Goal: Entertainment & Leisure: Browse casually

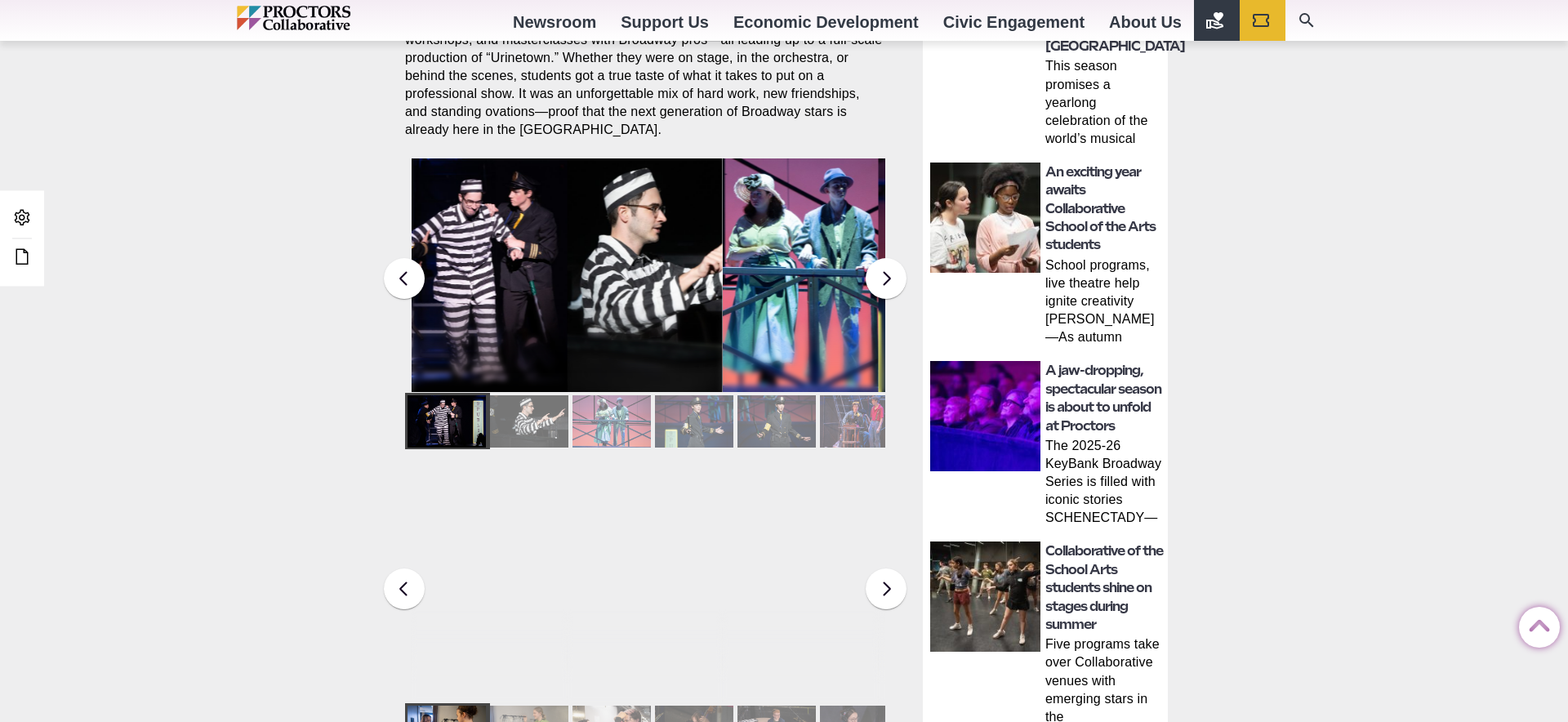
scroll to position [699, 0]
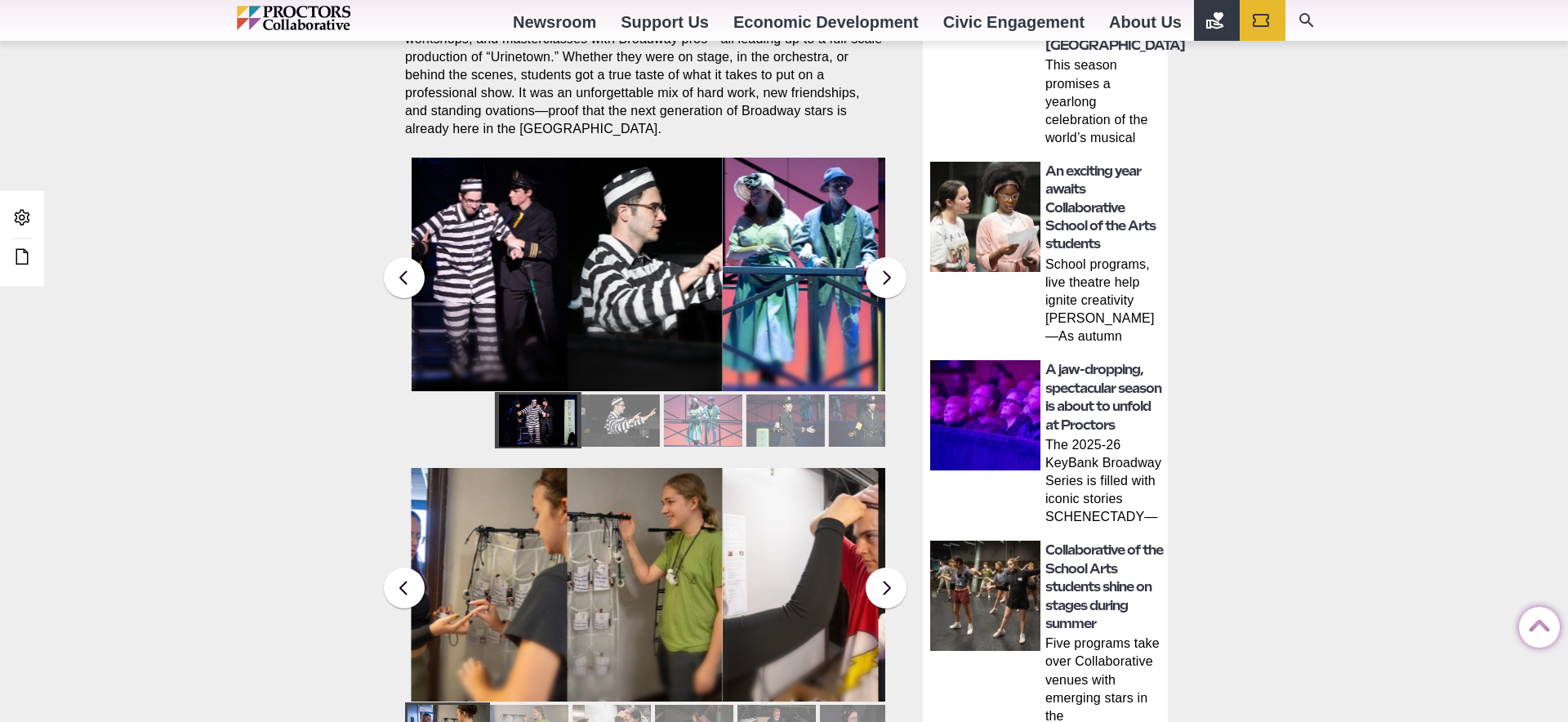
drag, startPoint x: 493, startPoint y: 404, endPoint x: 784, endPoint y: 415, distance: 291.2
click at [784, 415] on div at bounding box center [736, 420] width 480 height 56
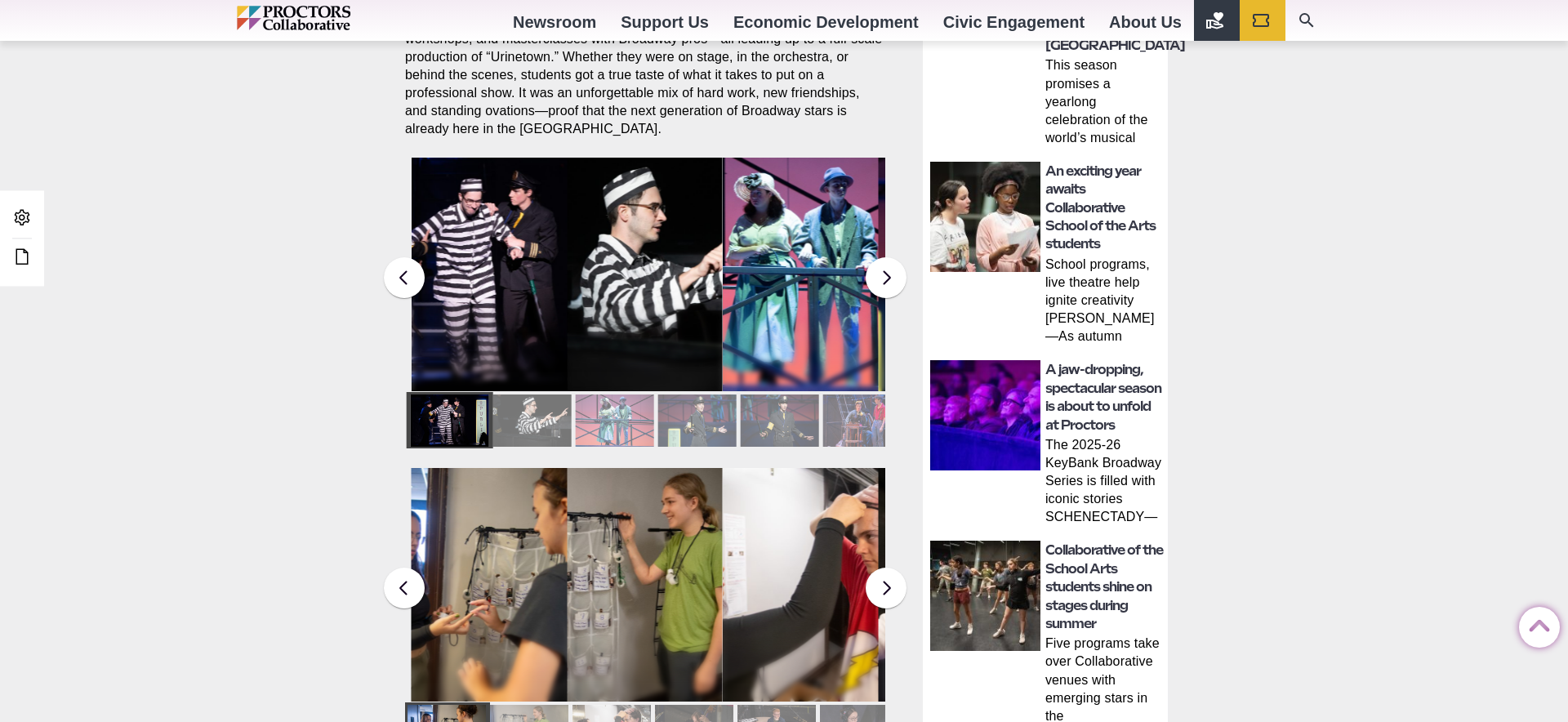
drag, startPoint x: 673, startPoint y: 402, endPoint x: 362, endPoint y: 397, distance: 311.0
click at [353, 394] on div "Collaborative School of the Arts * Photos Proctors Broadway Camp 2025 “Urinetow…" at bounding box center [784, 521] width 1568 height 2127
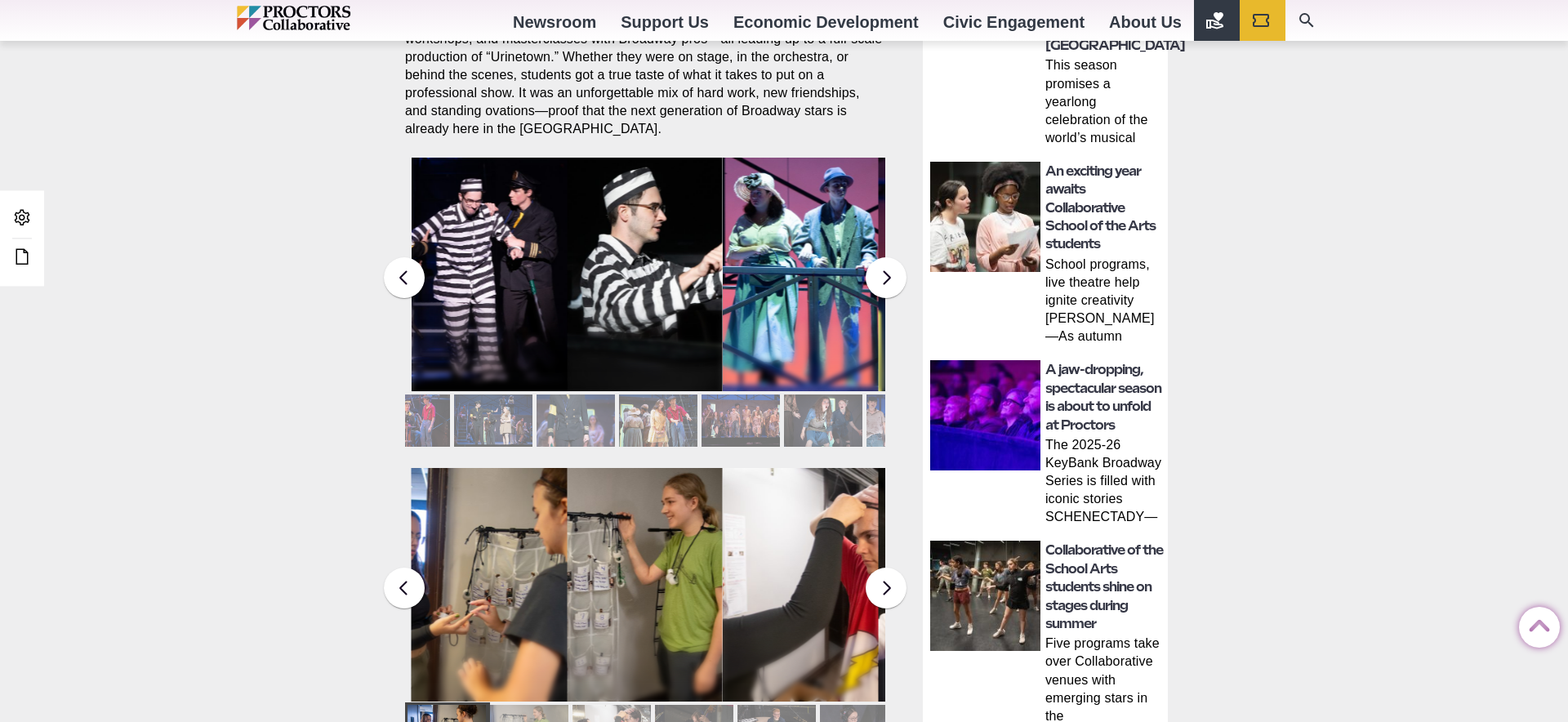
drag, startPoint x: 646, startPoint y: 402, endPoint x: 327, endPoint y: 402, distance: 319.0
click at [327, 402] on div "Collaborative School of the Arts * Photos Proctors Broadway Camp 2025 “Urinetow…" at bounding box center [784, 521] width 1568 height 2127
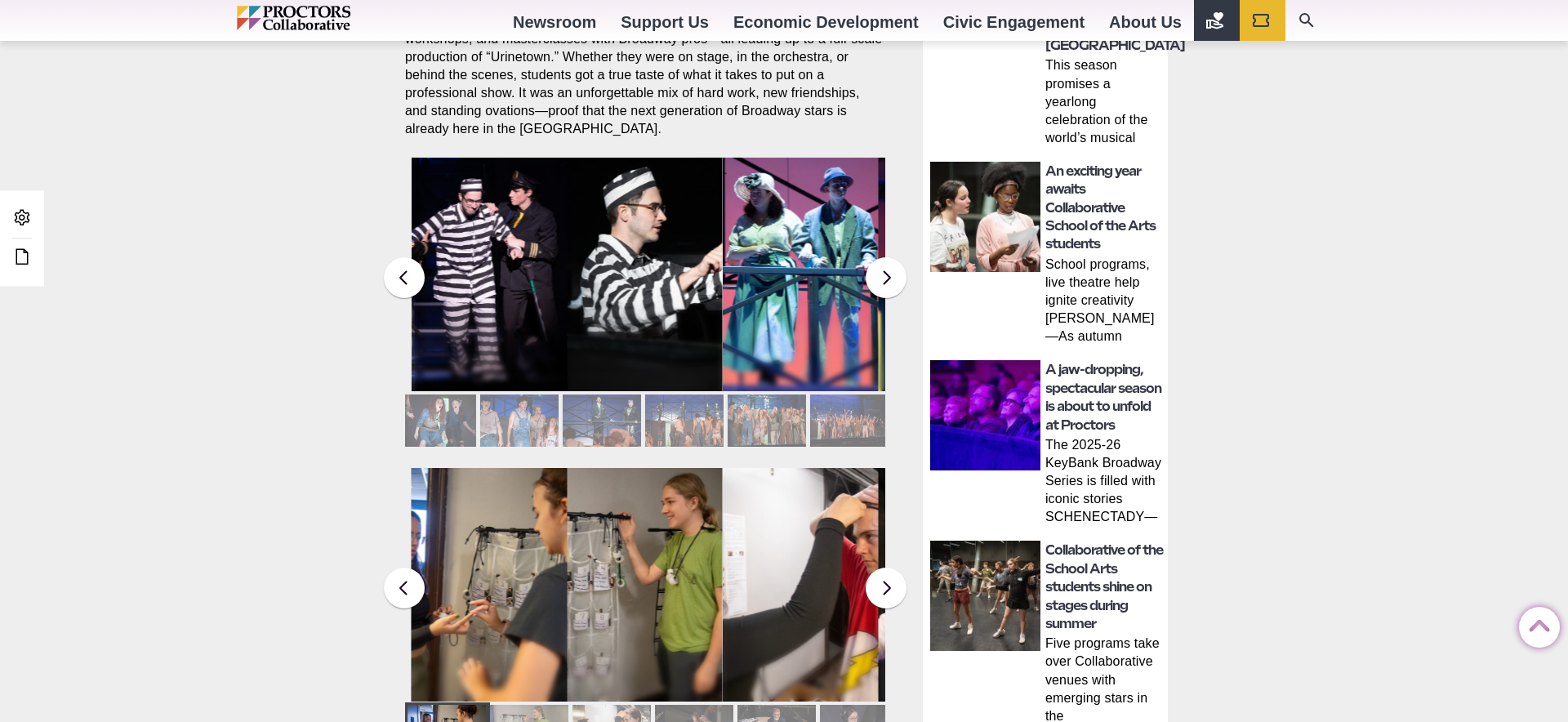
drag, startPoint x: 680, startPoint y: 408, endPoint x: 394, endPoint y: 407, distance: 286.0
click at [394, 407] on section "Share Share on Facebook Share on Twitter/X Copy Link Broadway Camp lit up the M…" at bounding box center [649, 621] width 513 height 1363
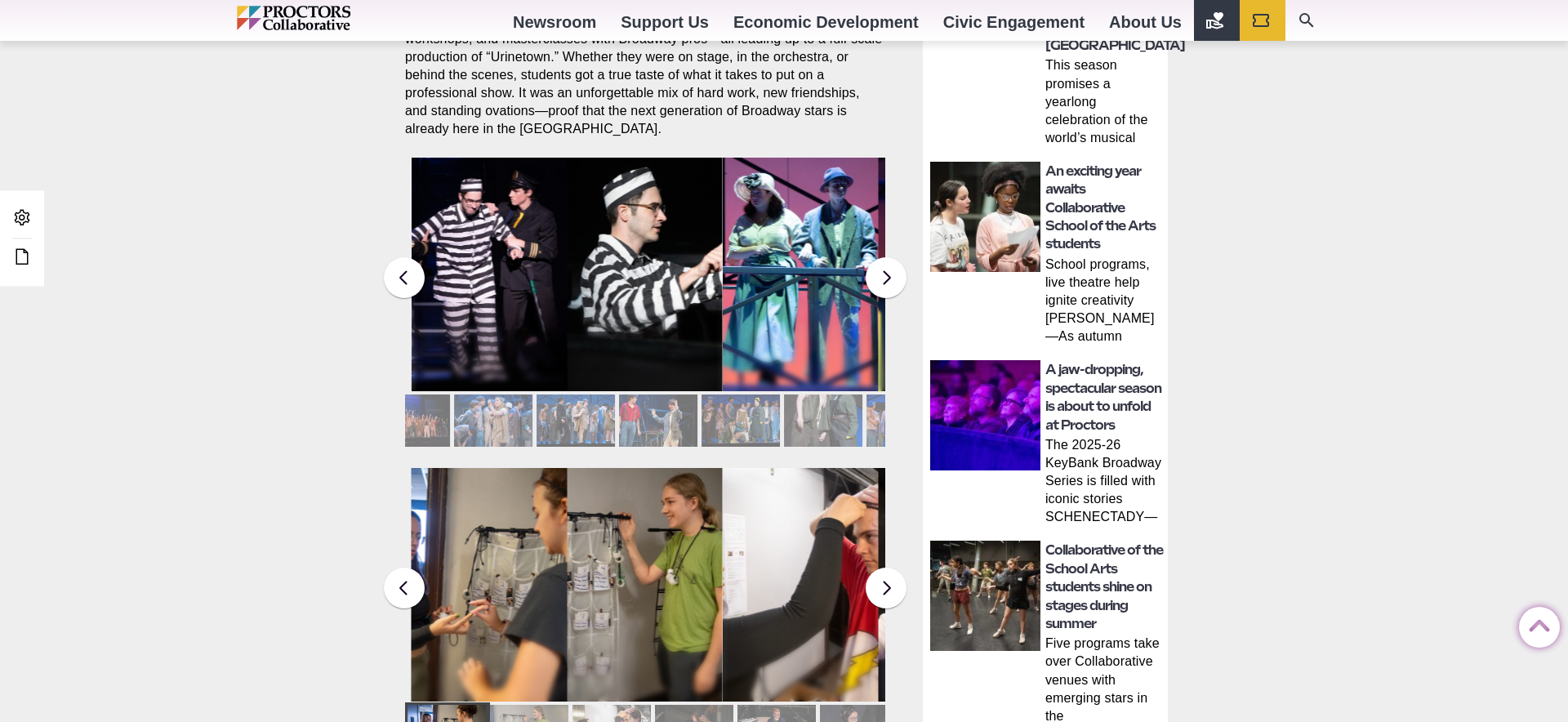
drag, startPoint x: 730, startPoint y: 400, endPoint x: 428, endPoint y: 400, distance: 302.0
click at [428, 400] on div at bounding box center [411, 420] width 78 height 53
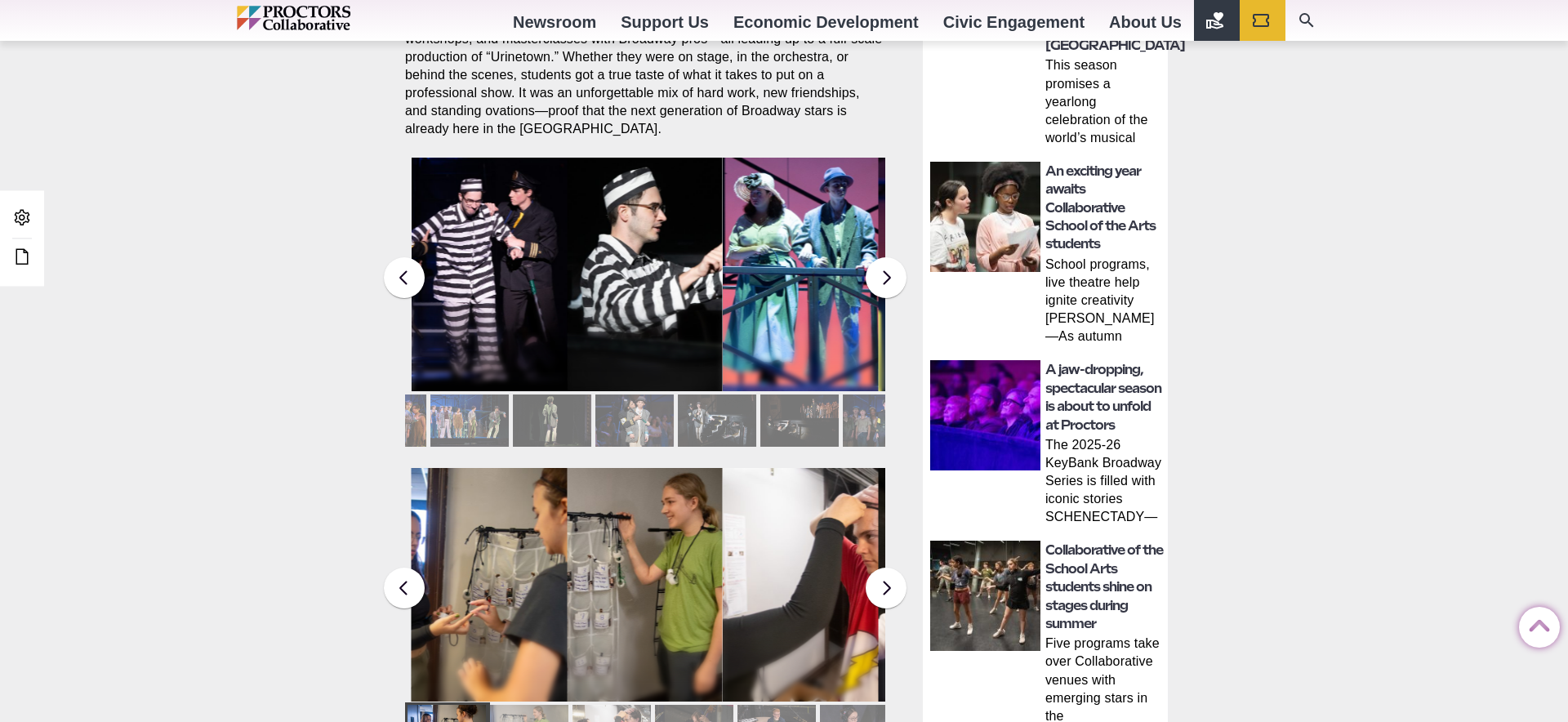
drag, startPoint x: 807, startPoint y: 406, endPoint x: 252, endPoint y: 398, distance: 555.1
click at [252, 398] on div "Collaborative School of the Arts * Photos Proctors Broadway Camp 2025 “Urinetow…" at bounding box center [784, 521] width 1568 height 2127
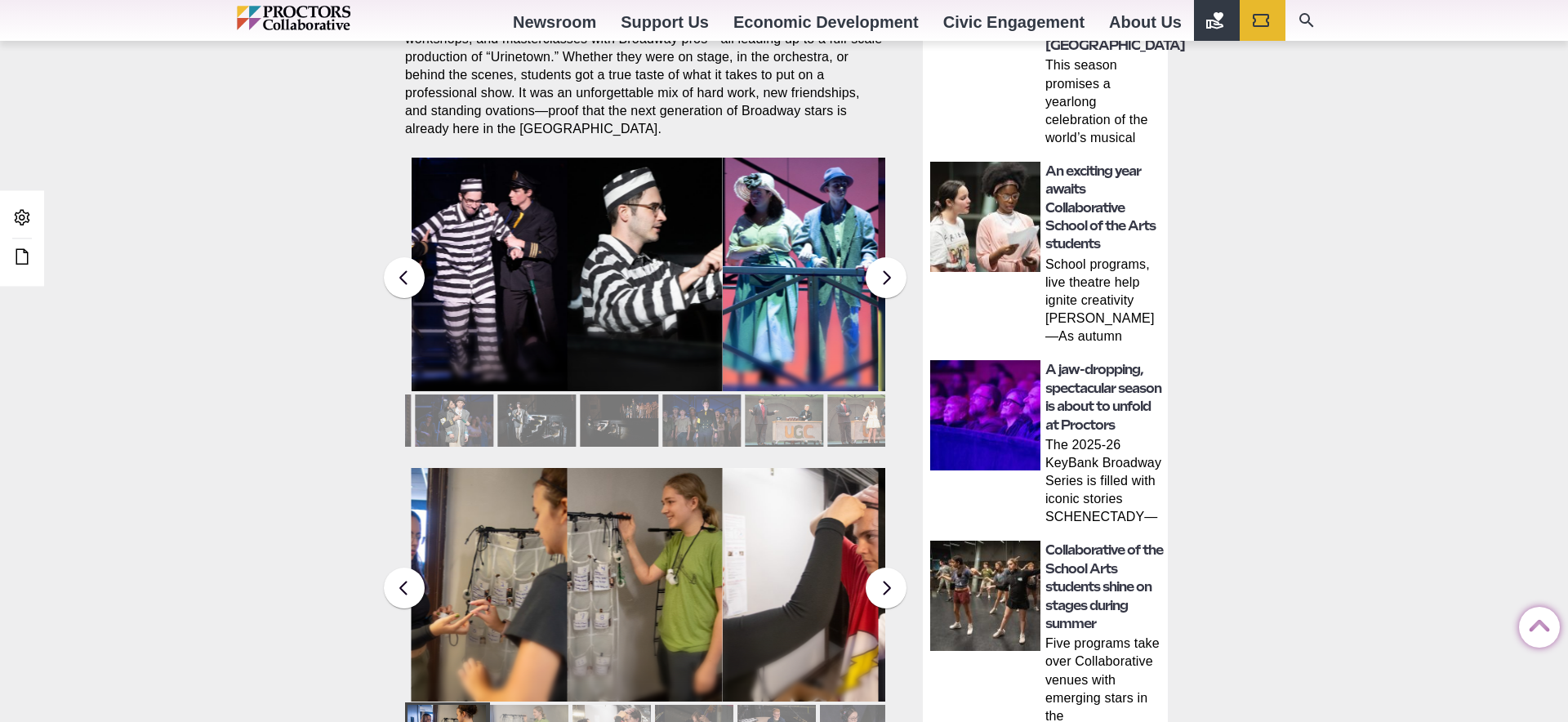
drag, startPoint x: 855, startPoint y: 408, endPoint x: 424, endPoint y: 381, distance: 431.8
click at [580, 394] on div at bounding box center [618, 420] width 78 height 53
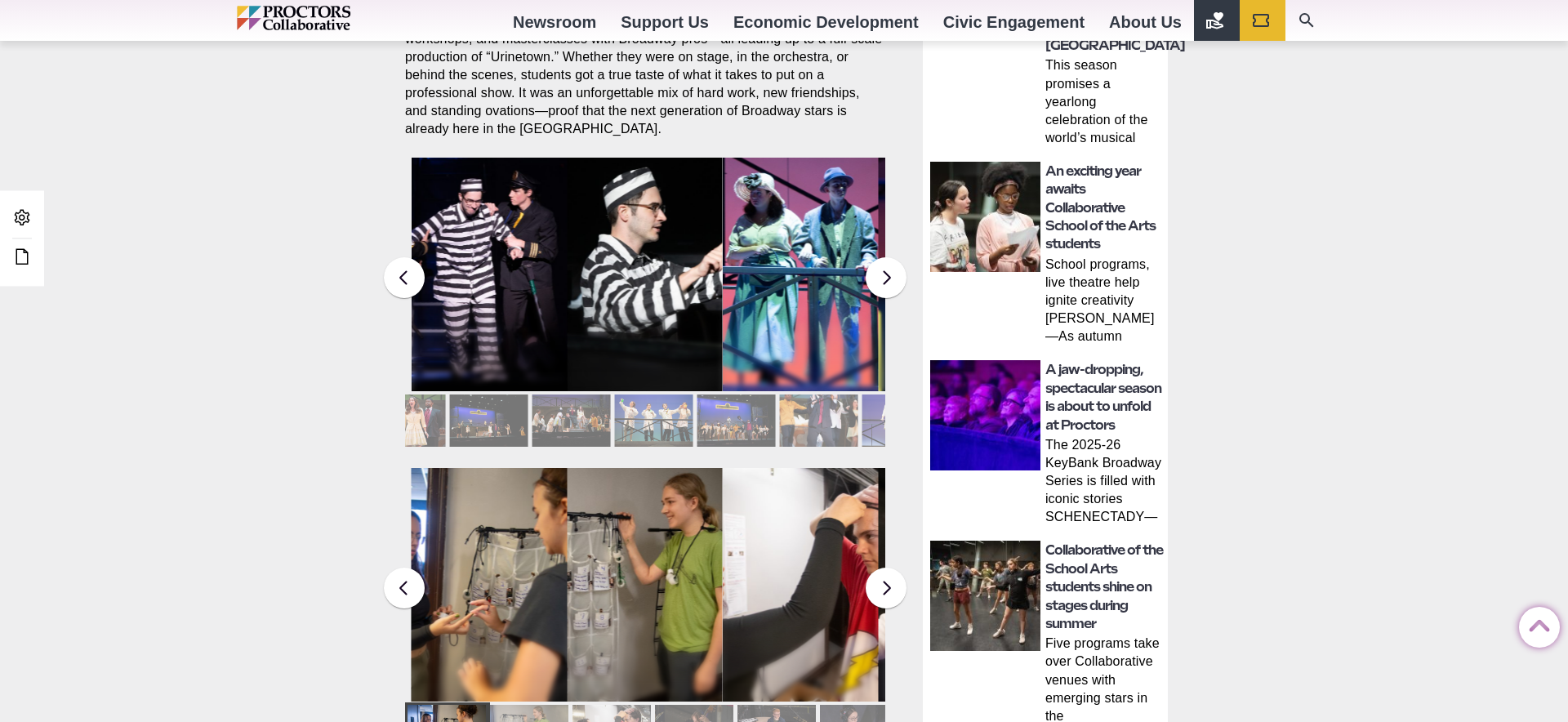
drag, startPoint x: 841, startPoint y: 397, endPoint x: 353, endPoint y: 381, distance: 488.3
click at [353, 381] on div "Collaborative School of the Arts * Photos Proctors Broadway Camp 2025 “Urinetow…" at bounding box center [784, 521] width 1568 height 2127
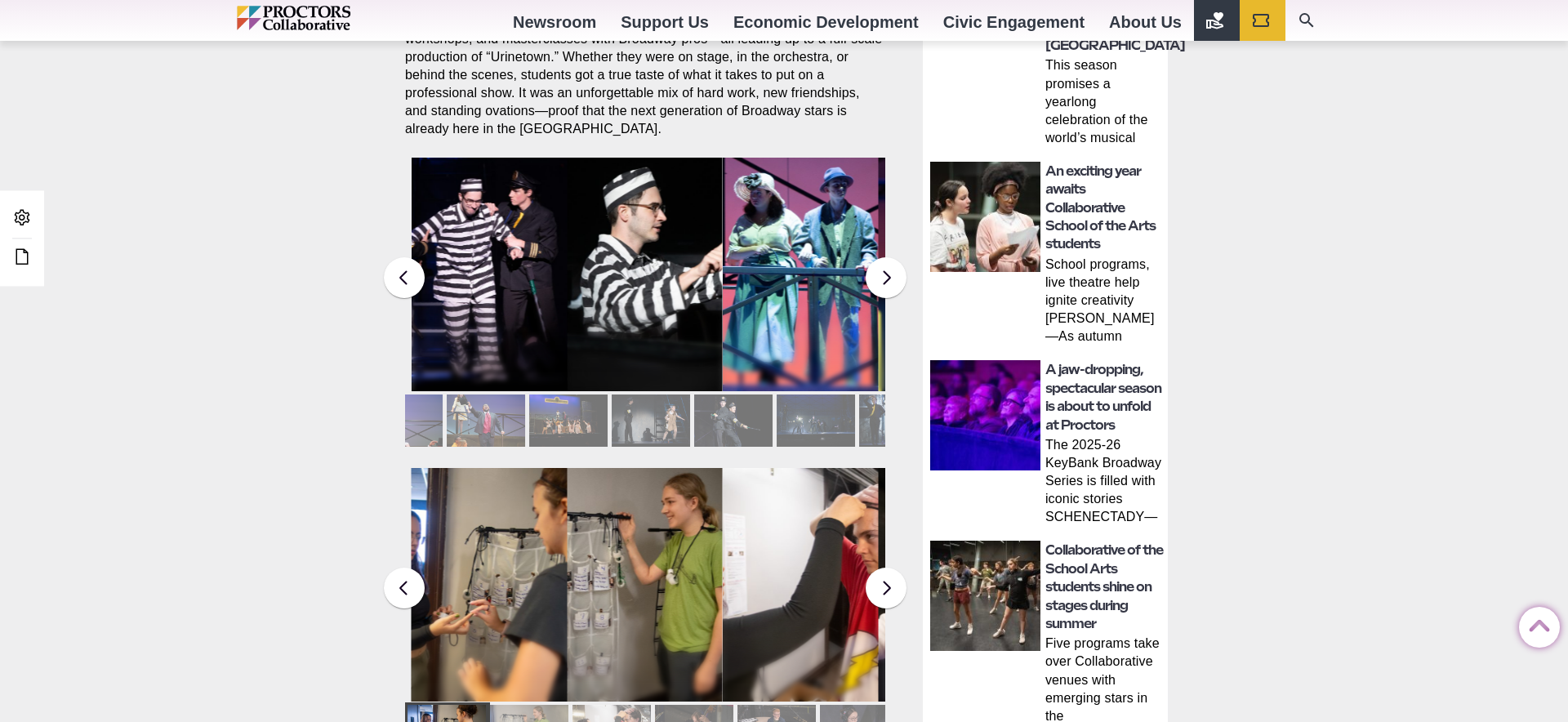
drag, startPoint x: 797, startPoint y: 393, endPoint x: 259, endPoint y: 372, distance: 538.4
click at [259, 372] on div "Collaborative School of the Arts * Photos Proctors Broadway Camp 2025 “Urinetow…" at bounding box center [784, 521] width 1568 height 2127
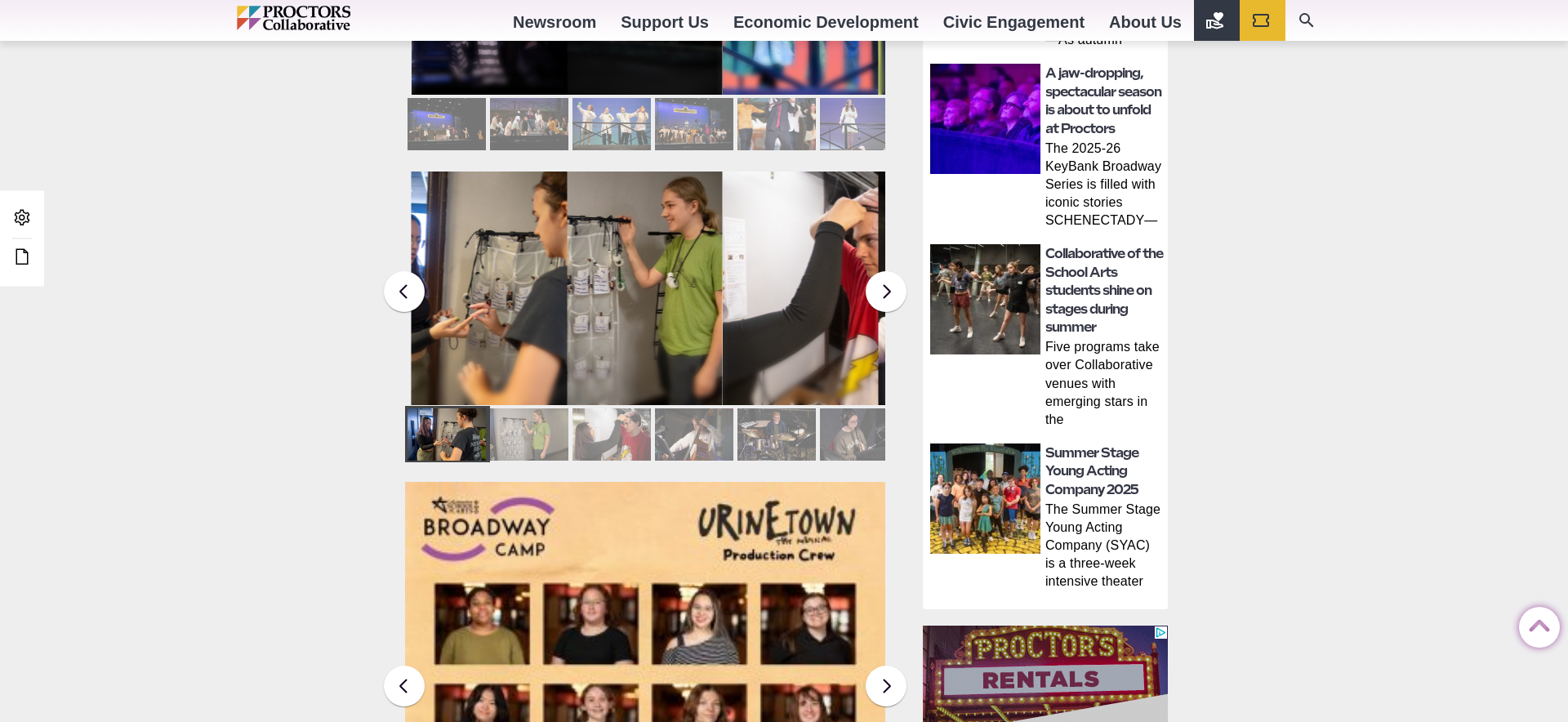
scroll to position [993, 0]
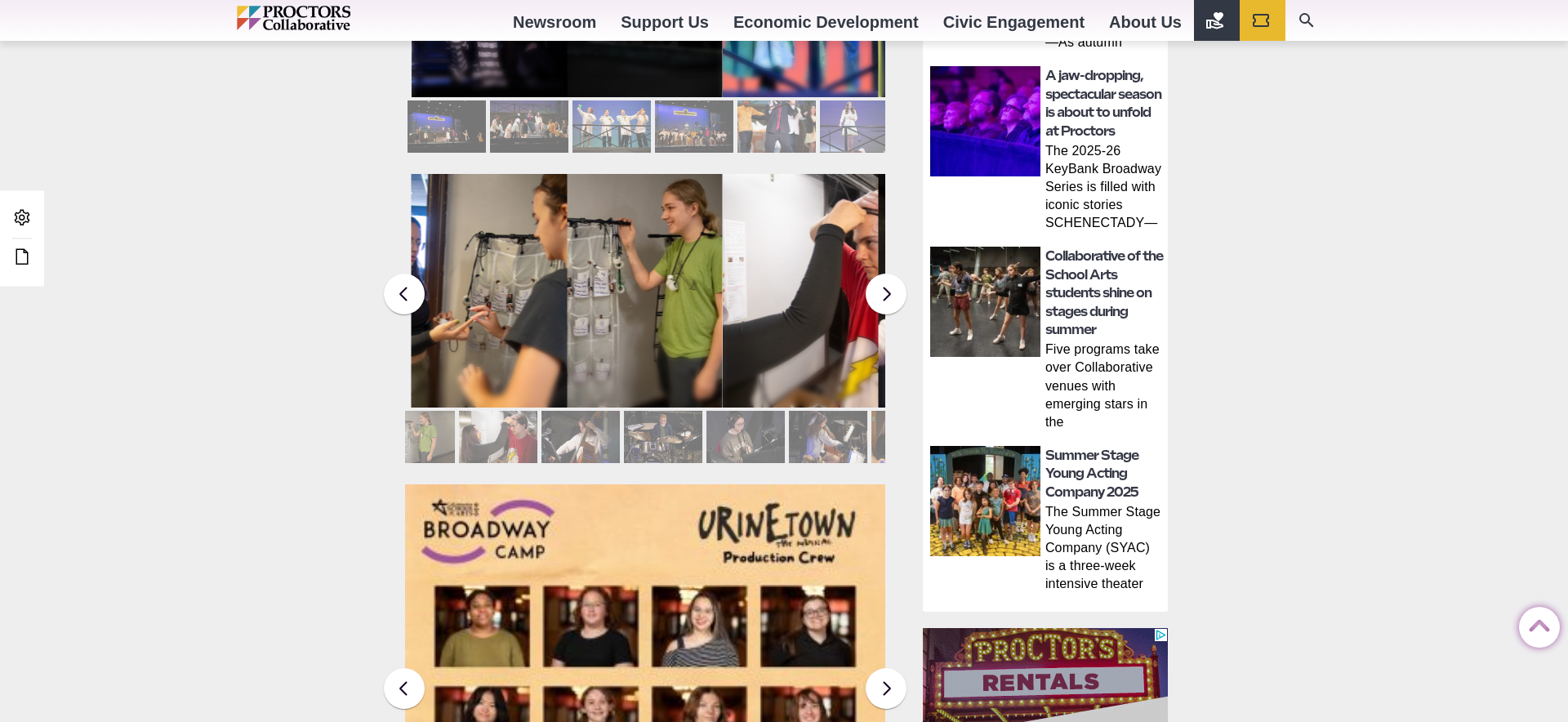
drag, startPoint x: 652, startPoint y: 429, endPoint x: 560, endPoint y: 428, distance: 92.0
click at [560, 428] on div at bounding box center [581, 437] width 78 height 53
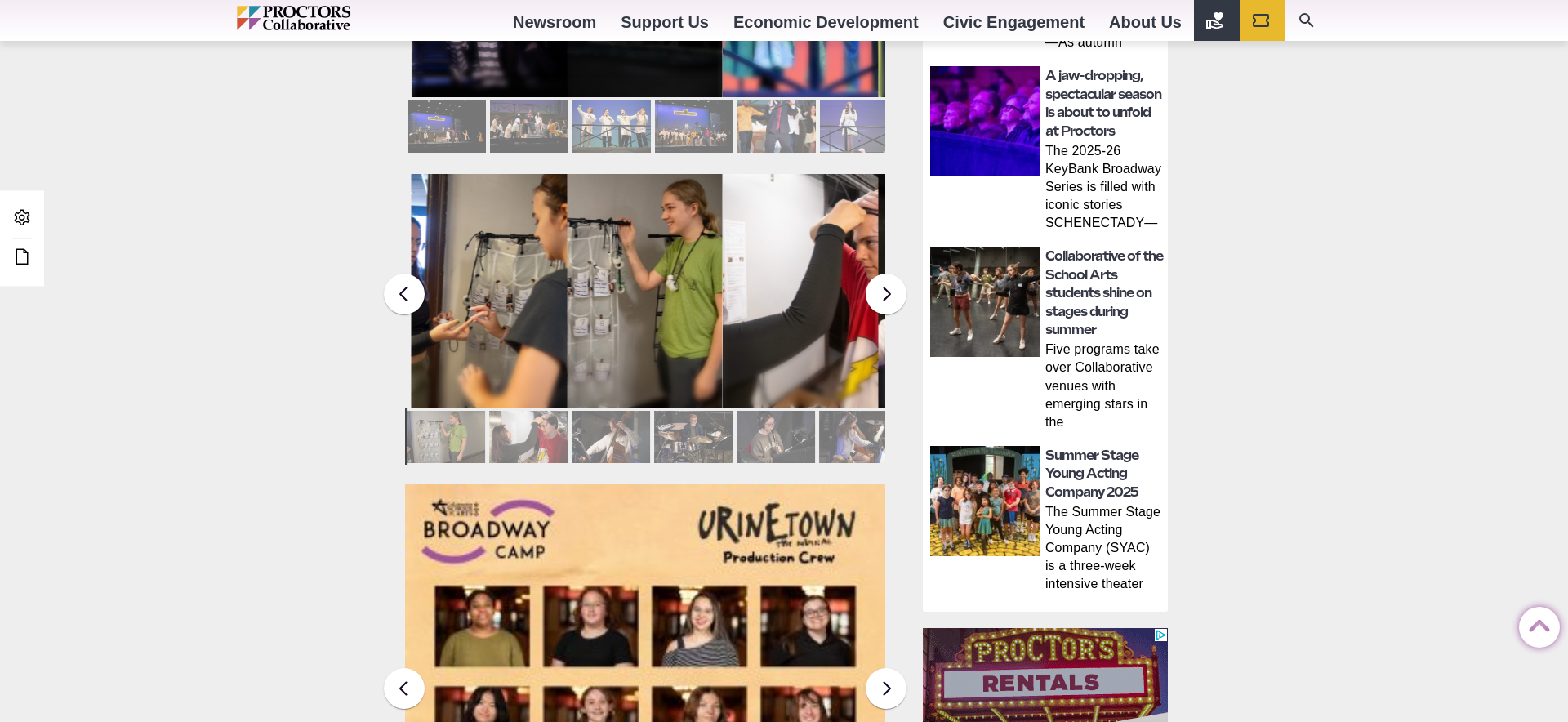
click at [717, 431] on div at bounding box center [693, 437] width 78 height 53
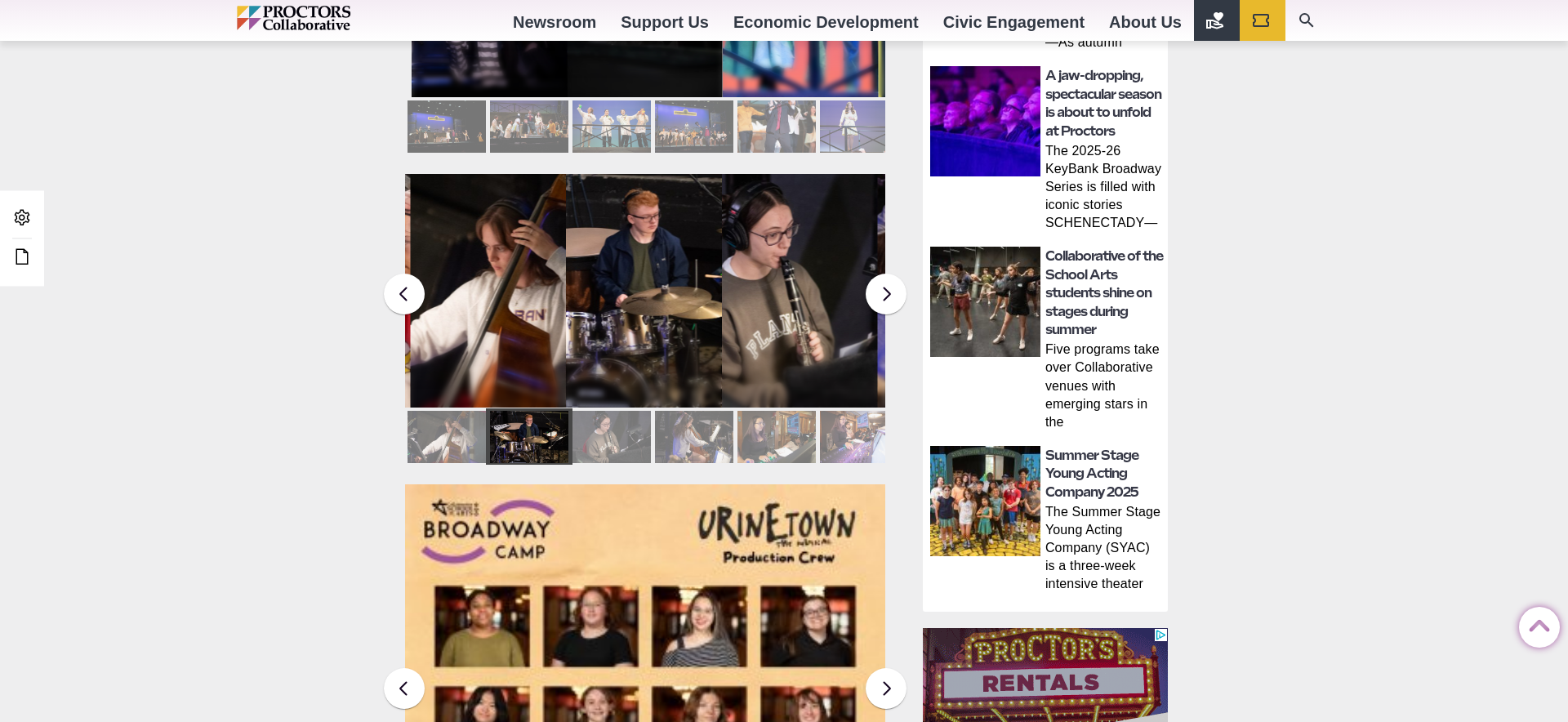
click at [778, 432] on div at bounding box center [776, 437] width 78 height 53
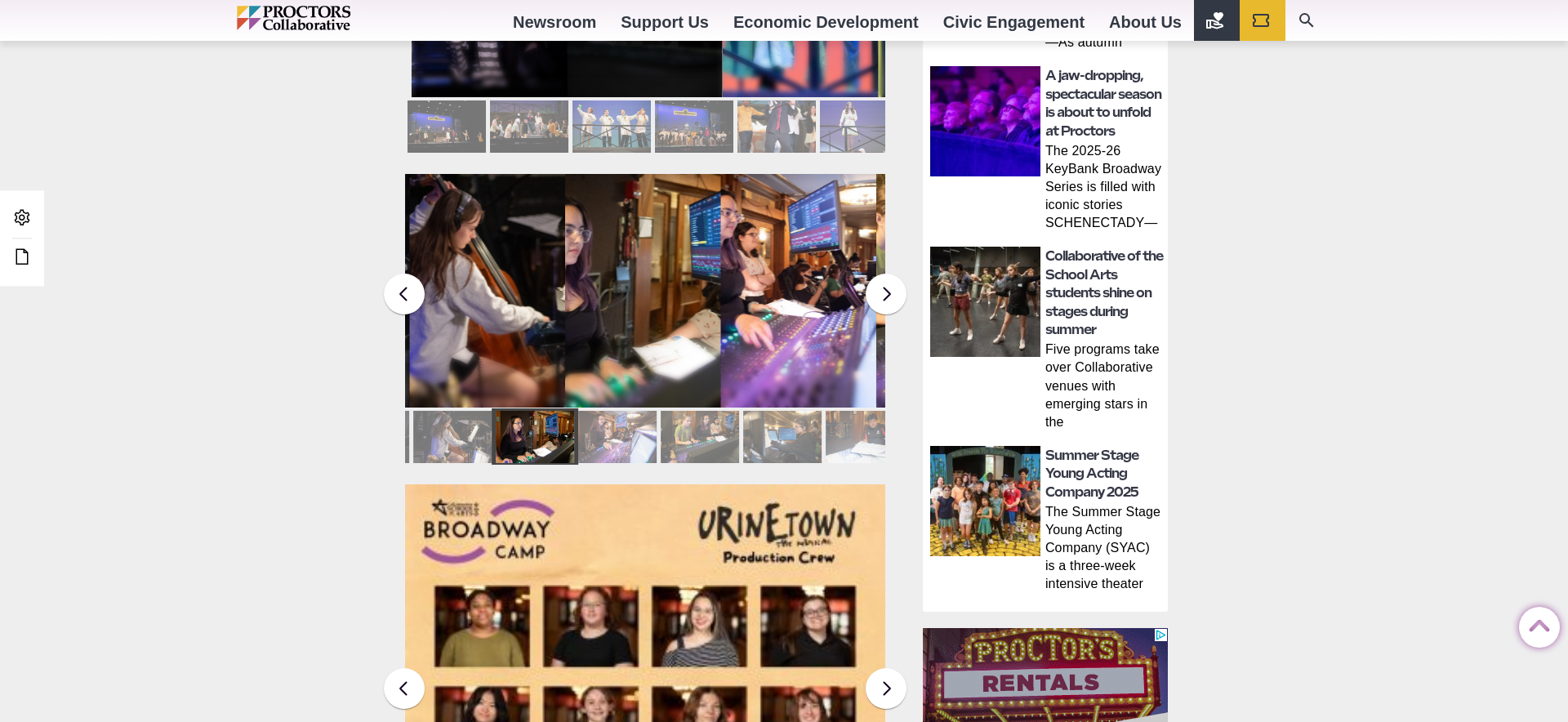
click at [777, 432] on div at bounding box center [782, 437] width 78 height 53
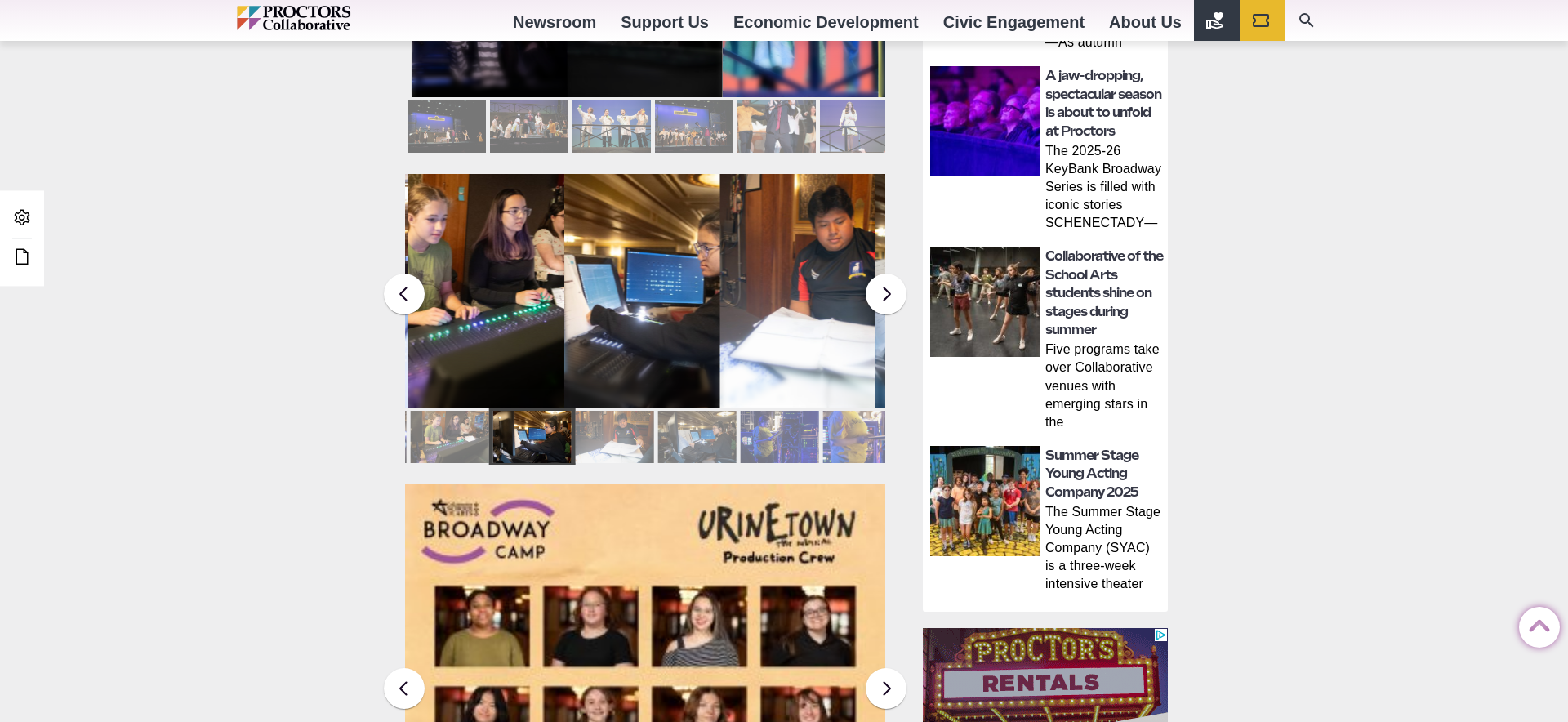
click at [777, 432] on div at bounding box center [779, 437] width 78 height 53
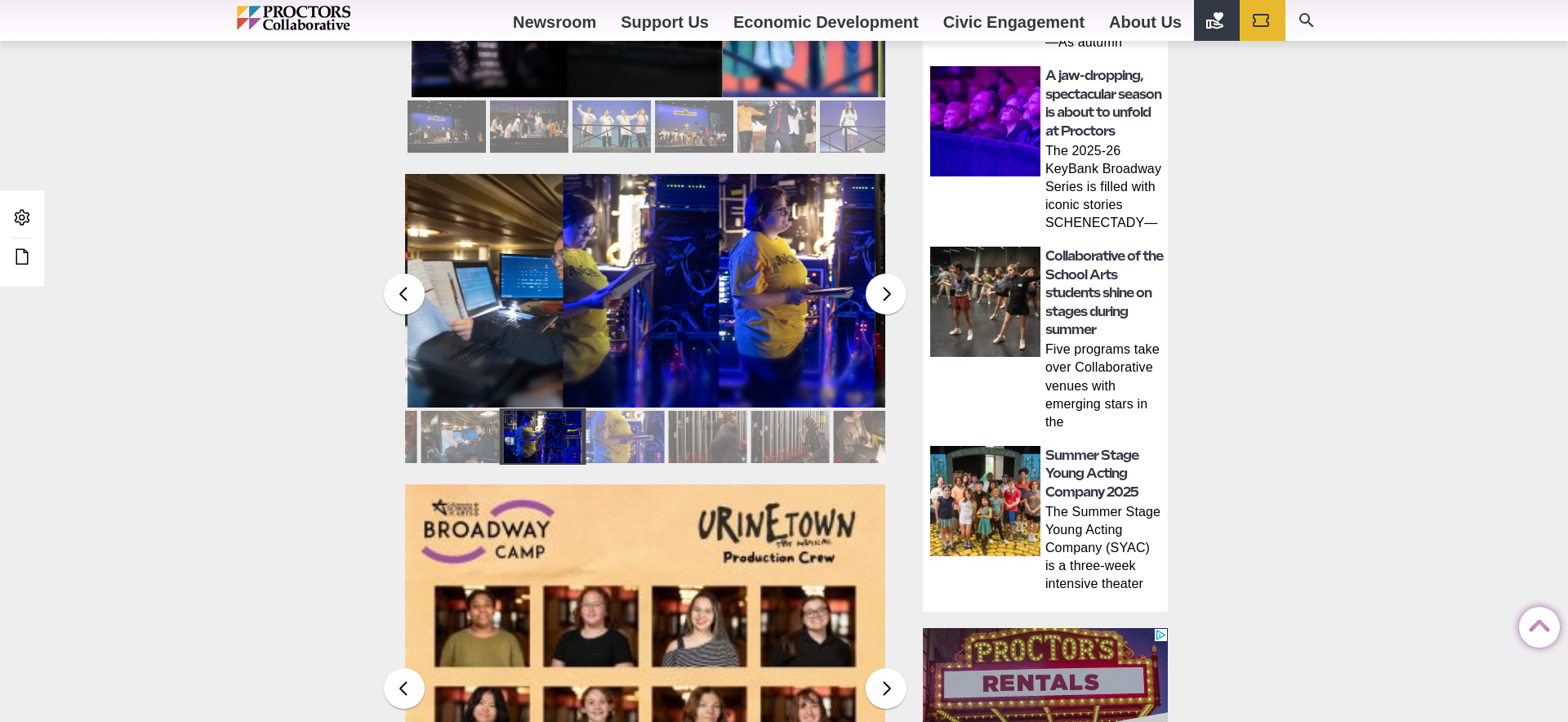
click at [777, 432] on div at bounding box center [789, 437] width 78 height 53
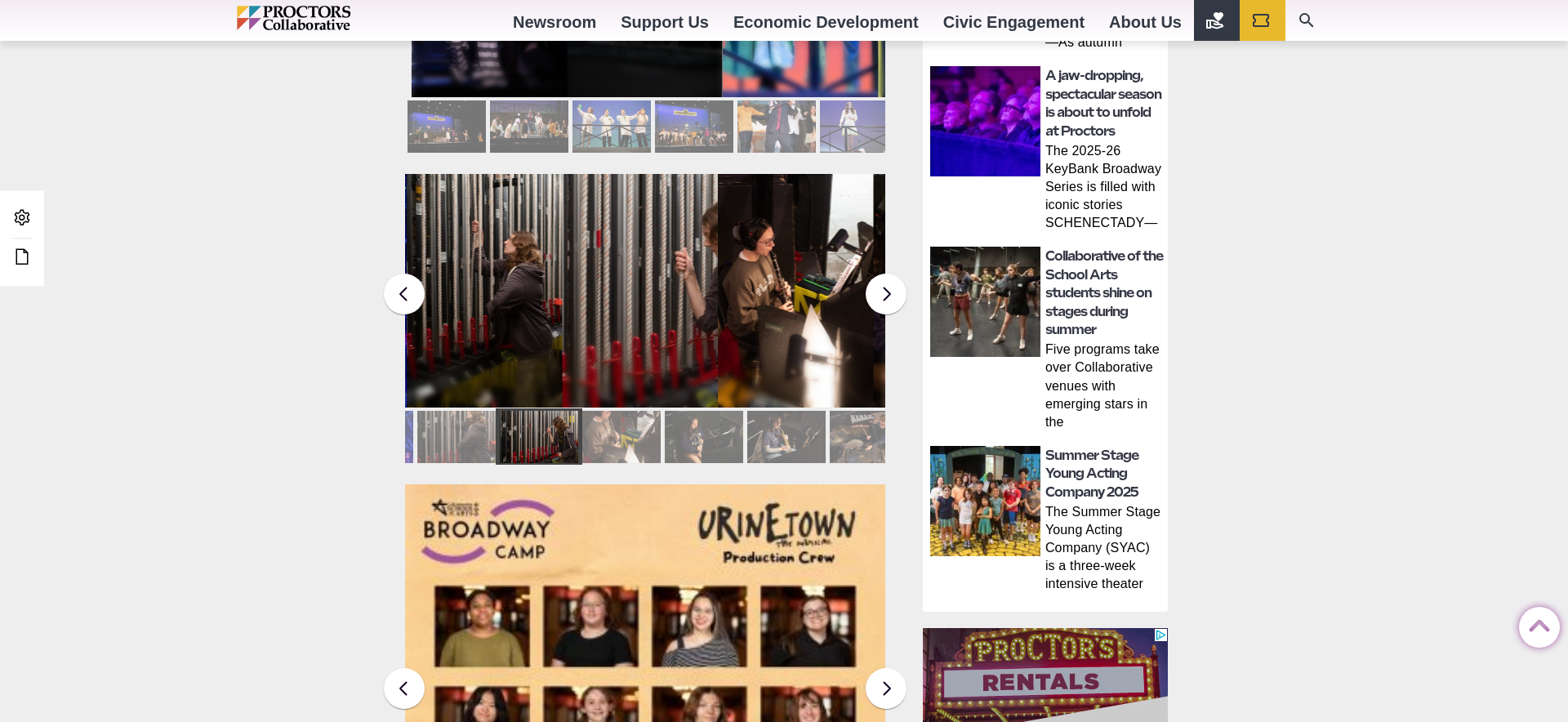
click at [777, 432] on div at bounding box center [786, 437] width 78 height 53
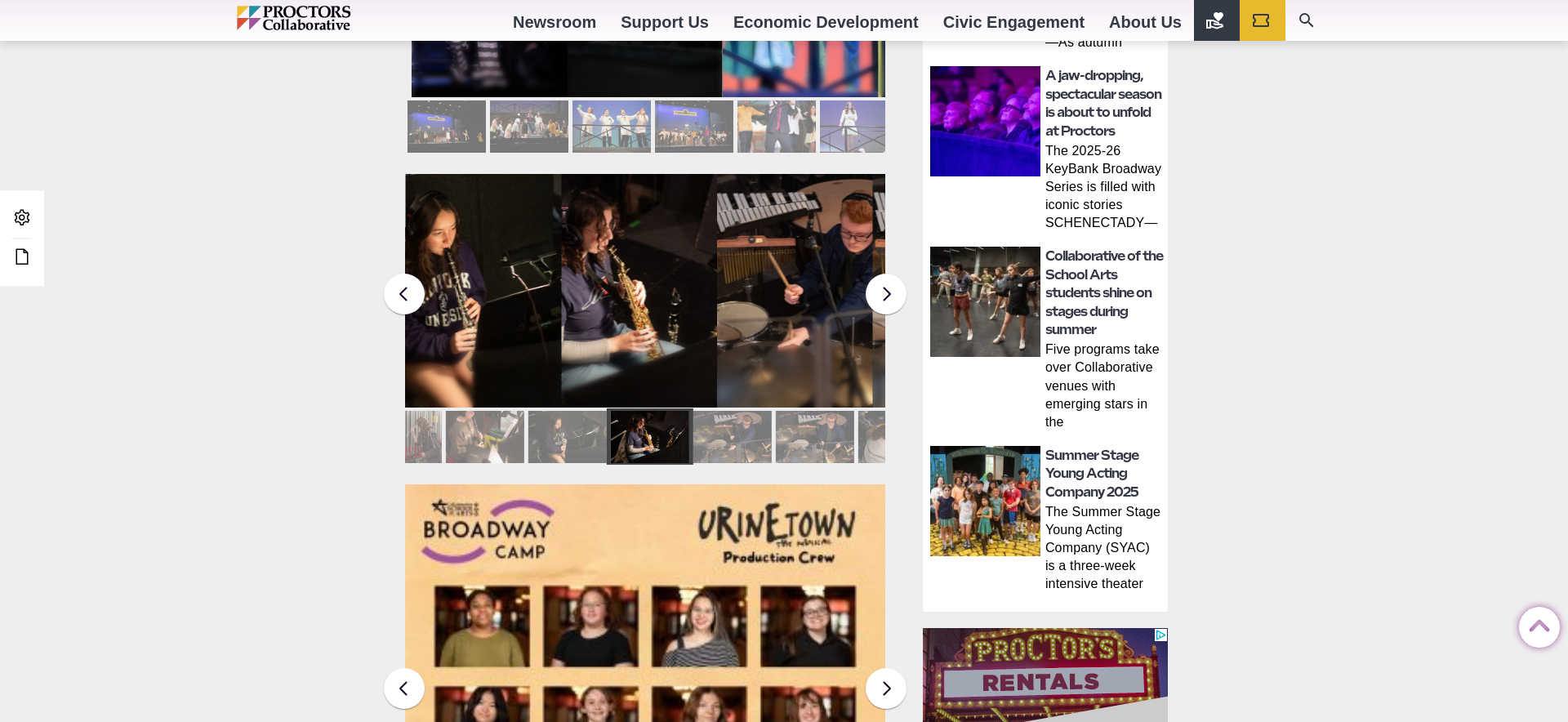
click at [777, 432] on div at bounding box center [814, 437] width 78 height 53
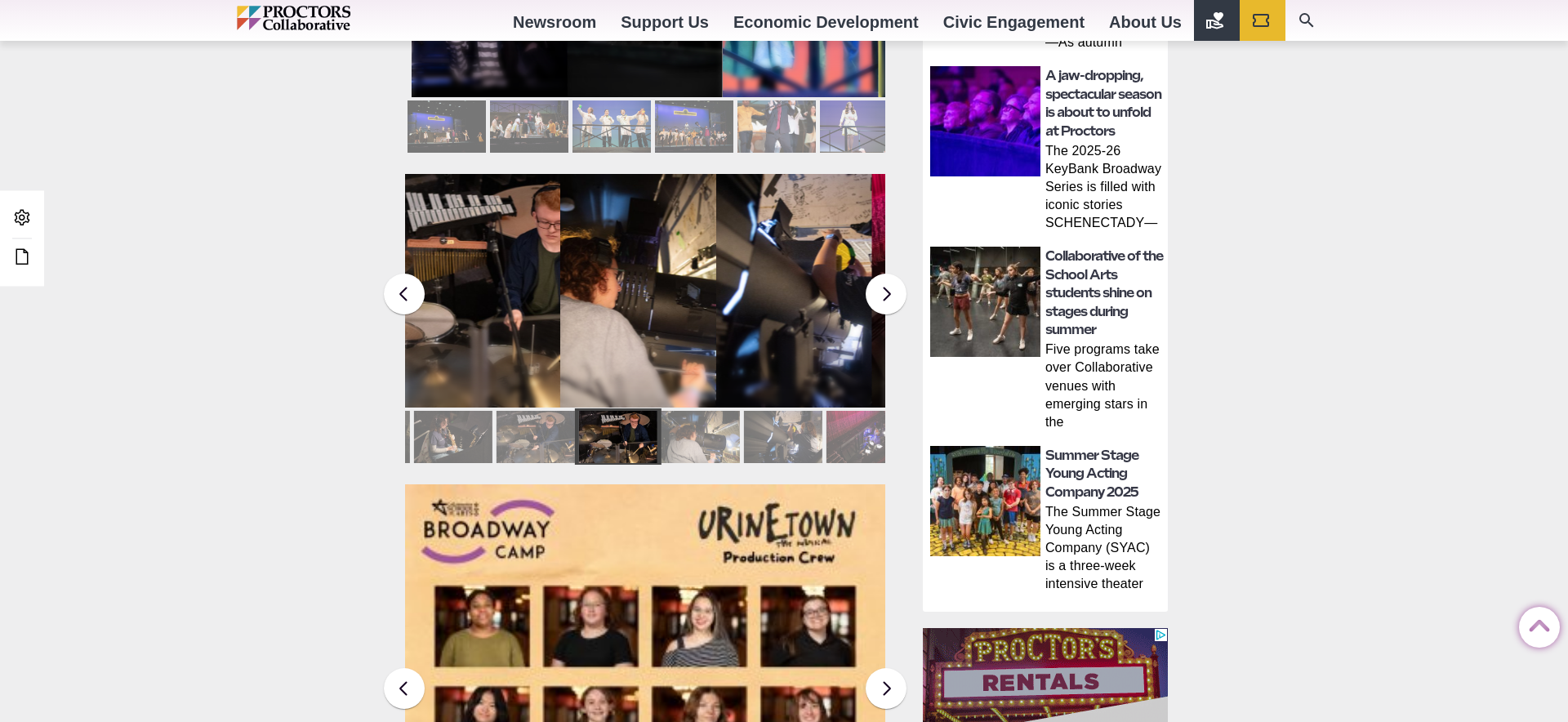
click at [777, 432] on div at bounding box center [782, 437] width 78 height 53
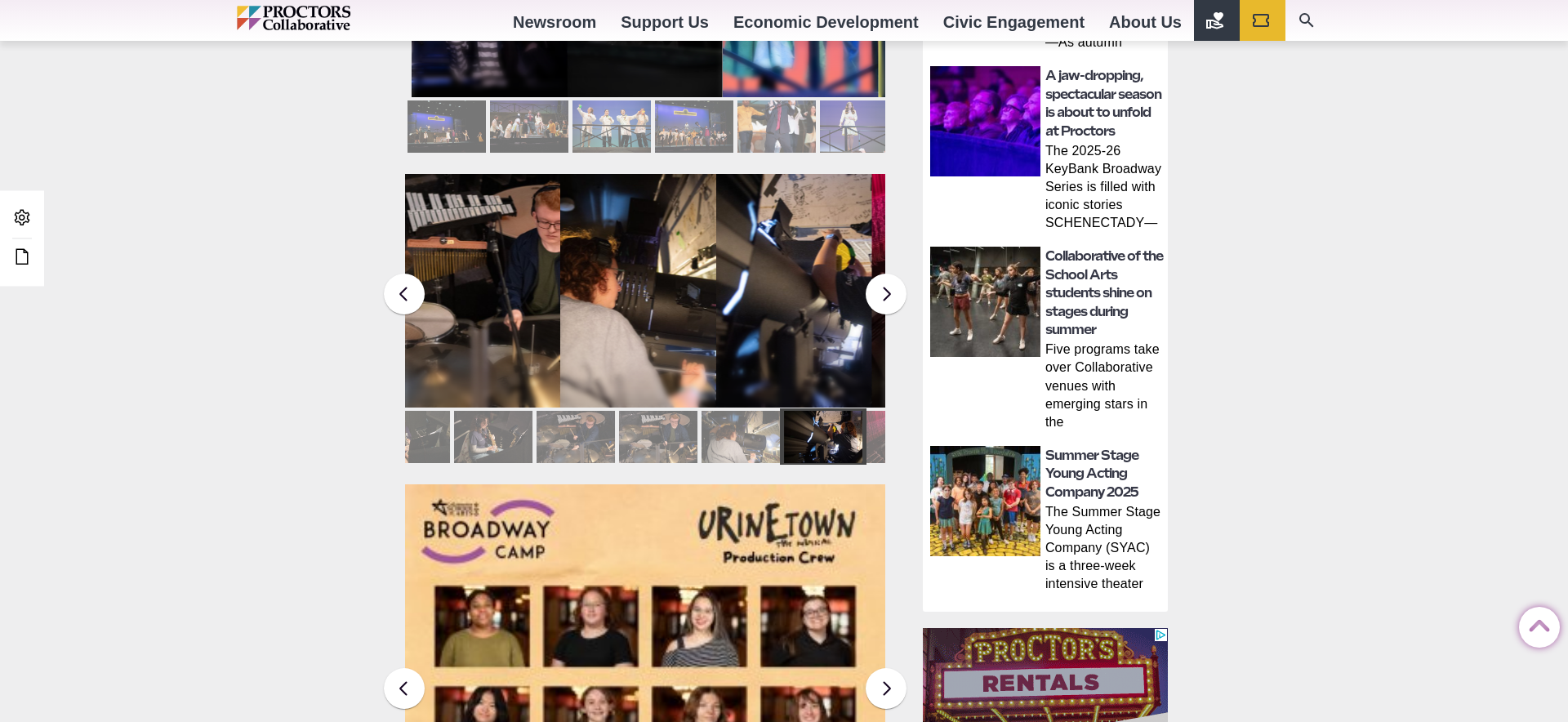
click at [777, 432] on div at bounding box center [740, 437] width 78 height 53
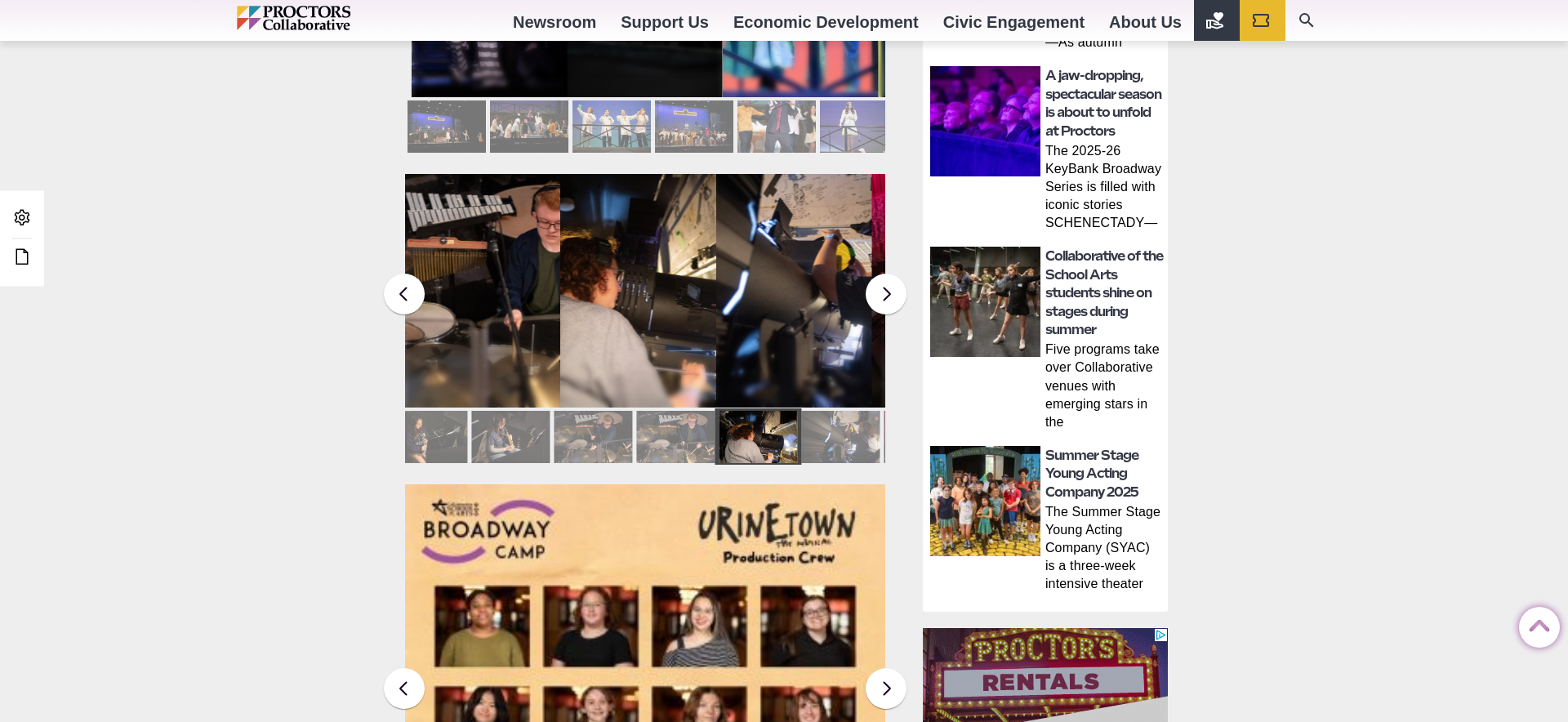
click at [777, 432] on div at bounding box center [758, 437] width 78 height 53
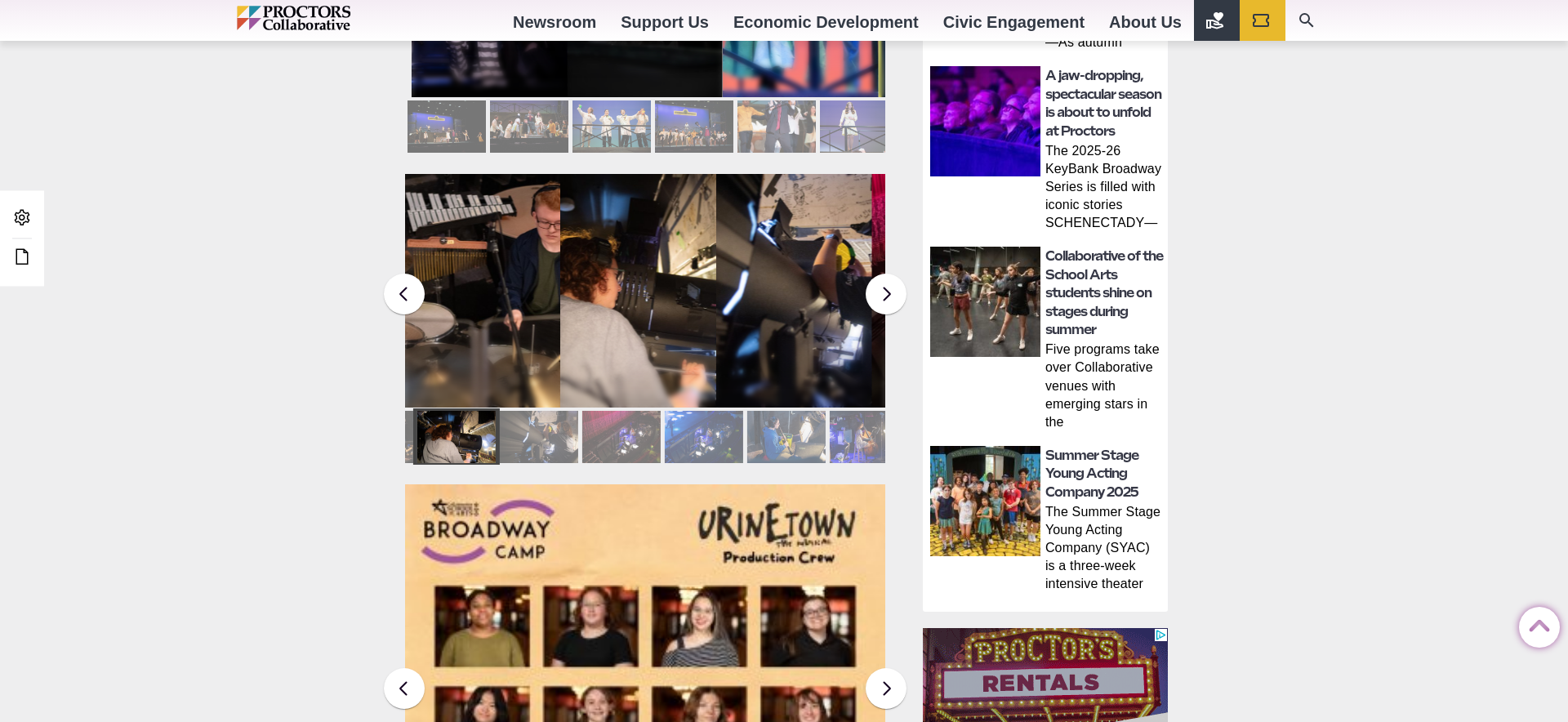
drag, startPoint x: 777, startPoint y: 432, endPoint x: 607, endPoint y: 414, distance: 171.0
click at [416, 411] on div at bounding box center [455, 437] width 78 height 53
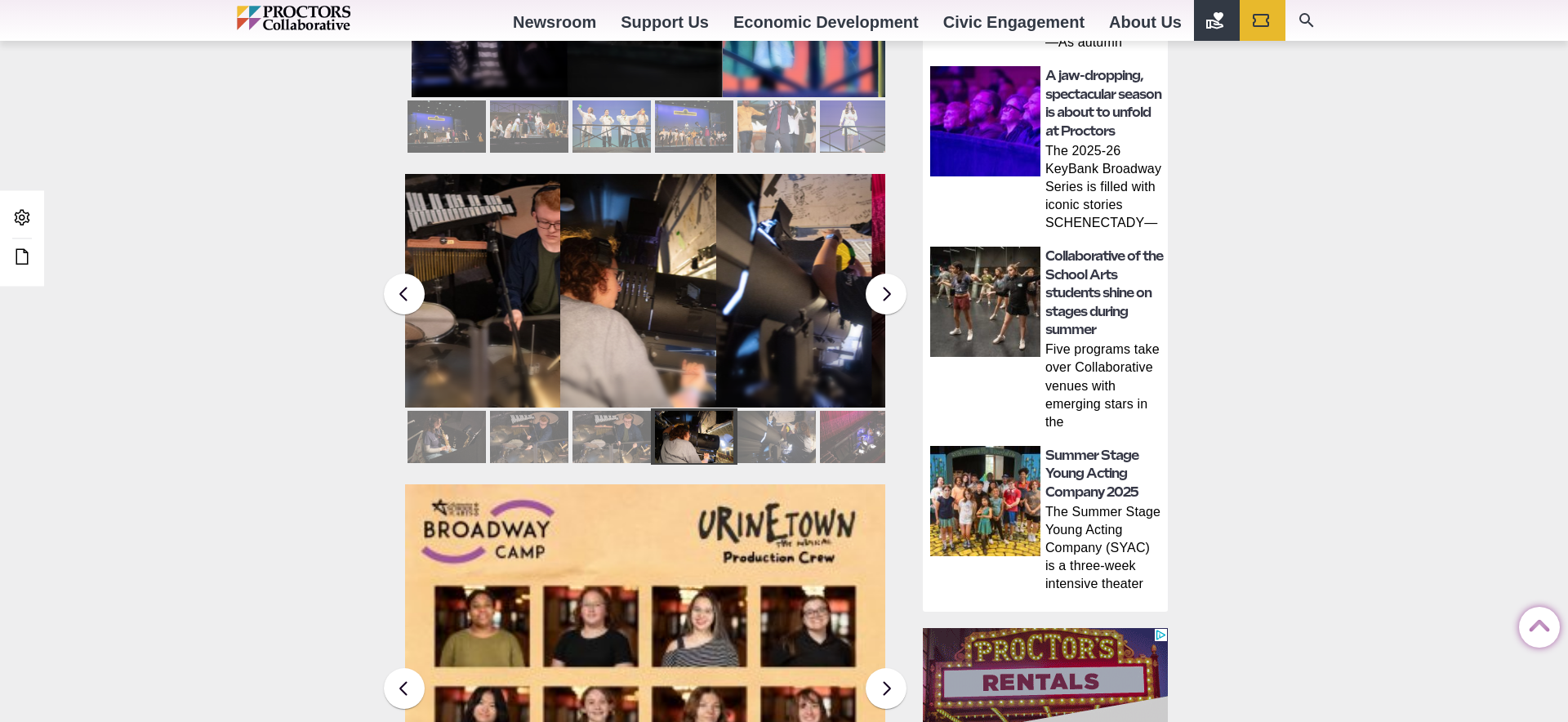
click at [843, 418] on div at bounding box center [858, 437] width 78 height 53
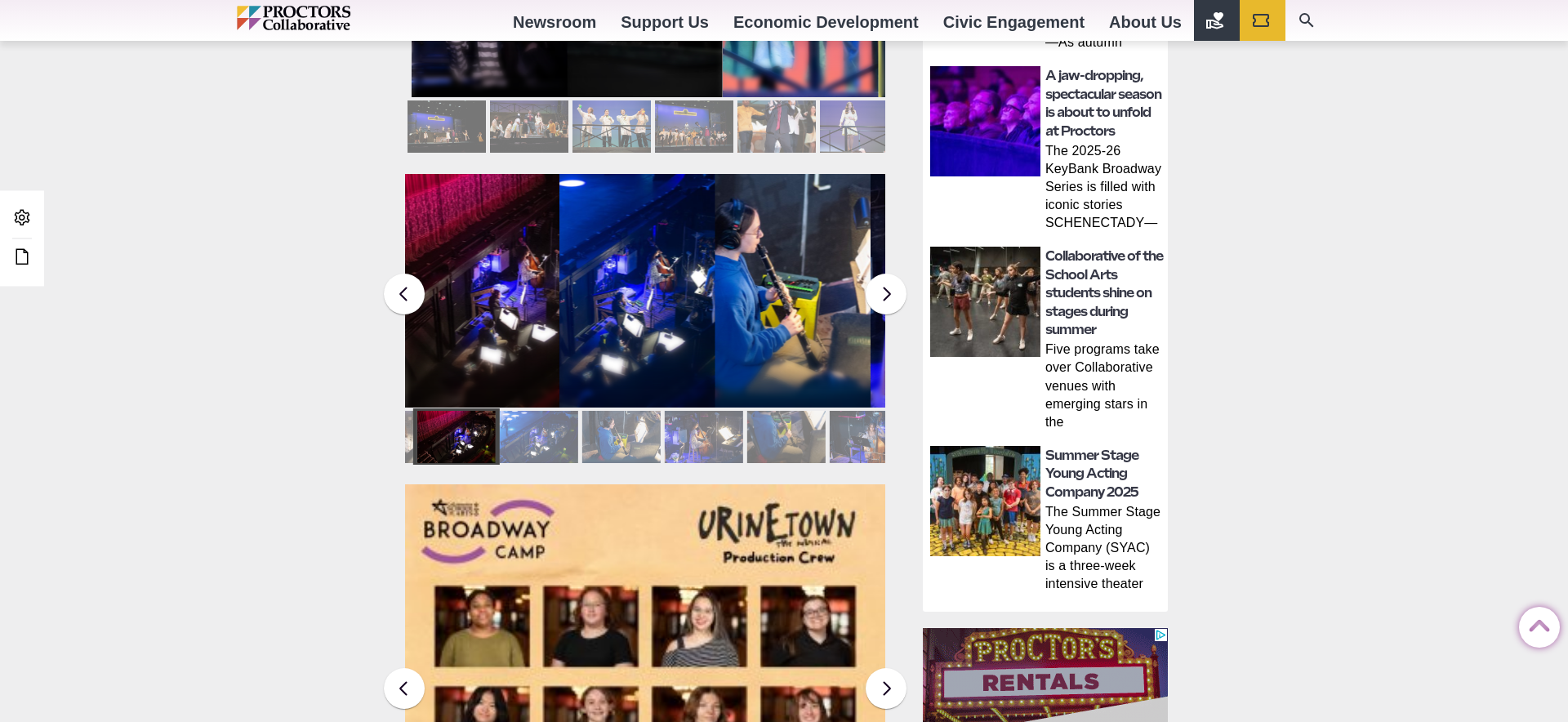
click at [842, 418] on div at bounding box center [868, 437] width 78 height 53
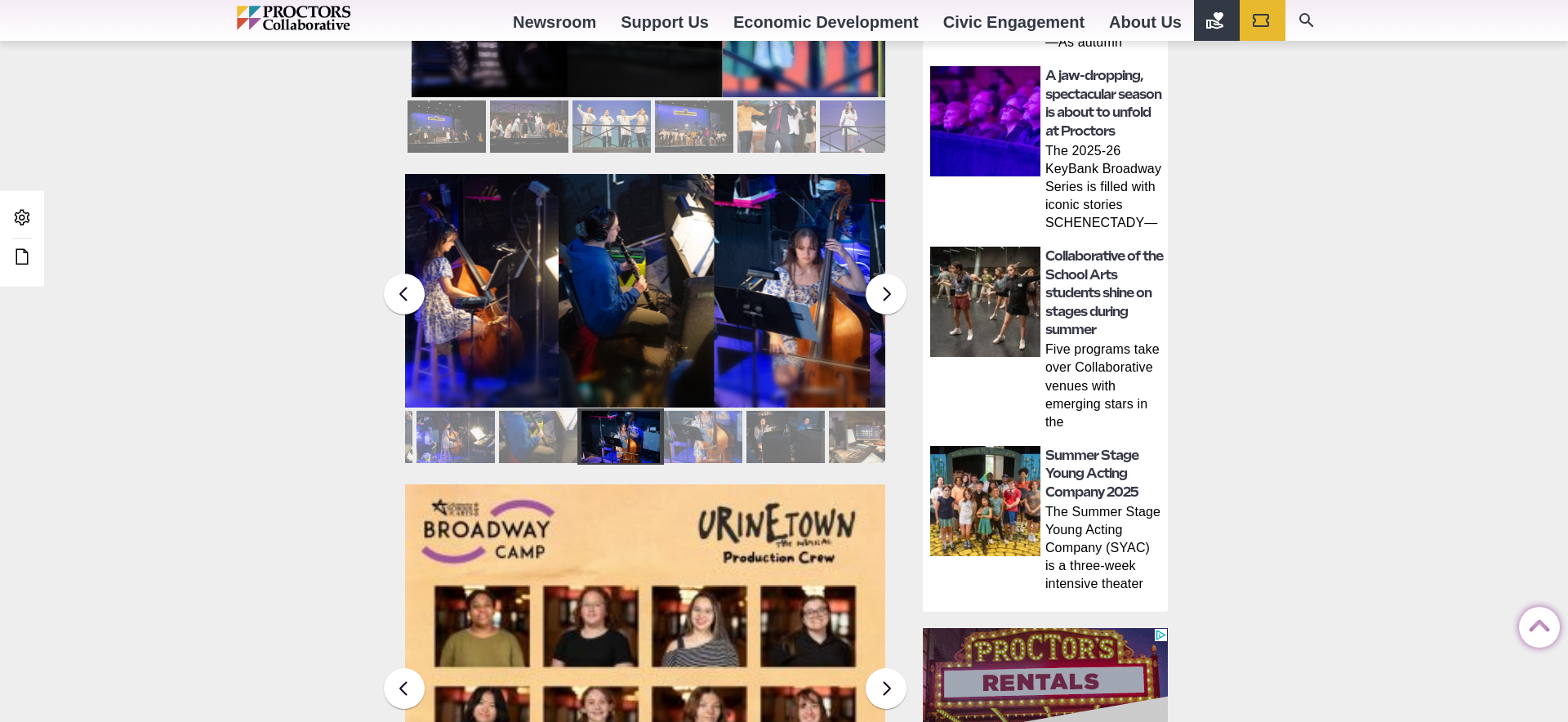
click at [842, 418] on div at bounding box center [868, 437] width 78 height 53
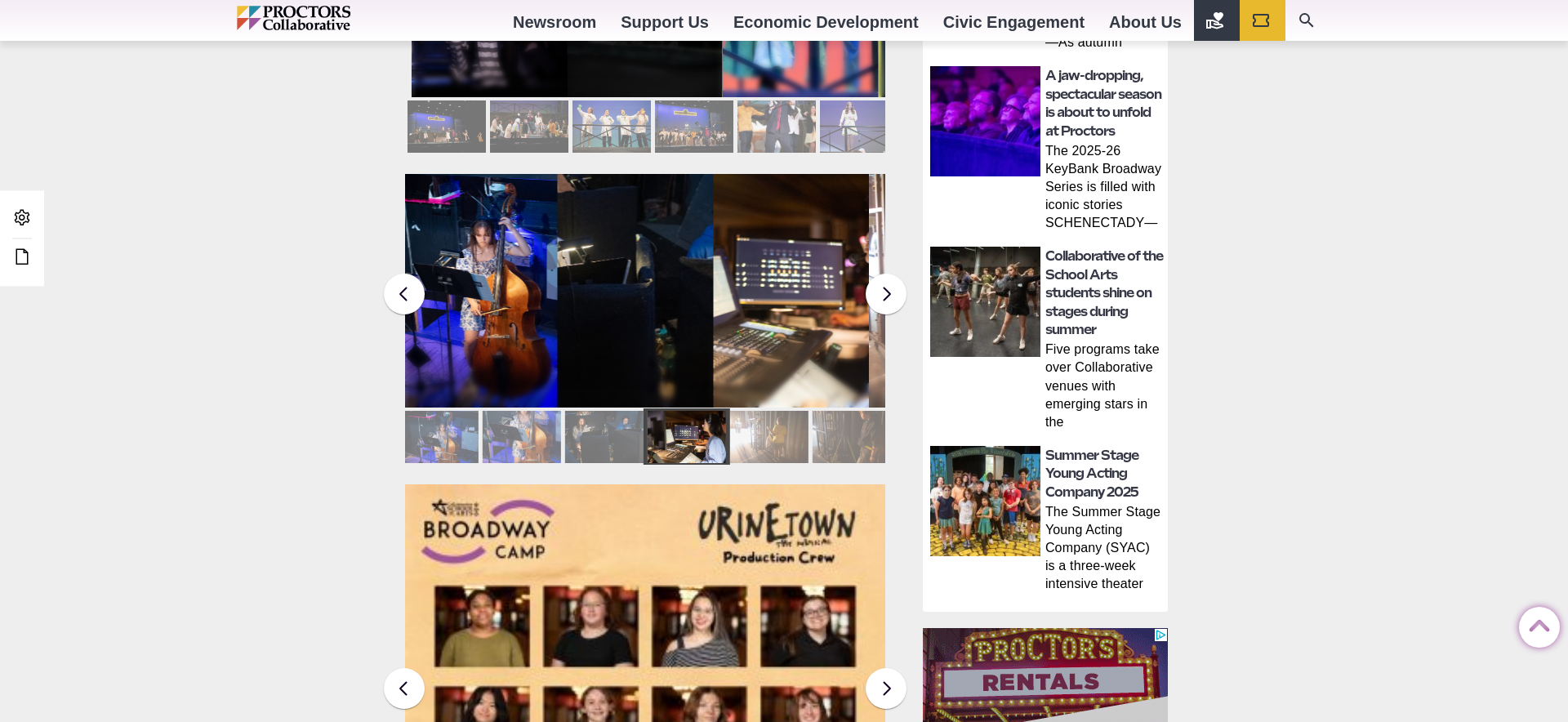
click at [842, 418] on div at bounding box center [851, 437] width 78 height 53
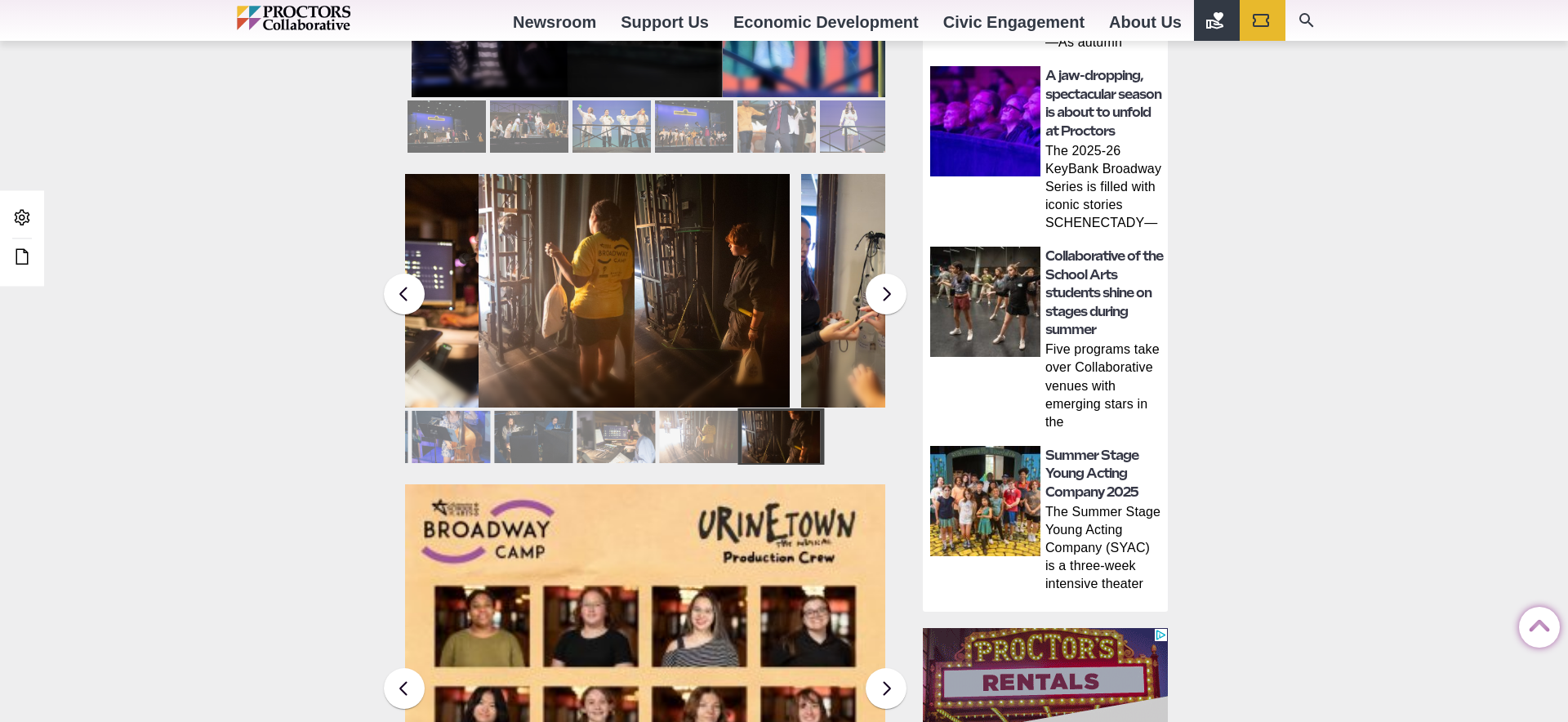
drag, startPoint x: 842, startPoint y: 418, endPoint x: 617, endPoint y: 427, distance: 225.2
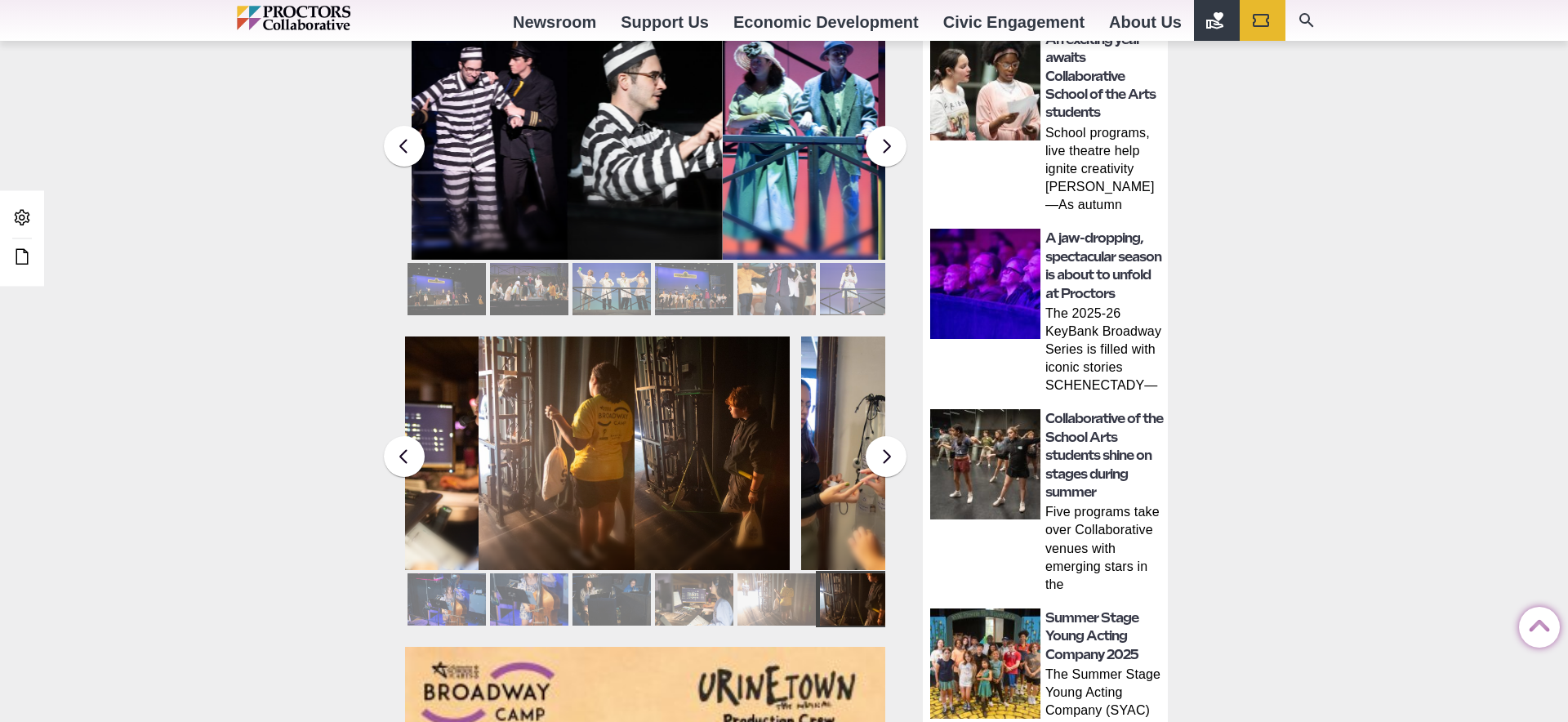
scroll to position [831, 0]
click at [890, 440] on button at bounding box center [886, 456] width 41 height 41
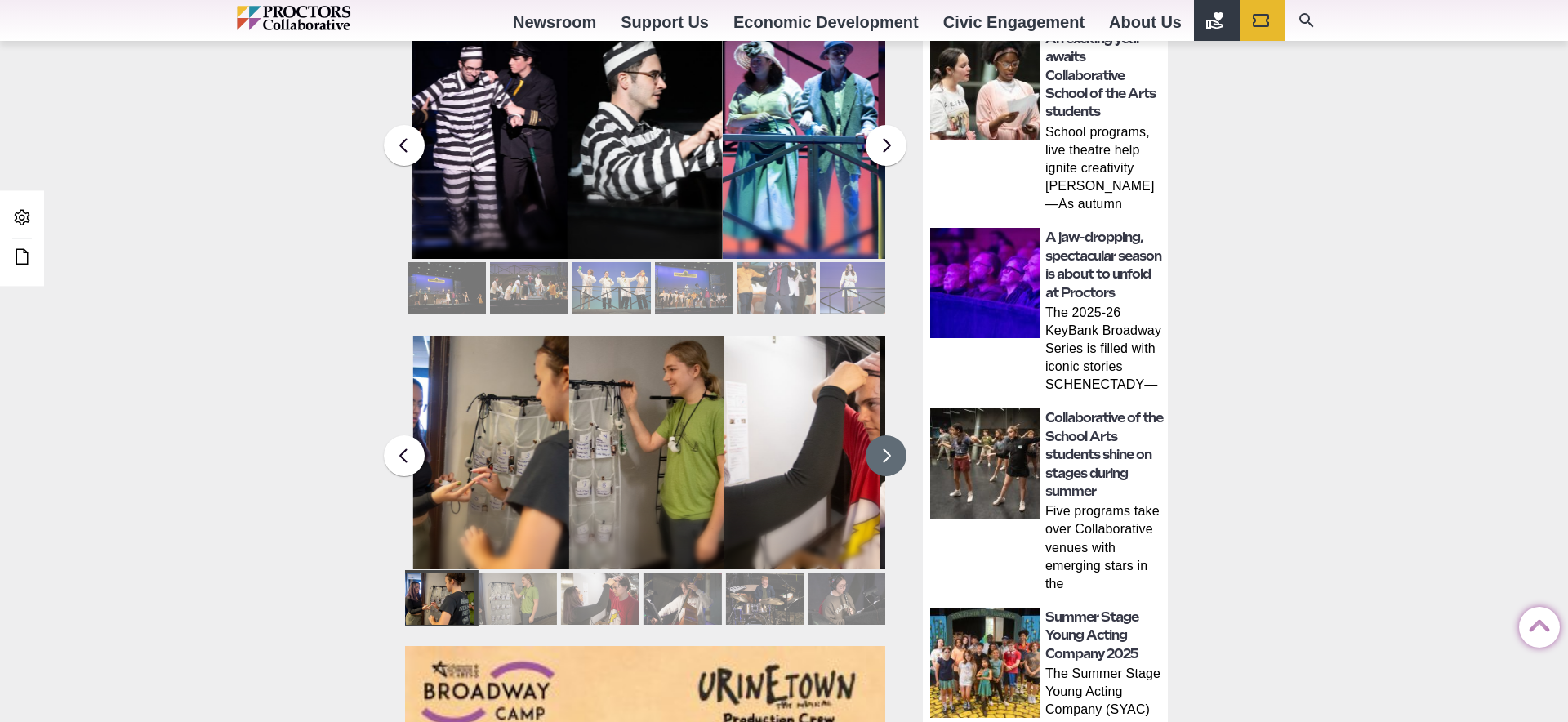
click at [889, 440] on button at bounding box center [886, 456] width 41 height 41
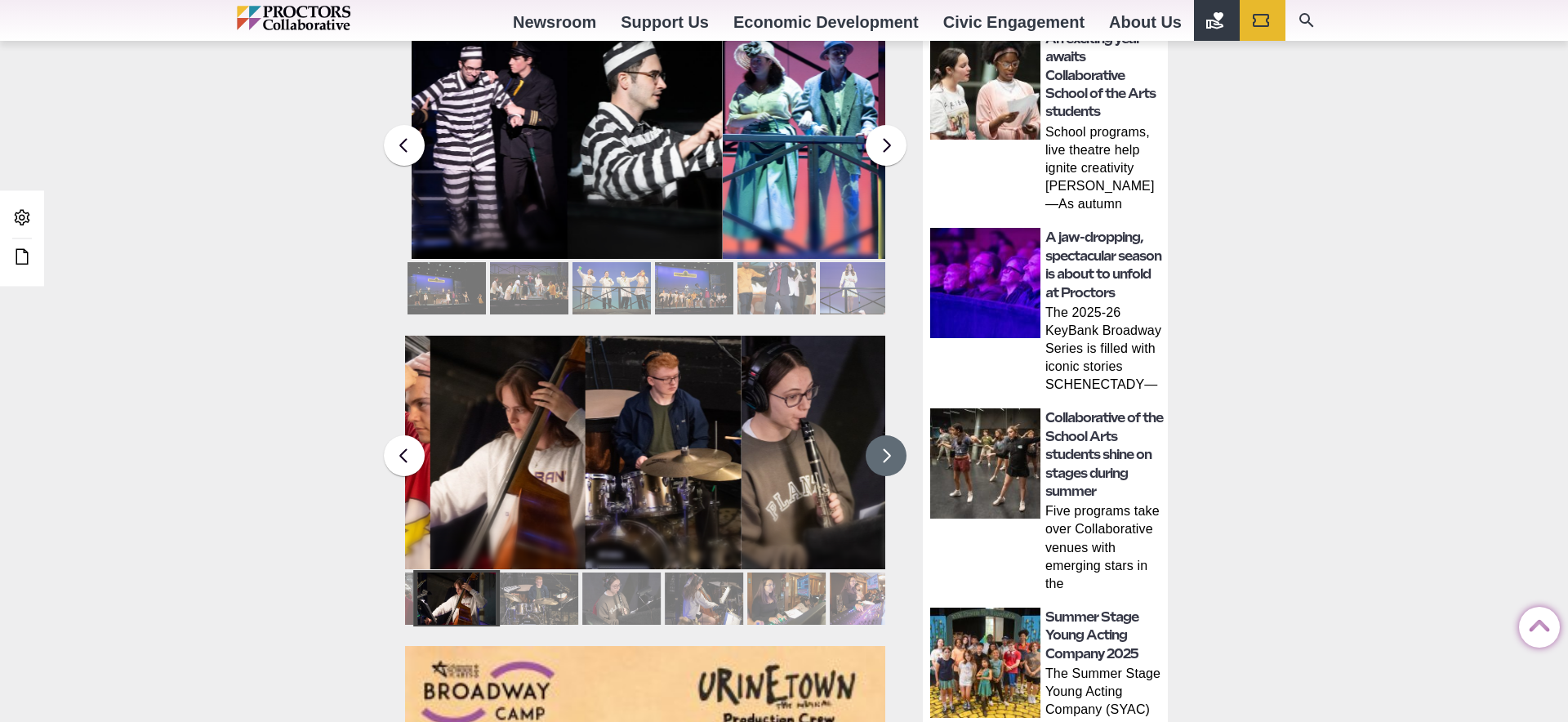
click at [889, 440] on button at bounding box center [886, 456] width 41 height 41
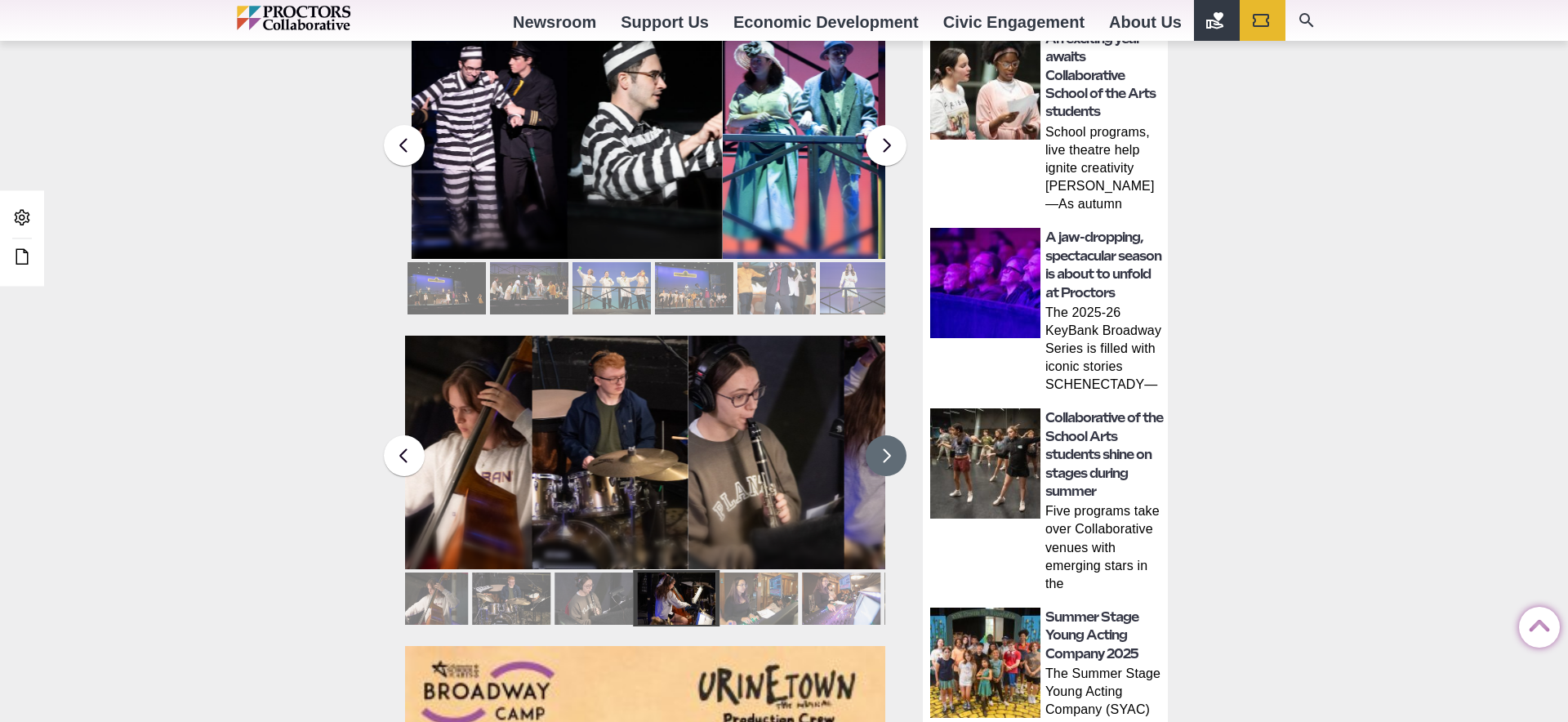
click at [889, 440] on button at bounding box center [886, 456] width 41 height 41
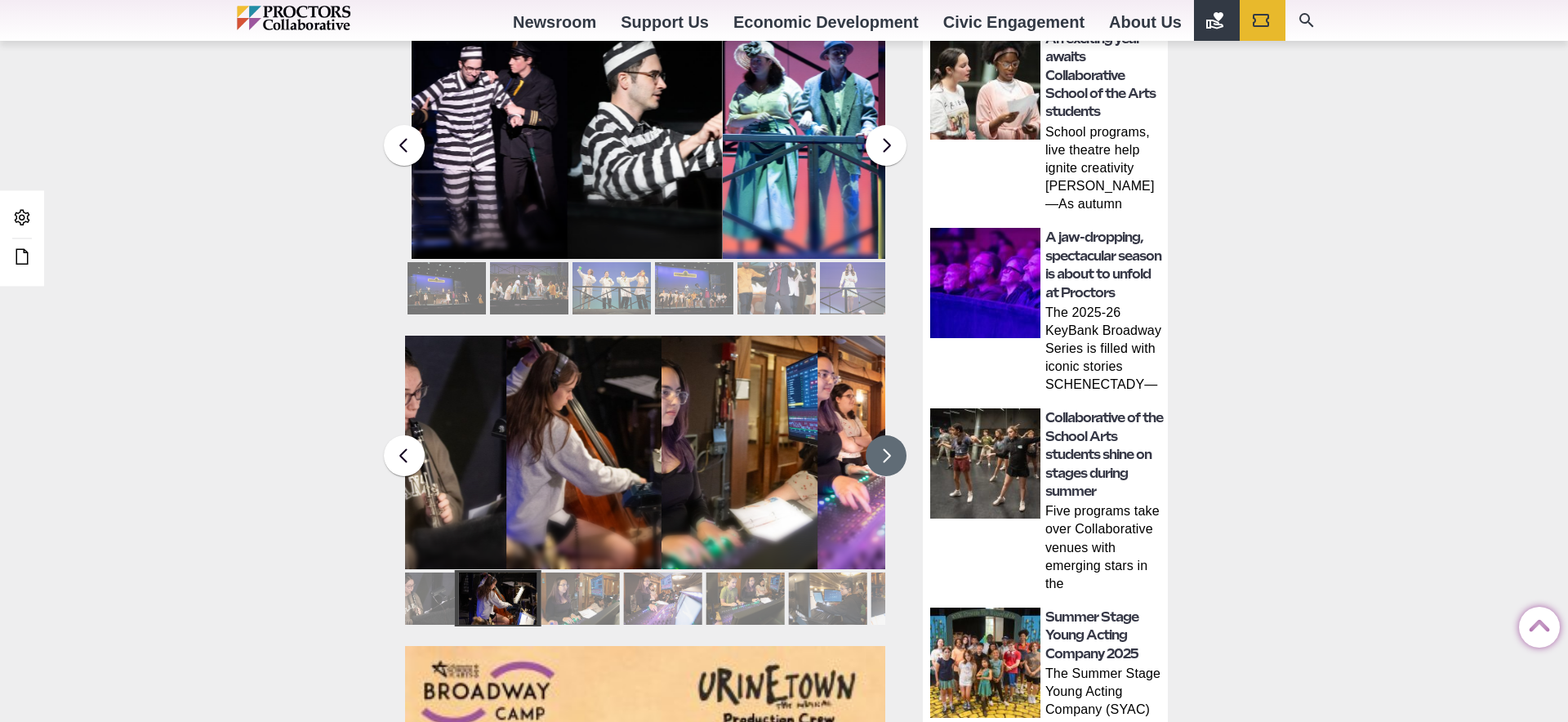
click at [889, 440] on button at bounding box center [886, 456] width 41 height 41
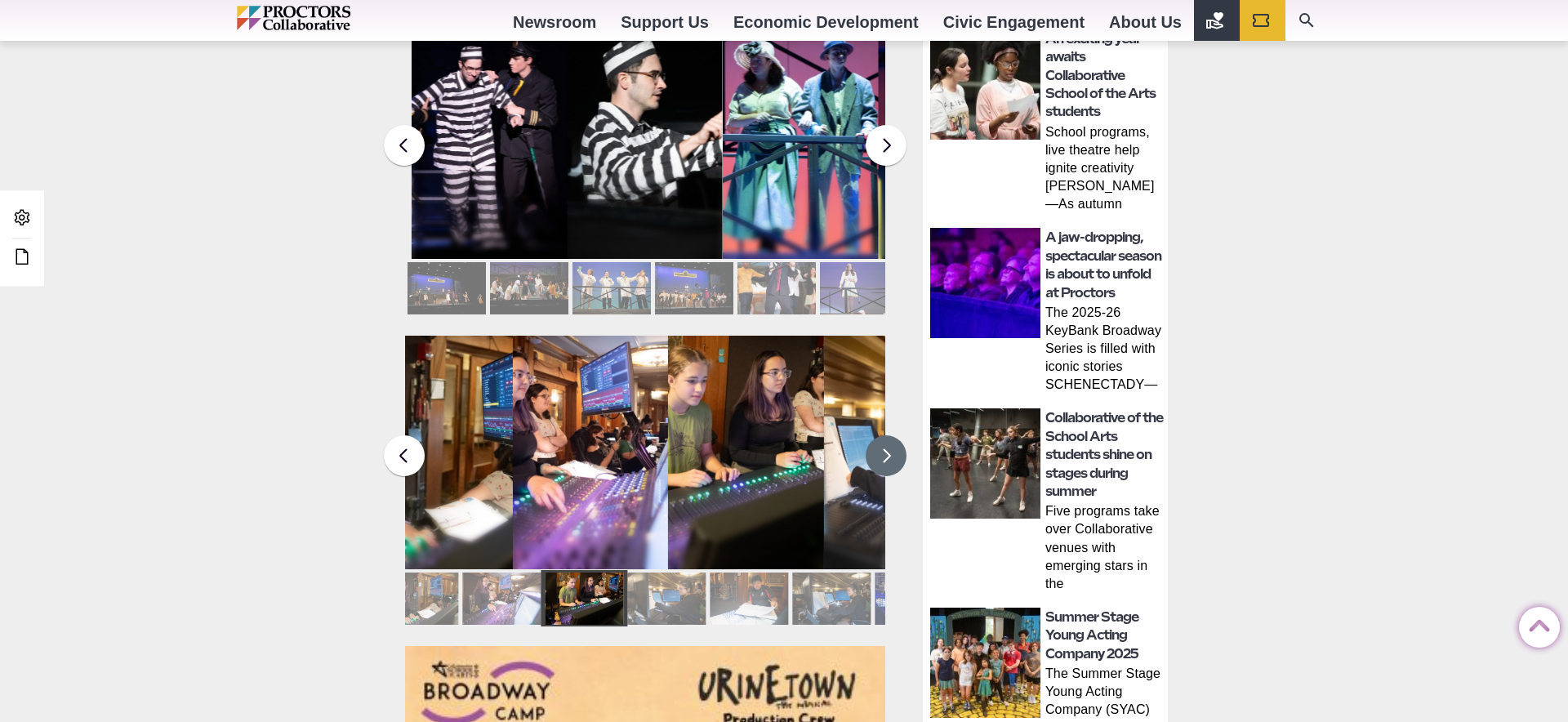
click at [889, 440] on button at bounding box center [886, 456] width 41 height 41
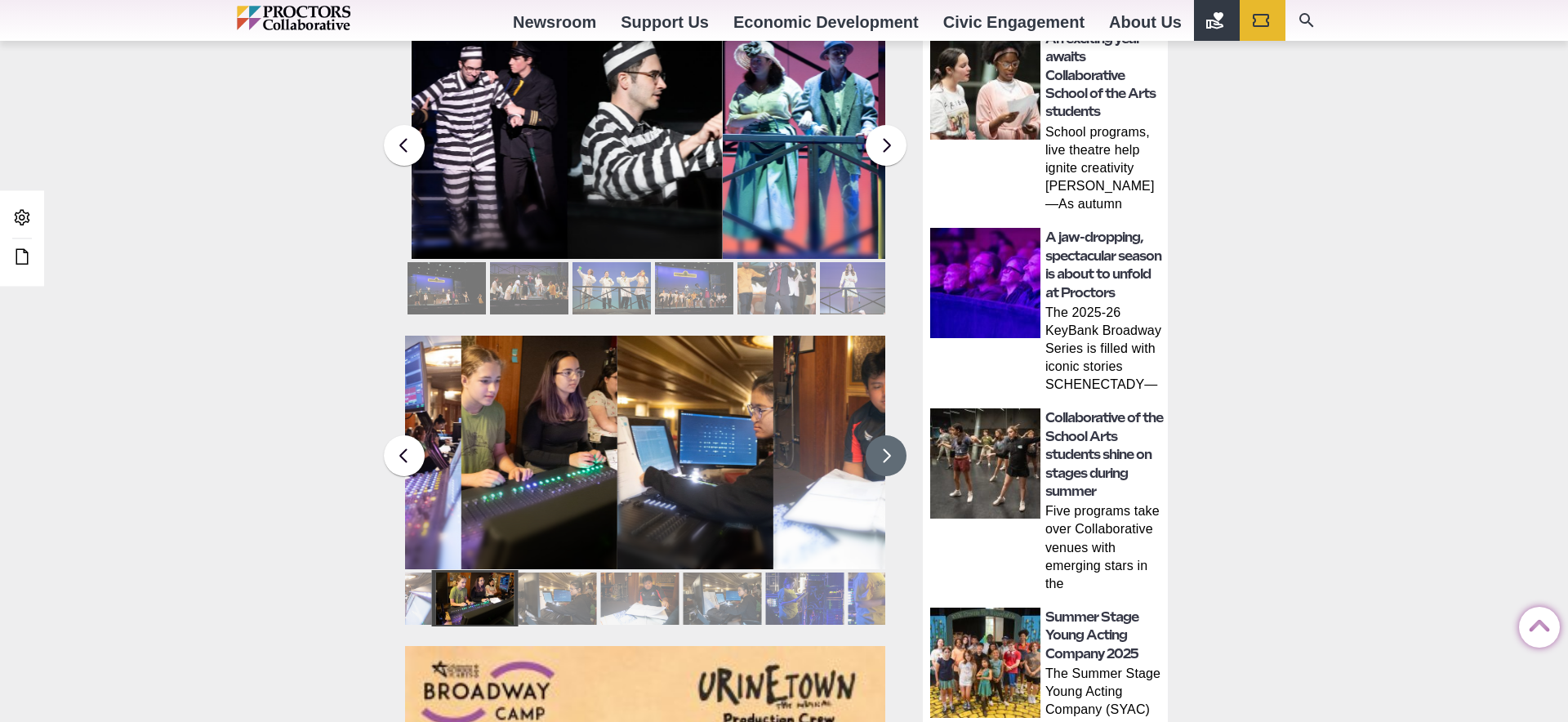
click at [889, 440] on button at bounding box center [886, 456] width 41 height 41
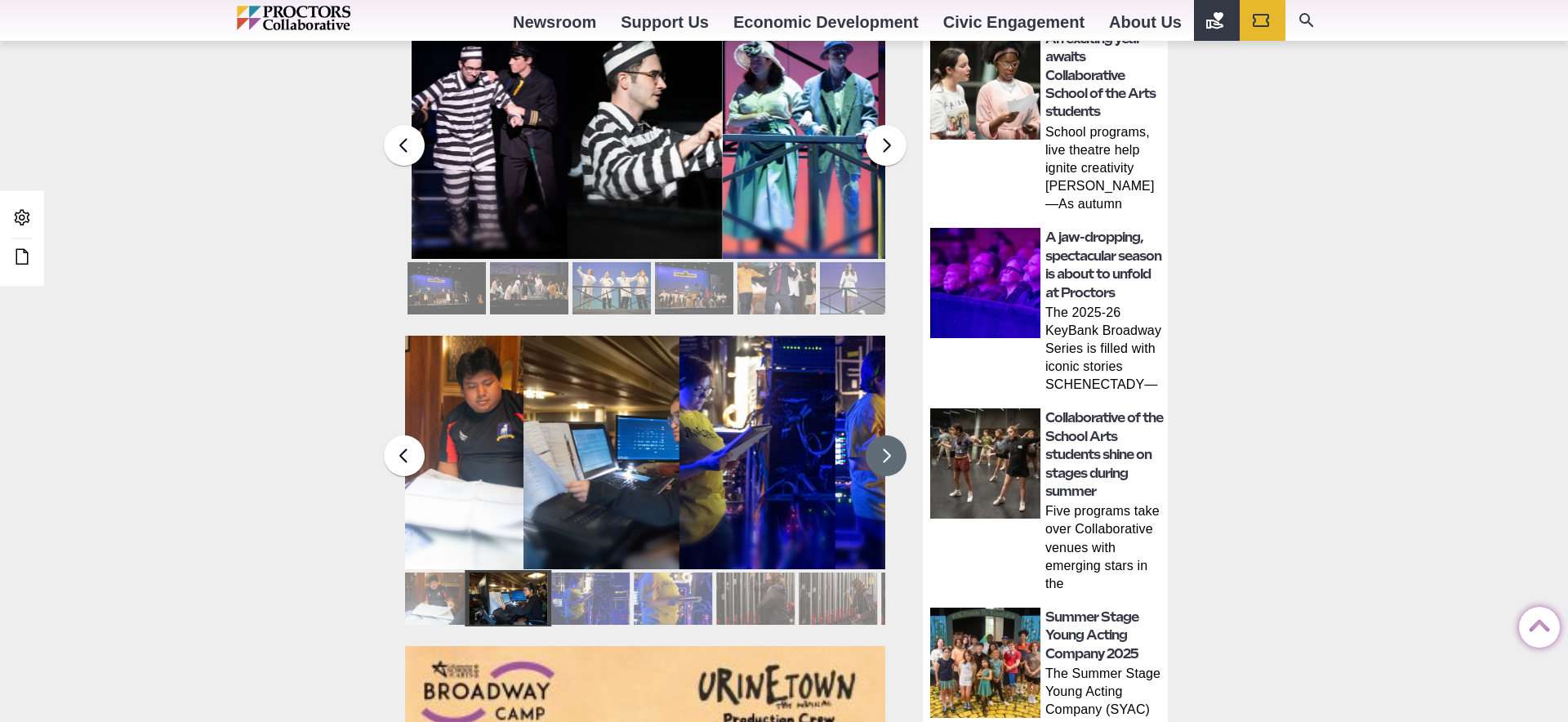
click at [889, 440] on button at bounding box center [886, 456] width 41 height 41
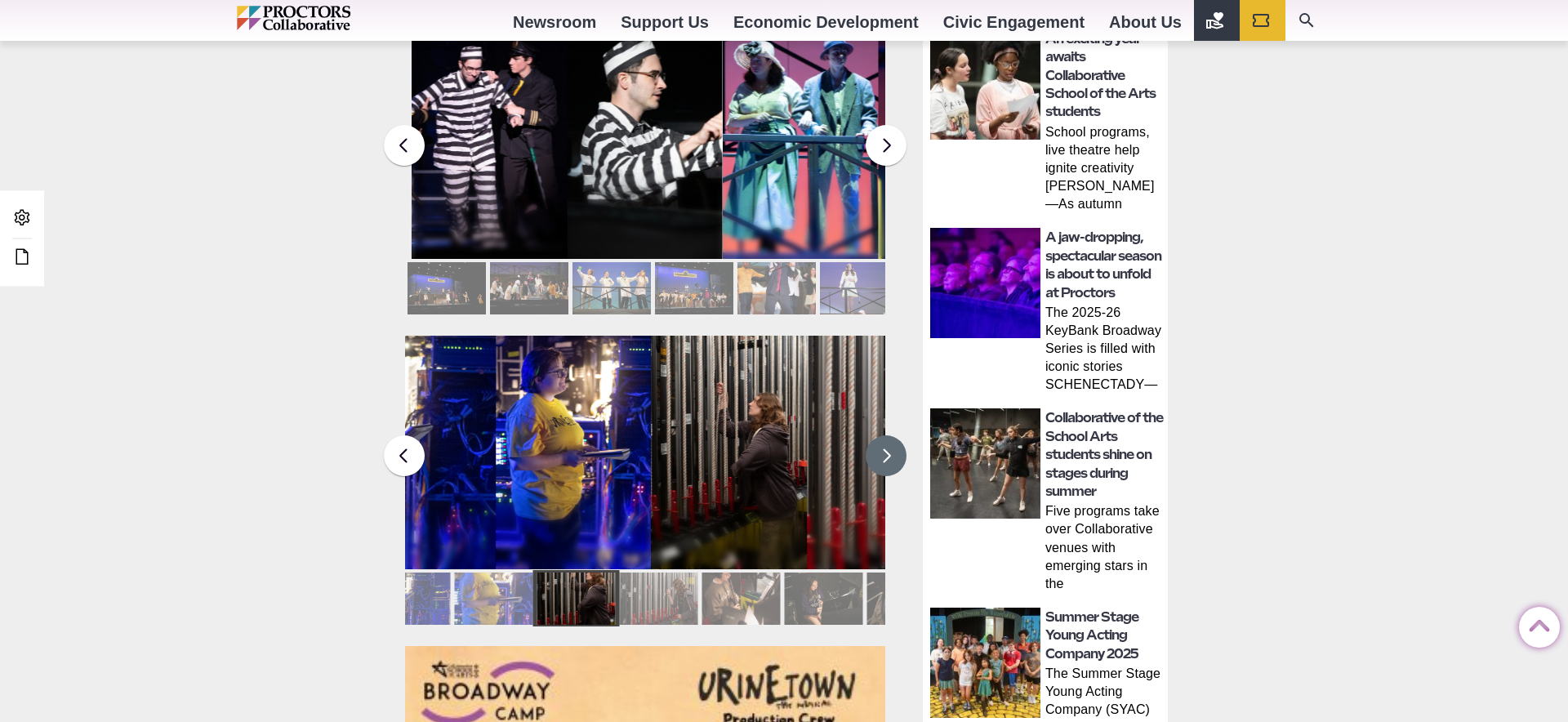
click at [889, 440] on button at bounding box center [886, 456] width 41 height 41
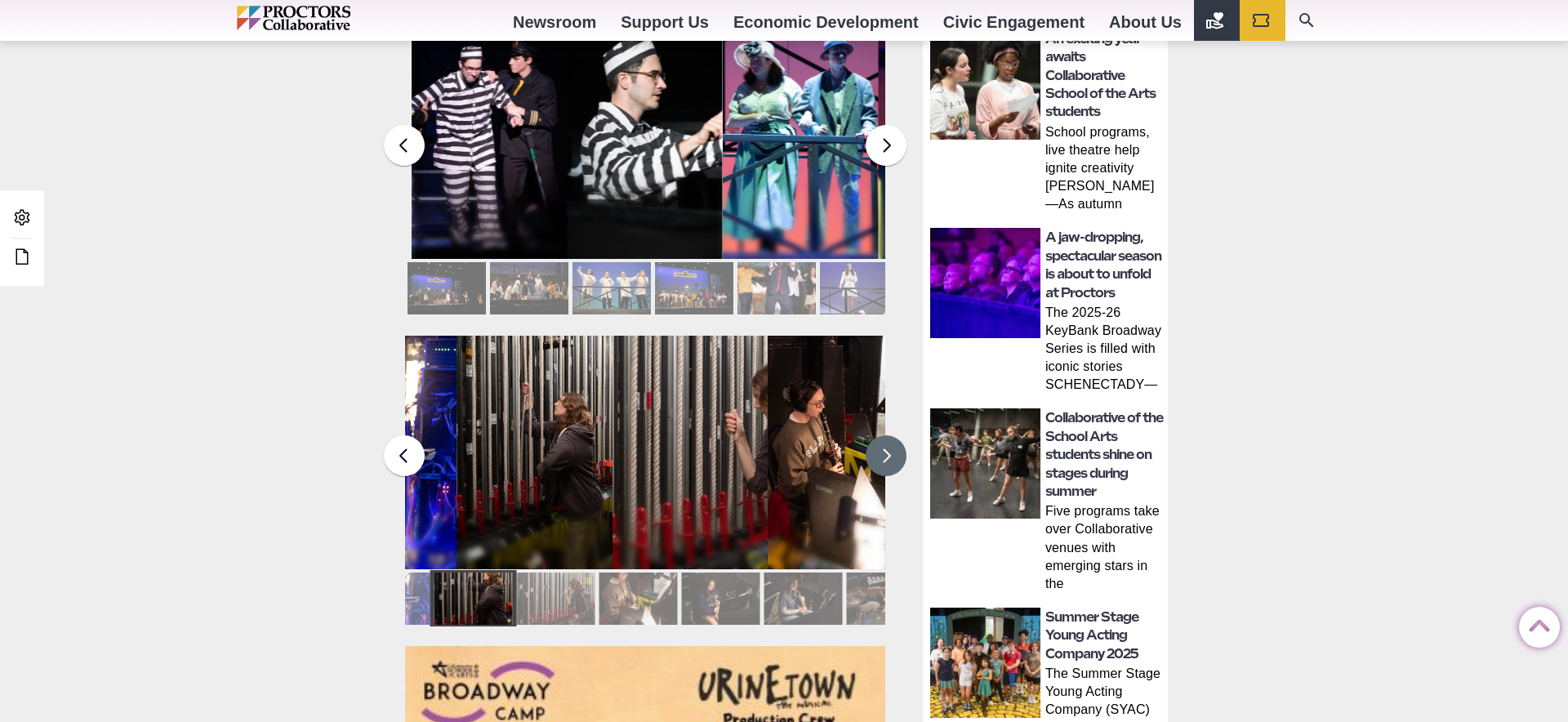
click at [889, 440] on button at bounding box center [886, 456] width 41 height 41
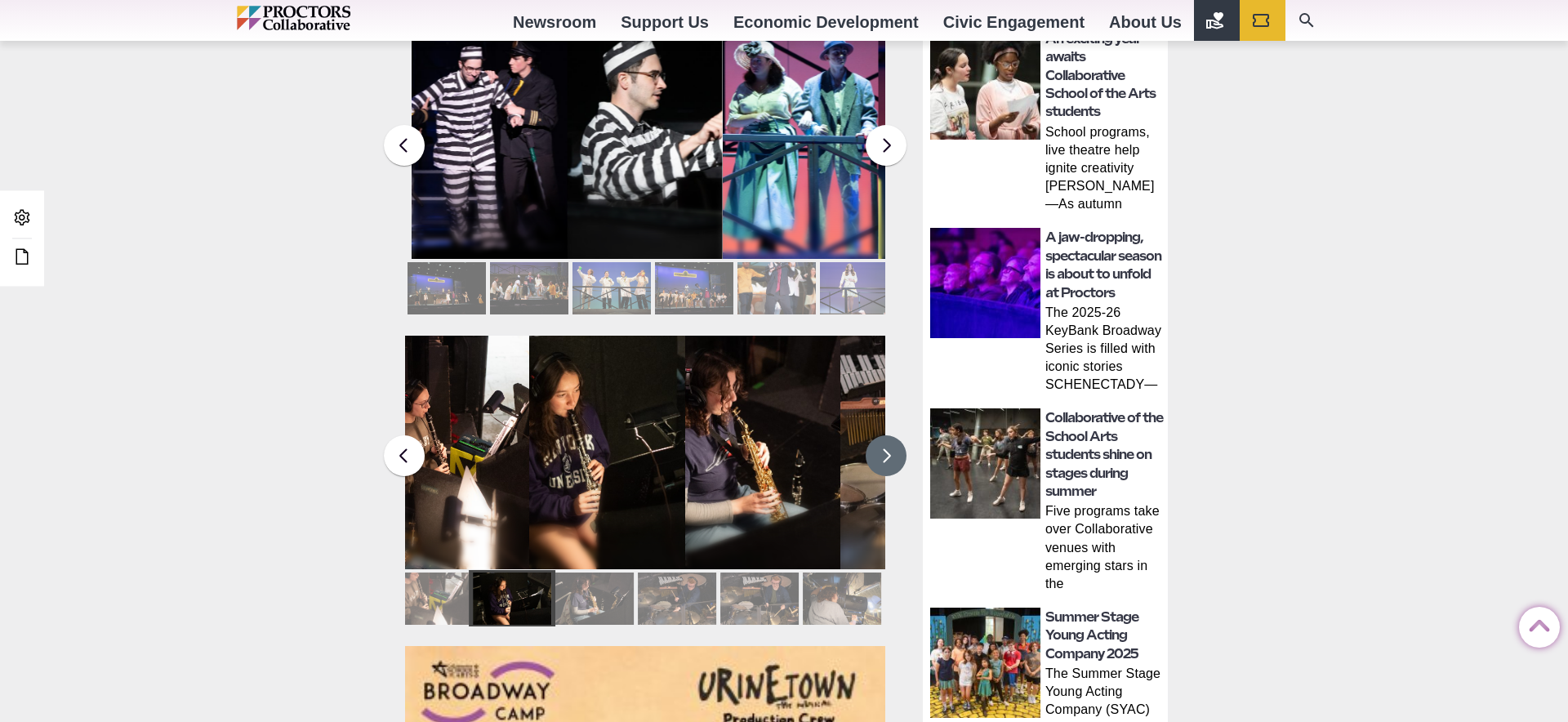
click at [889, 440] on button at bounding box center [886, 456] width 41 height 41
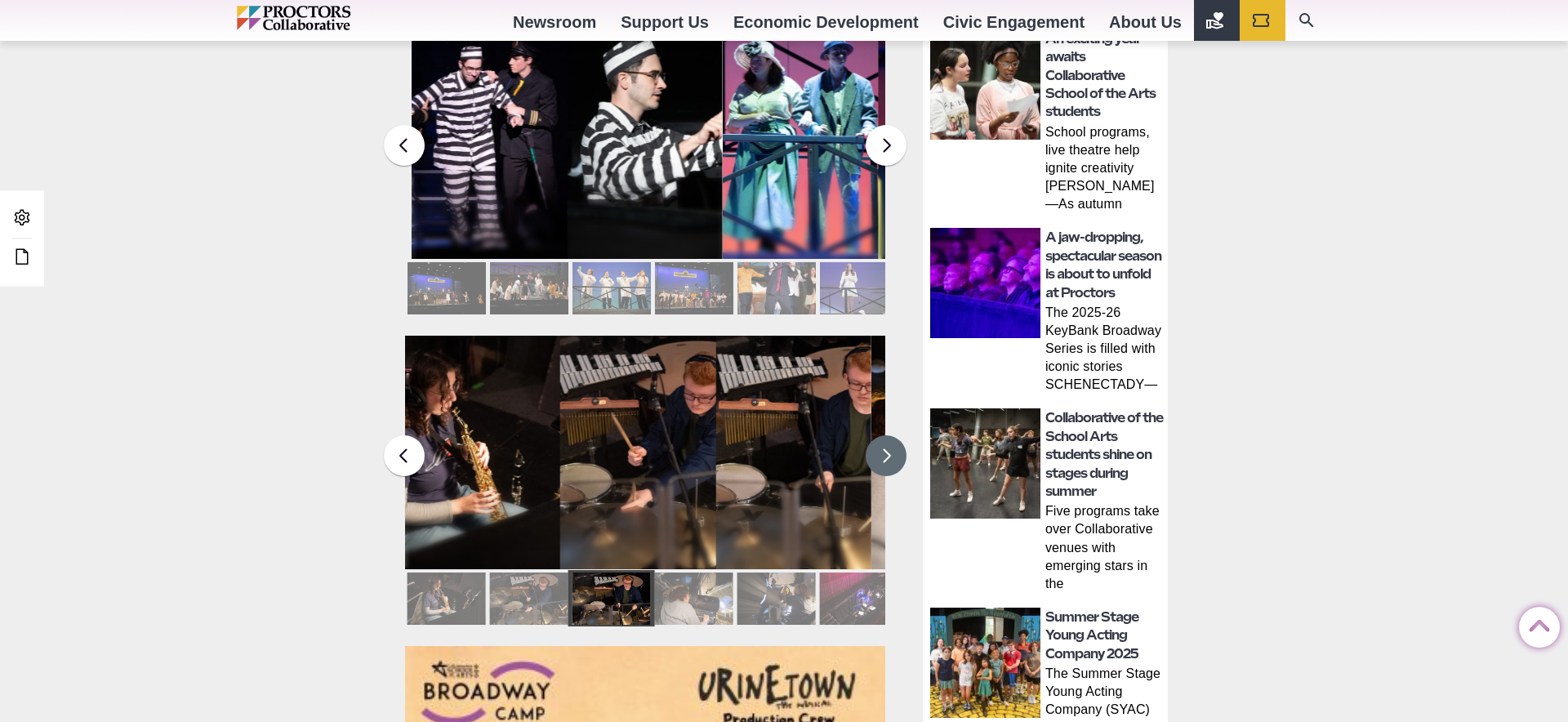
click at [889, 440] on button at bounding box center [886, 456] width 41 height 41
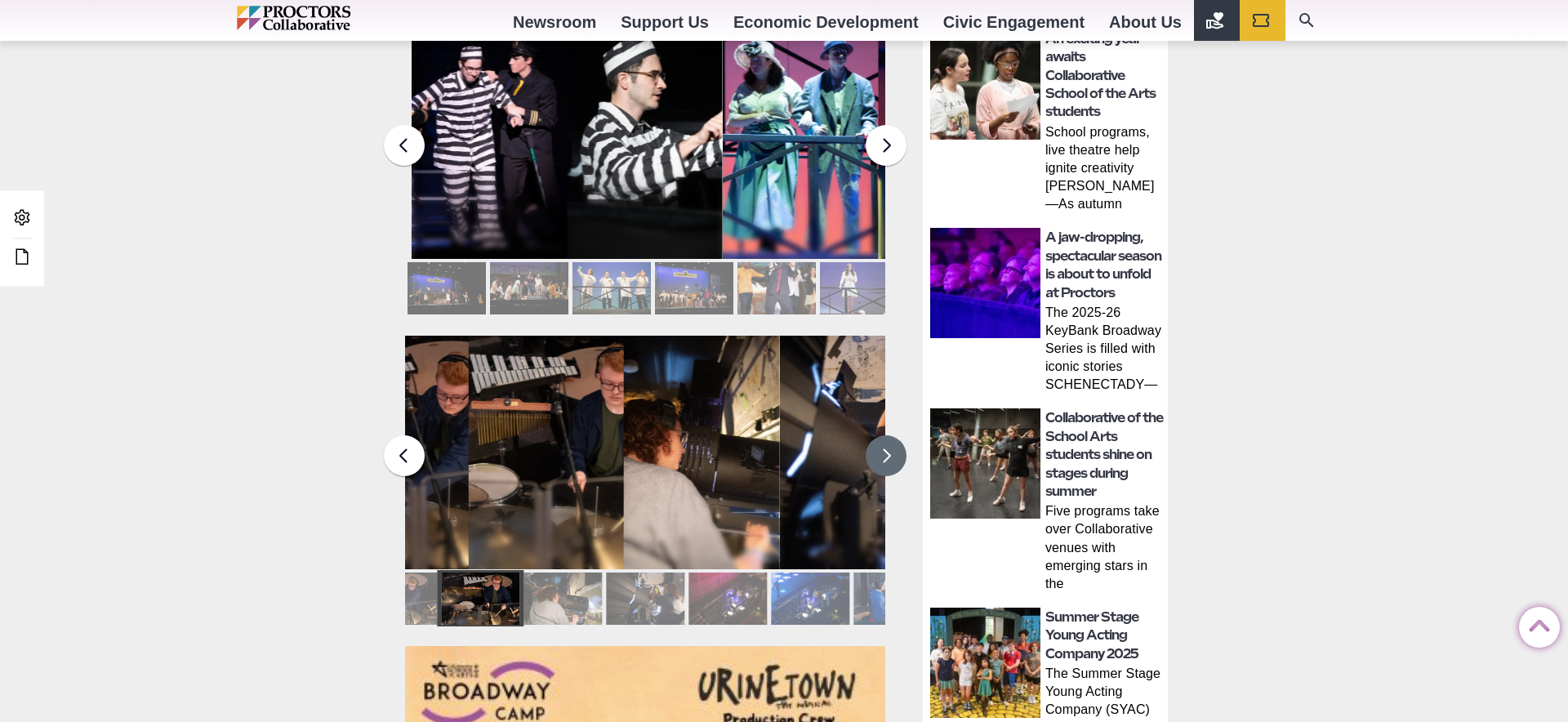
click at [889, 440] on button at bounding box center [886, 456] width 41 height 41
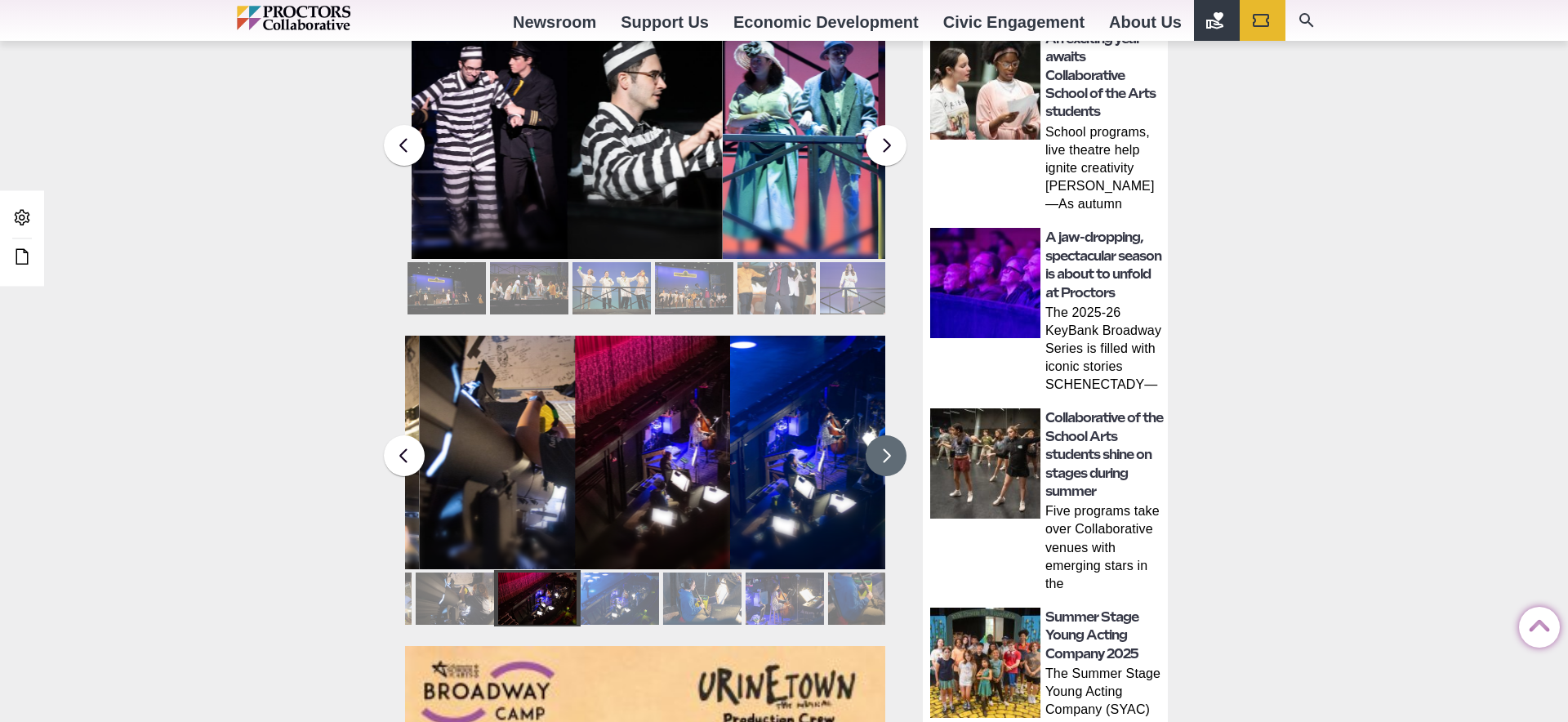
click at [889, 440] on button at bounding box center [886, 456] width 41 height 41
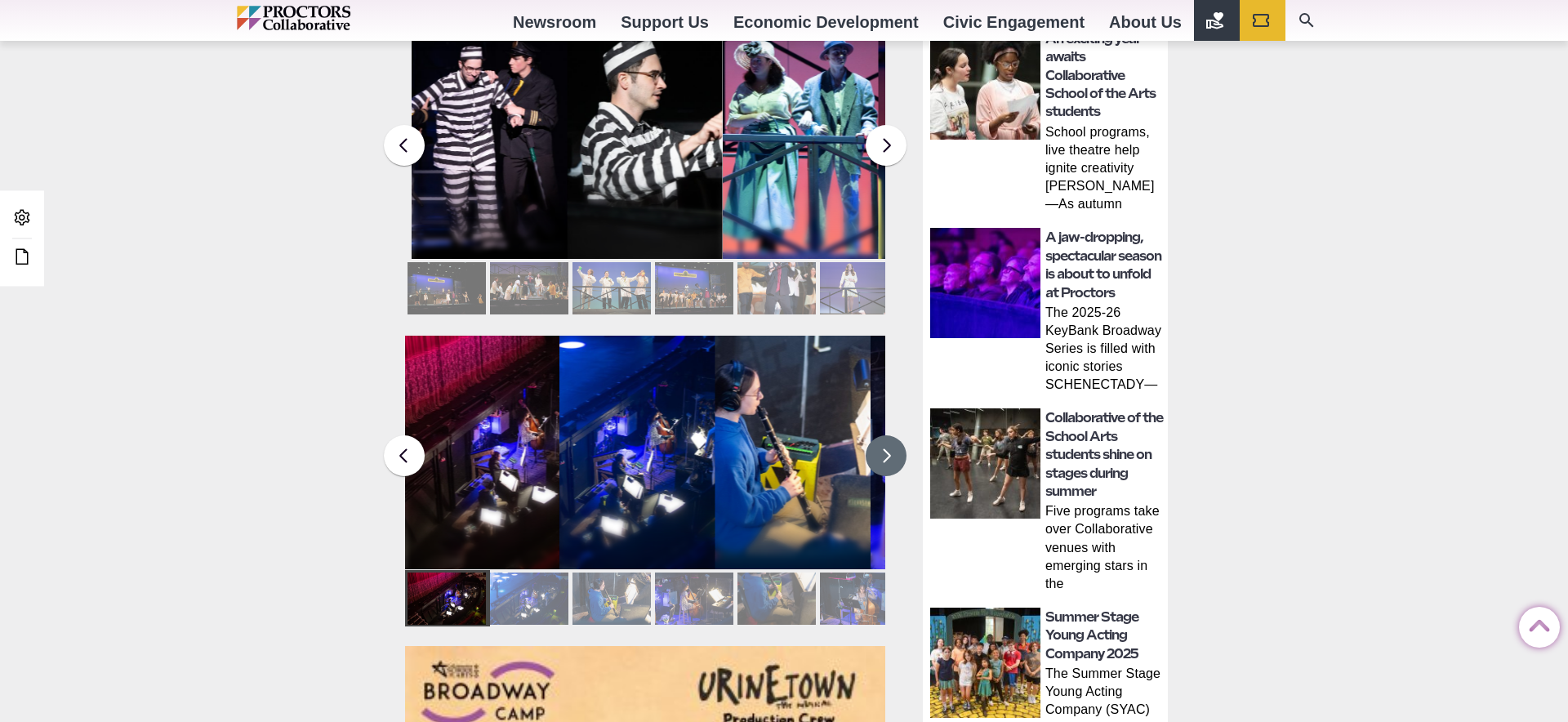
click at [841, 590] on div at bounding box center [858, 598] width 78 height 53
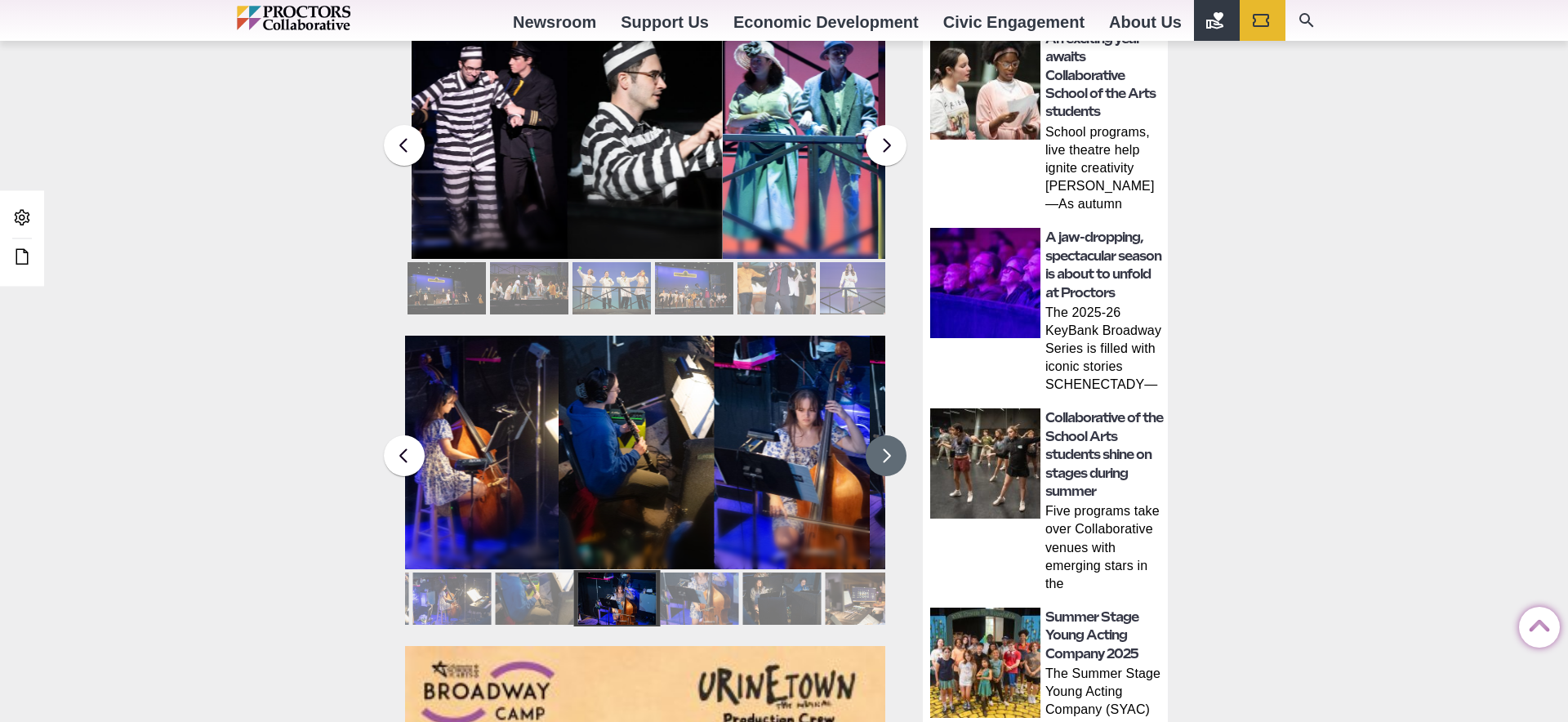
click at [840, 589] on div at bounding box center [864, 598] width 78 height 53
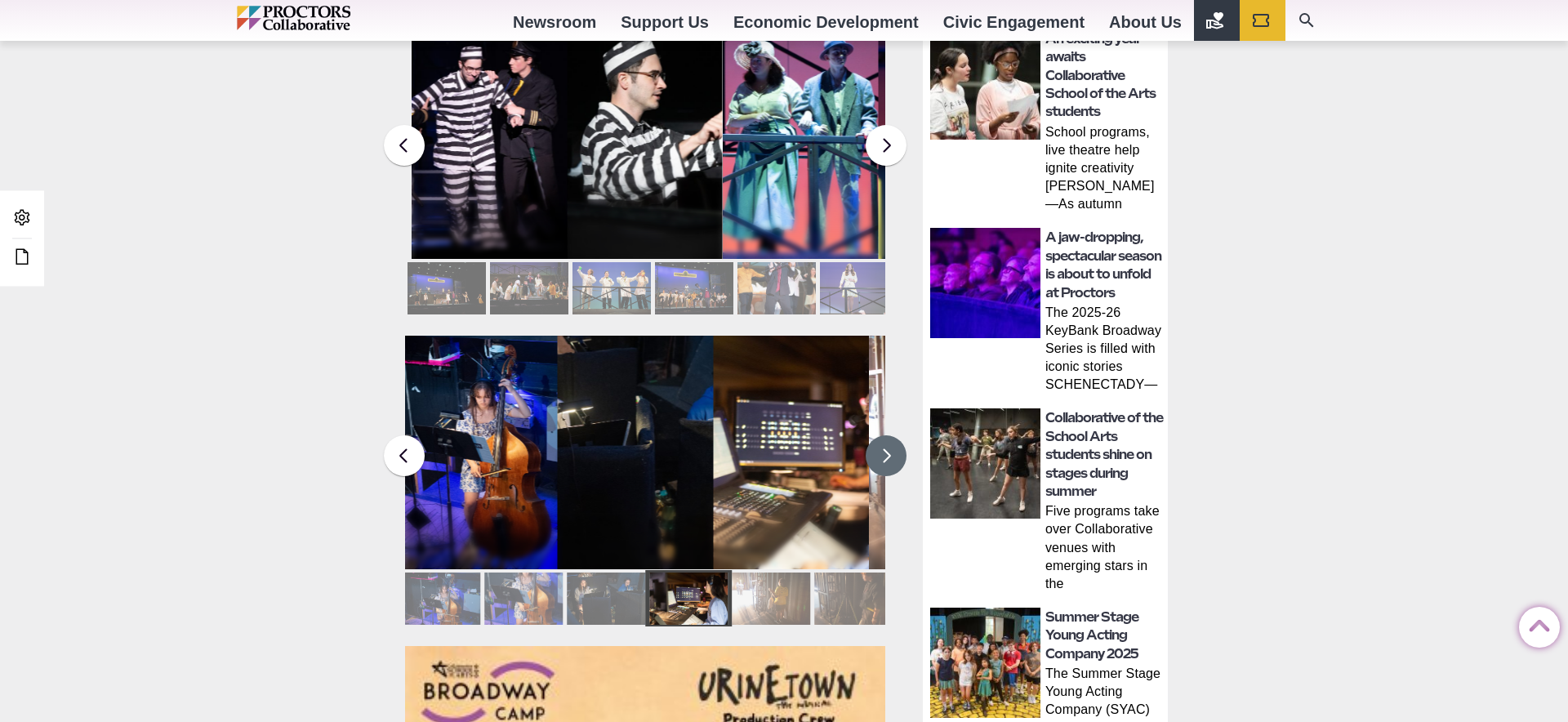
click at [840, 589] on div at bounding box center [853, 598] width 78 height 53
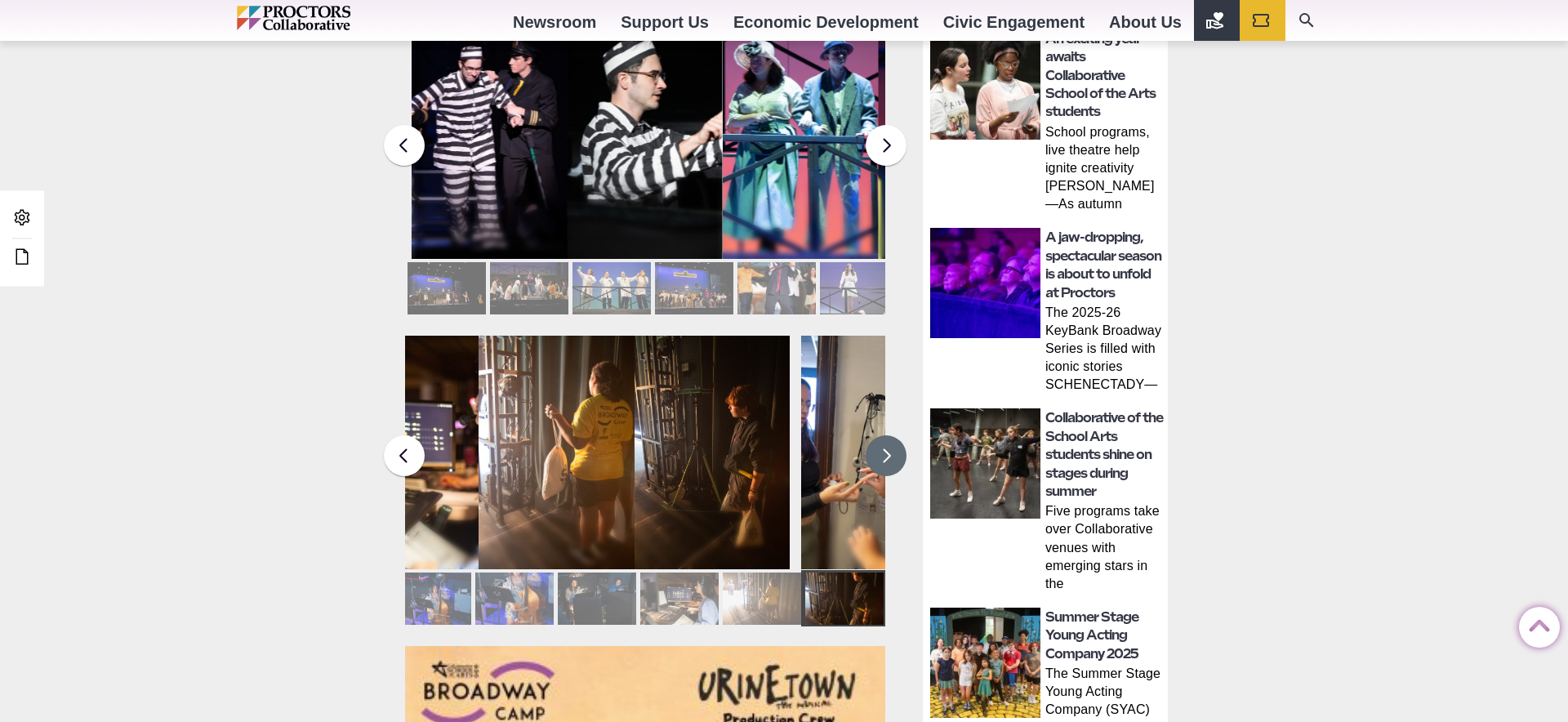
click at [840, 589] on div at bounding box center [844, 598] width 78 height 53
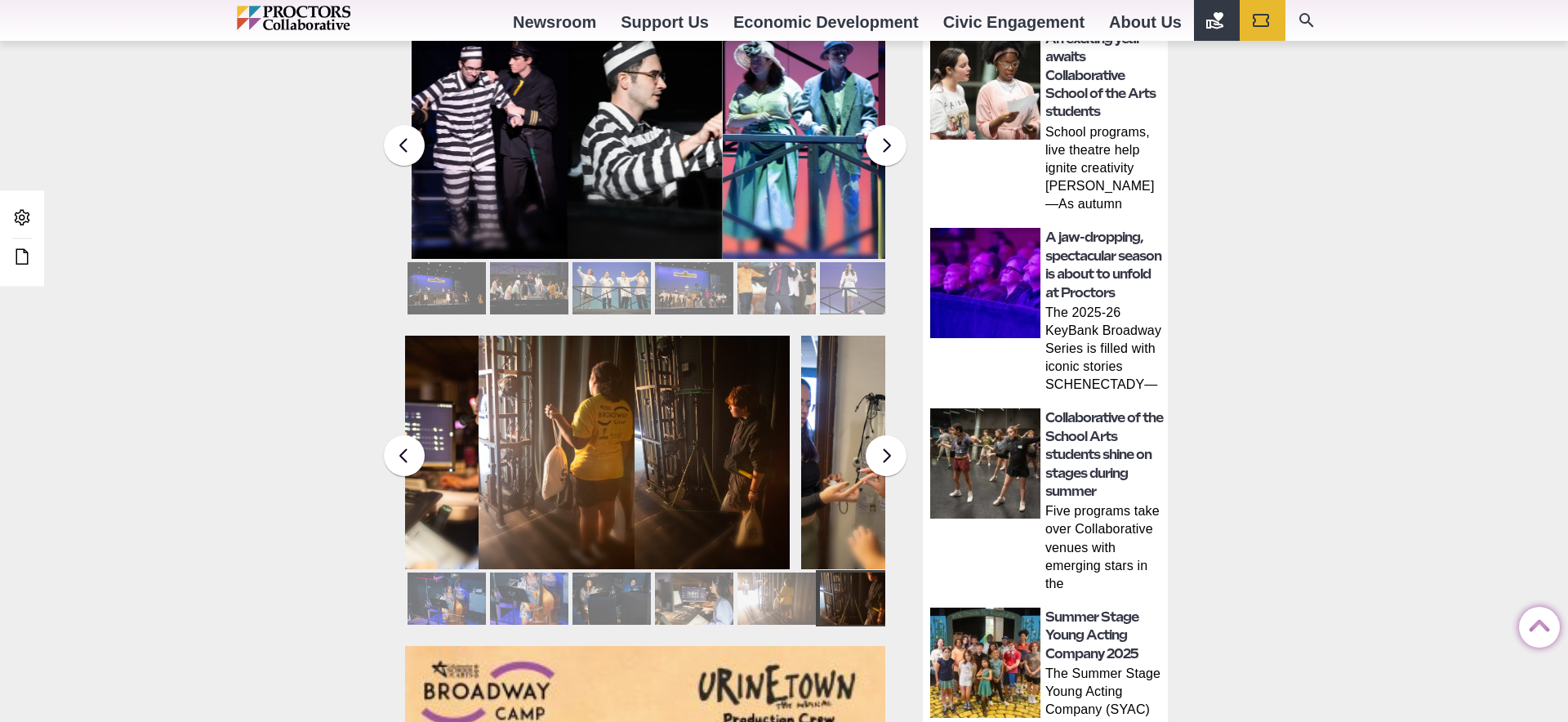
click at [721, 470] on figcaption "Production students rehearse for Broadway Camp’s production of “Urinetown” on t…" at bounding box center [712, 452] width 156 height 234
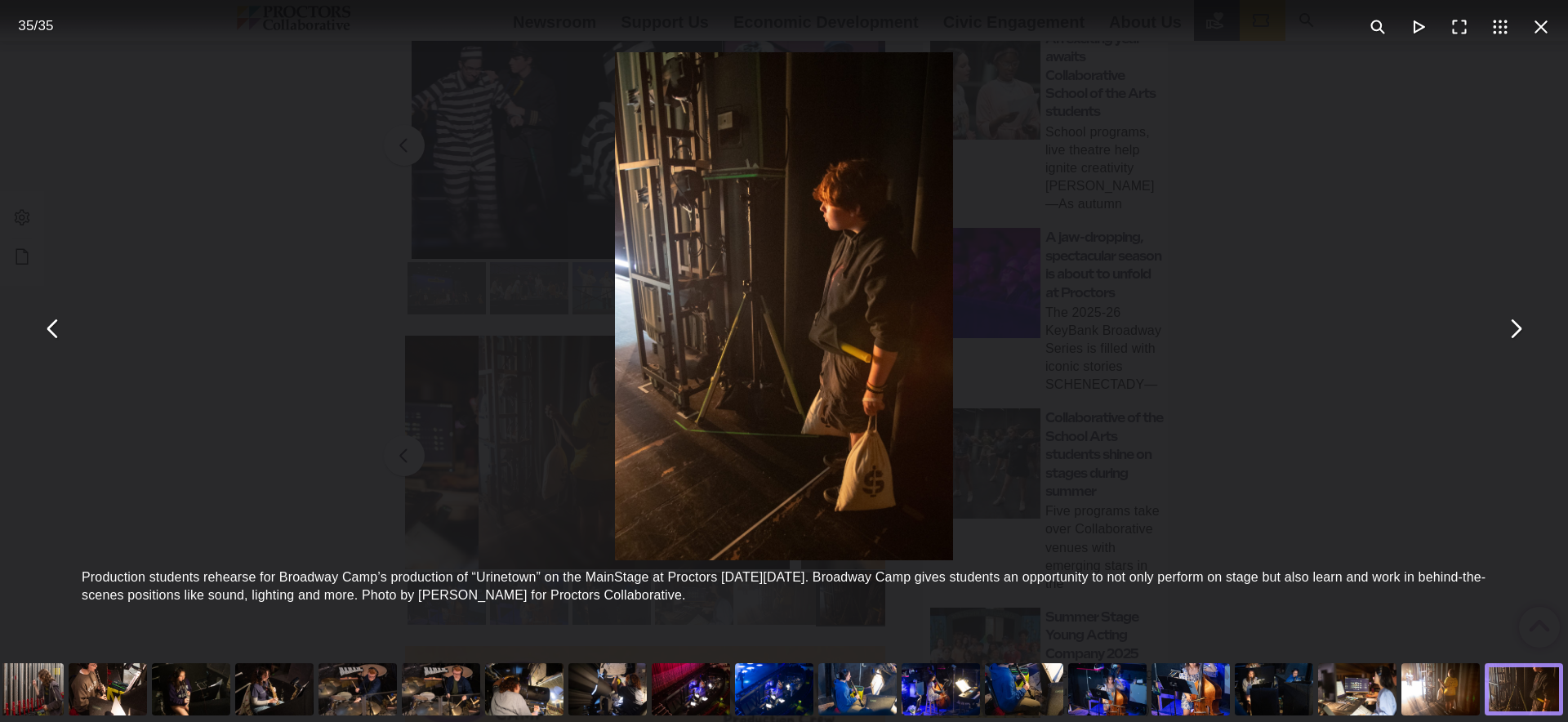
click at [195, 285] on div "Production students rehearse for Broadway Camp’s production of “Urinetown” on t…" at bounding box center [784, 328] width 1568 height 656
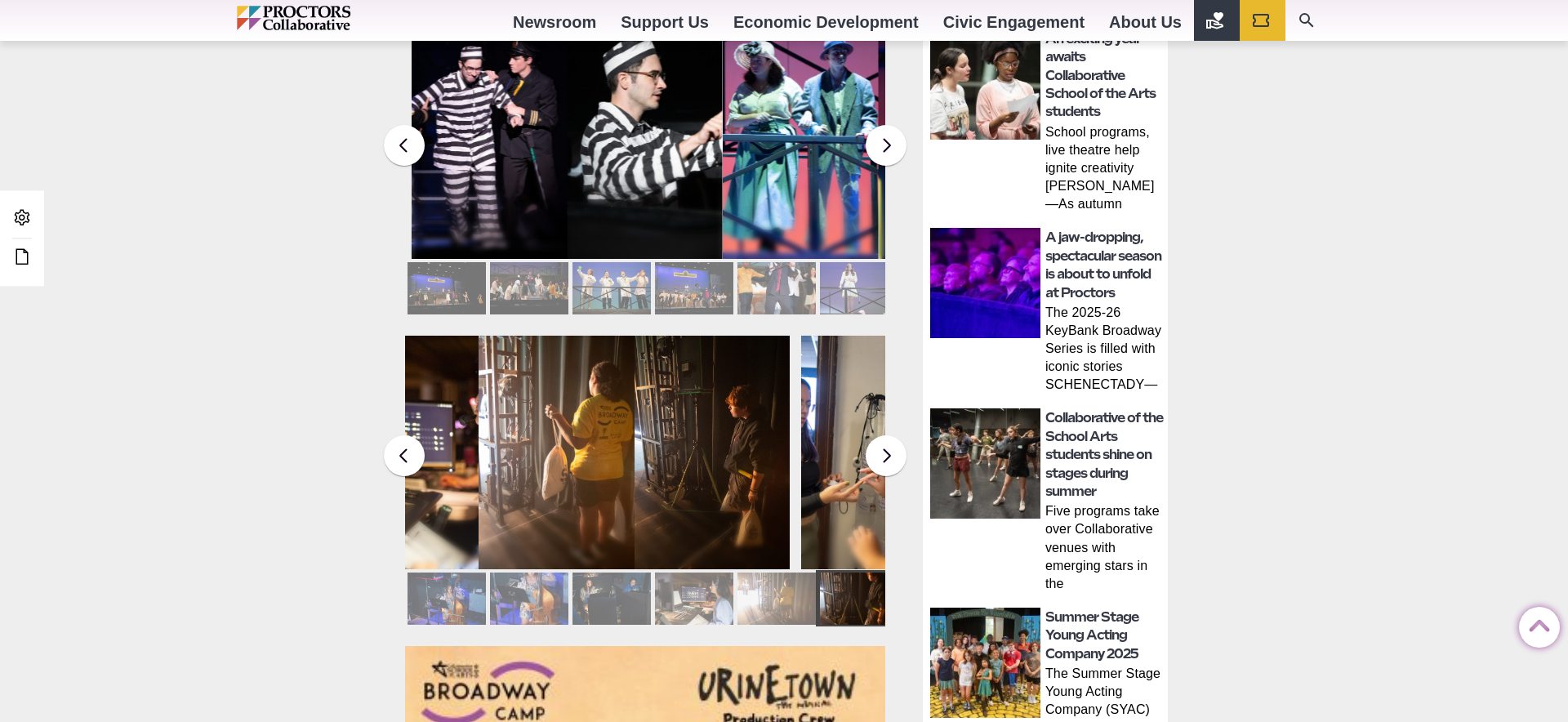
click at [854, 274] on div at bounding box center [858, 288] width 78 height 53
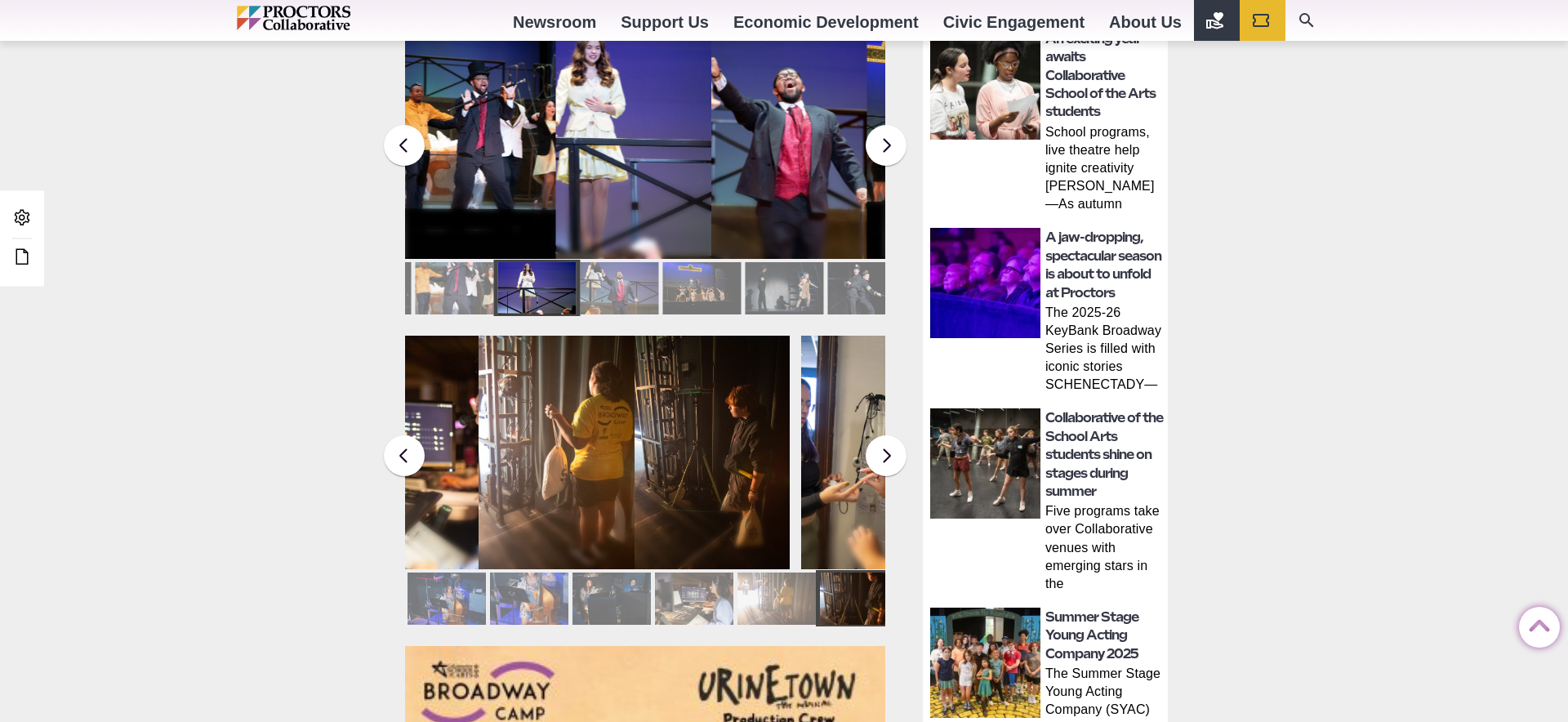
click at [854, 274] on div at bounding box center [866, 288] width 78 height 53
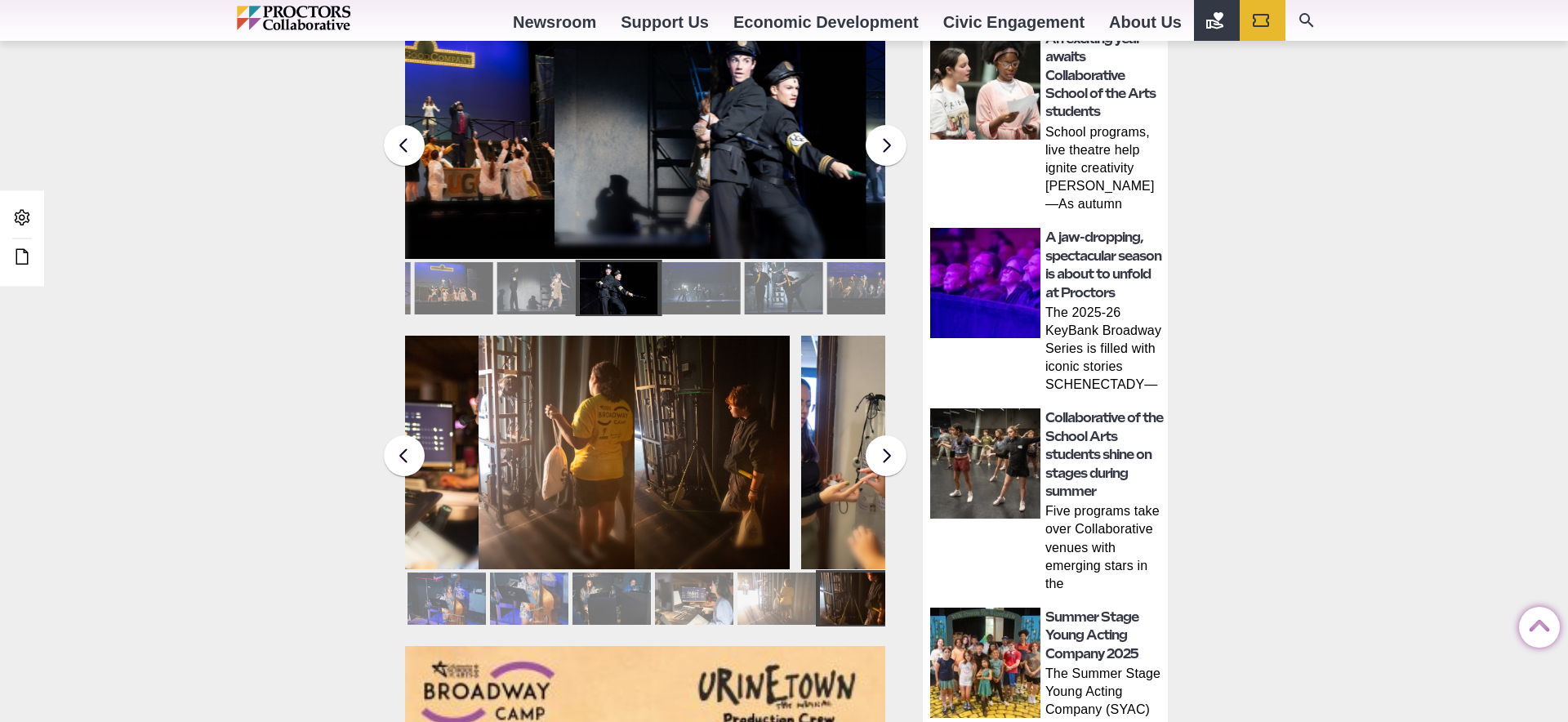
click at [854, 274] on div at bounding box center [866, 288] width 78 height 53
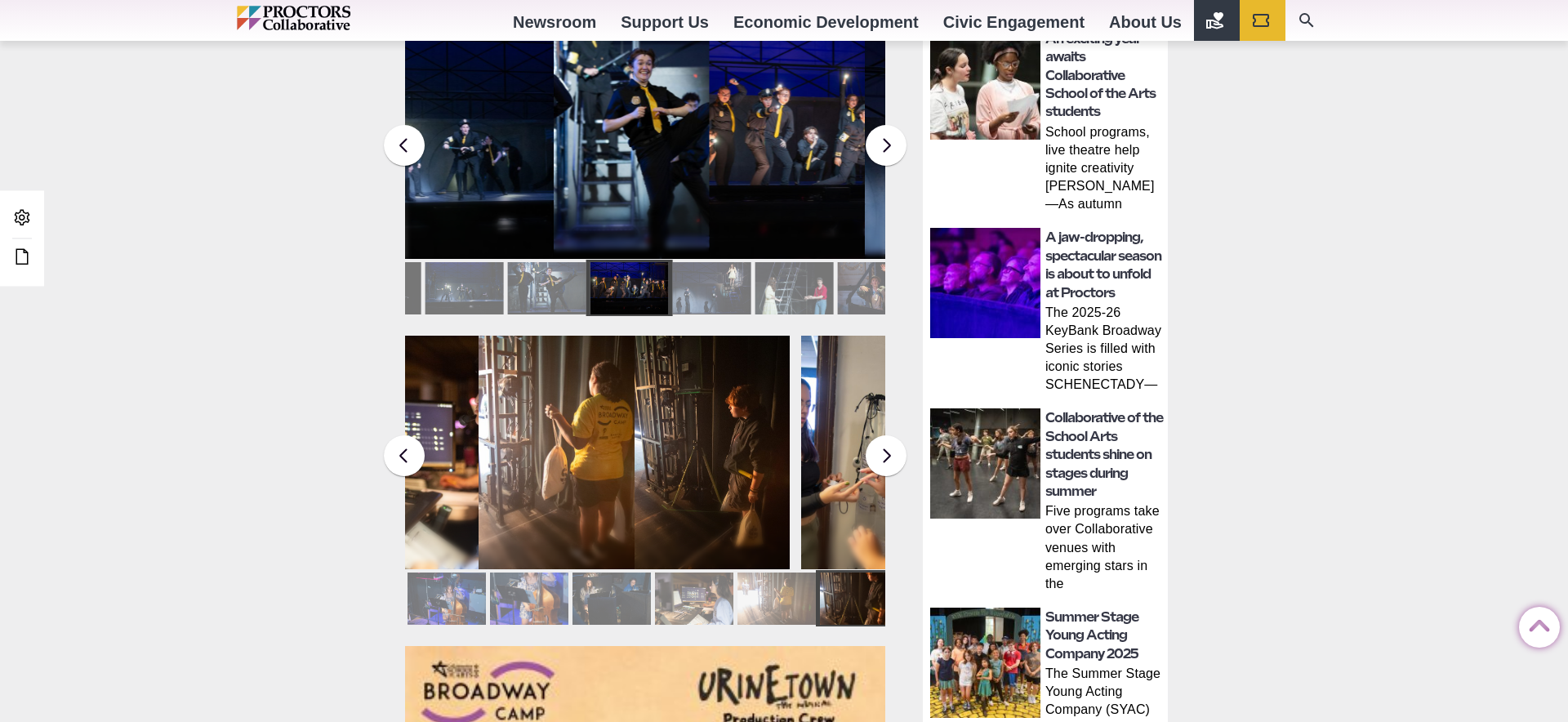
click at [854, 274] on div at bounding box center [876, 288] width 78 height 53
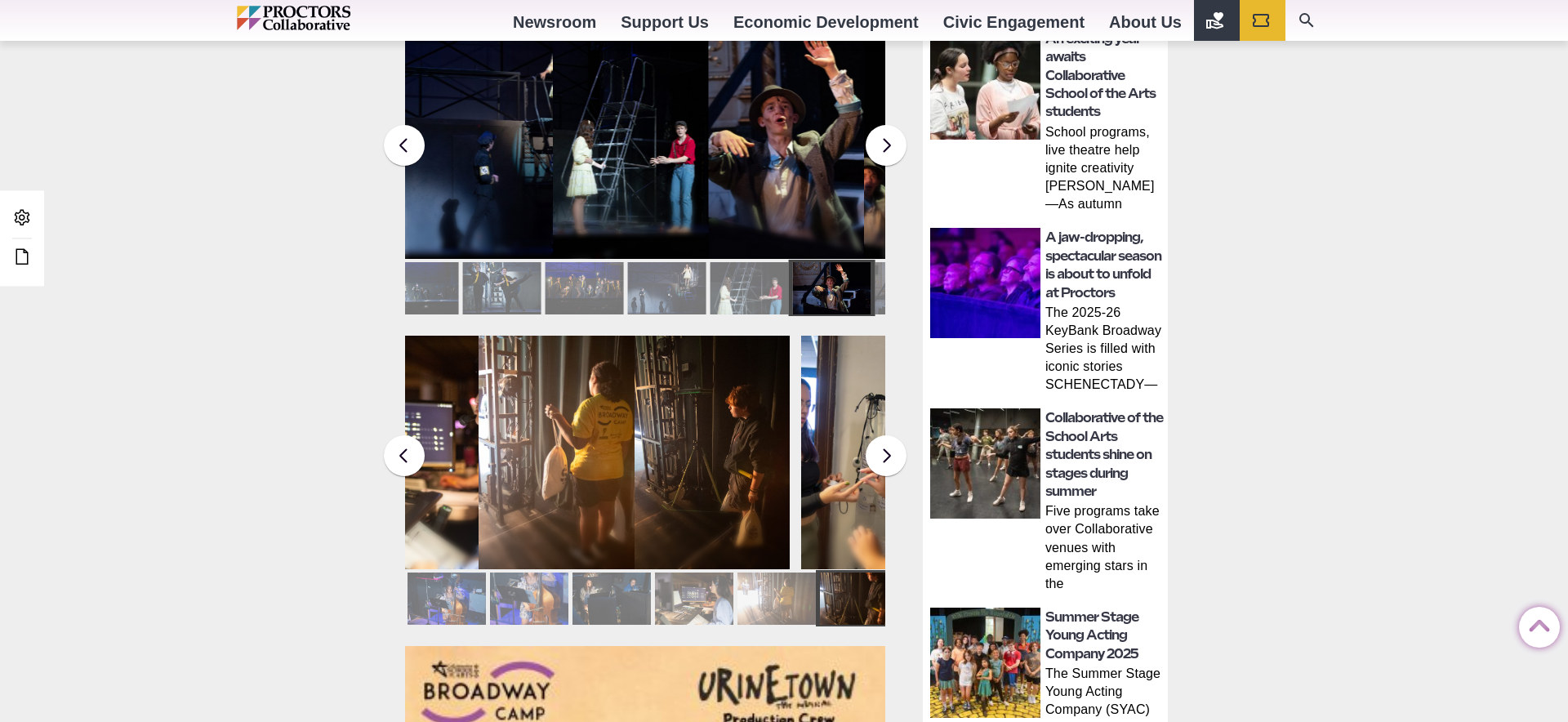
click at [875, 274] on div at bounding box center [914, 288] width 78 height 53
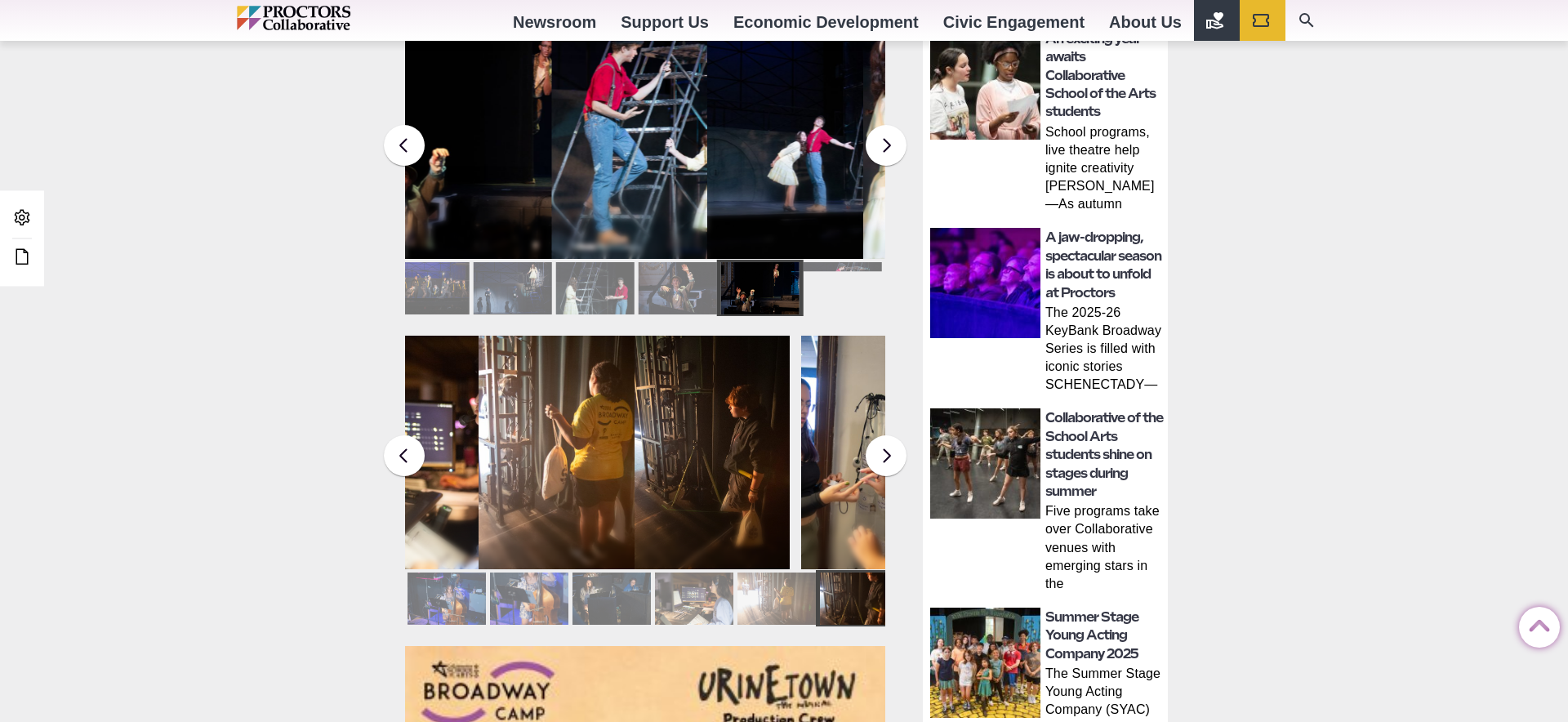
click at [885, 274] on div at bounding box center [924, 288] width 78 height 53
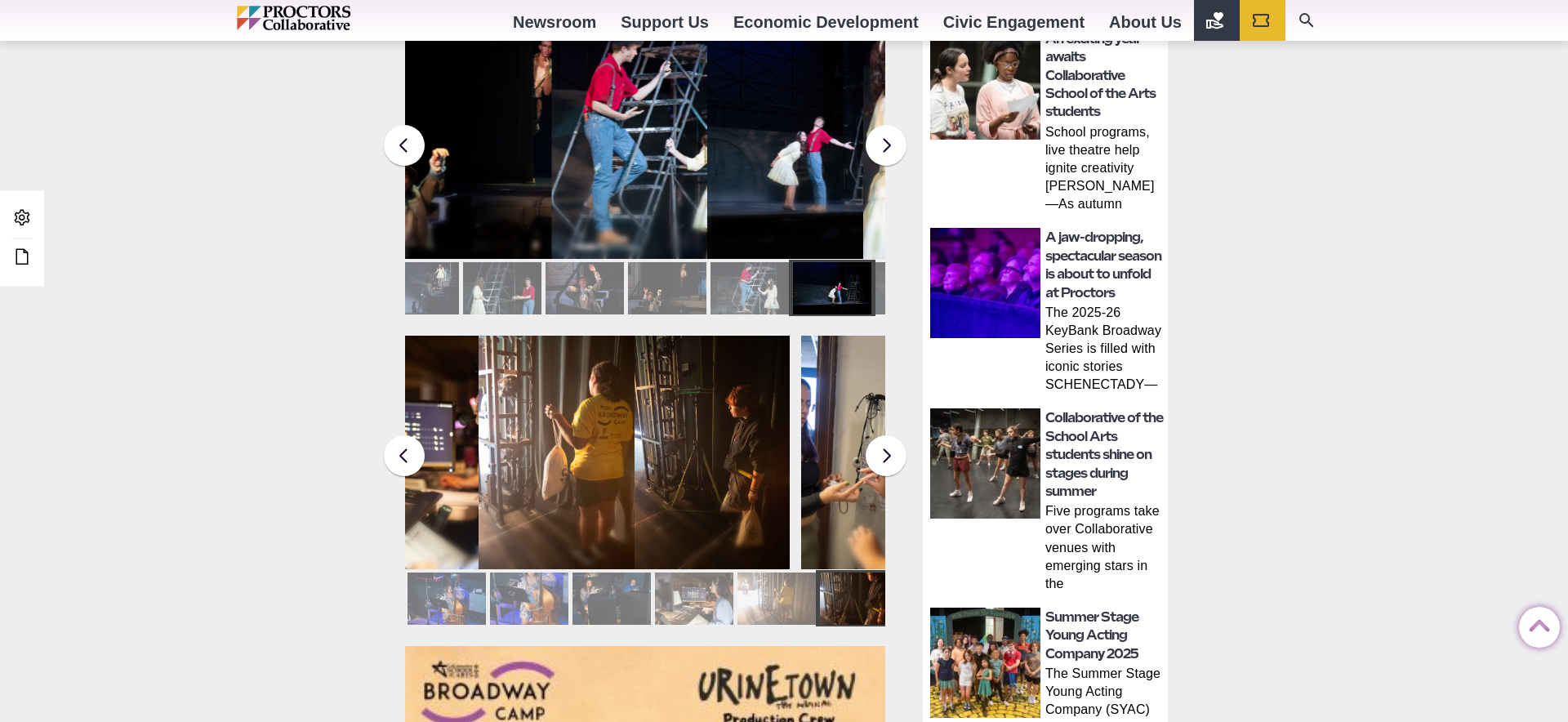
click at [854, 274] on div at bounding box center [831, 288] width 78 height 53
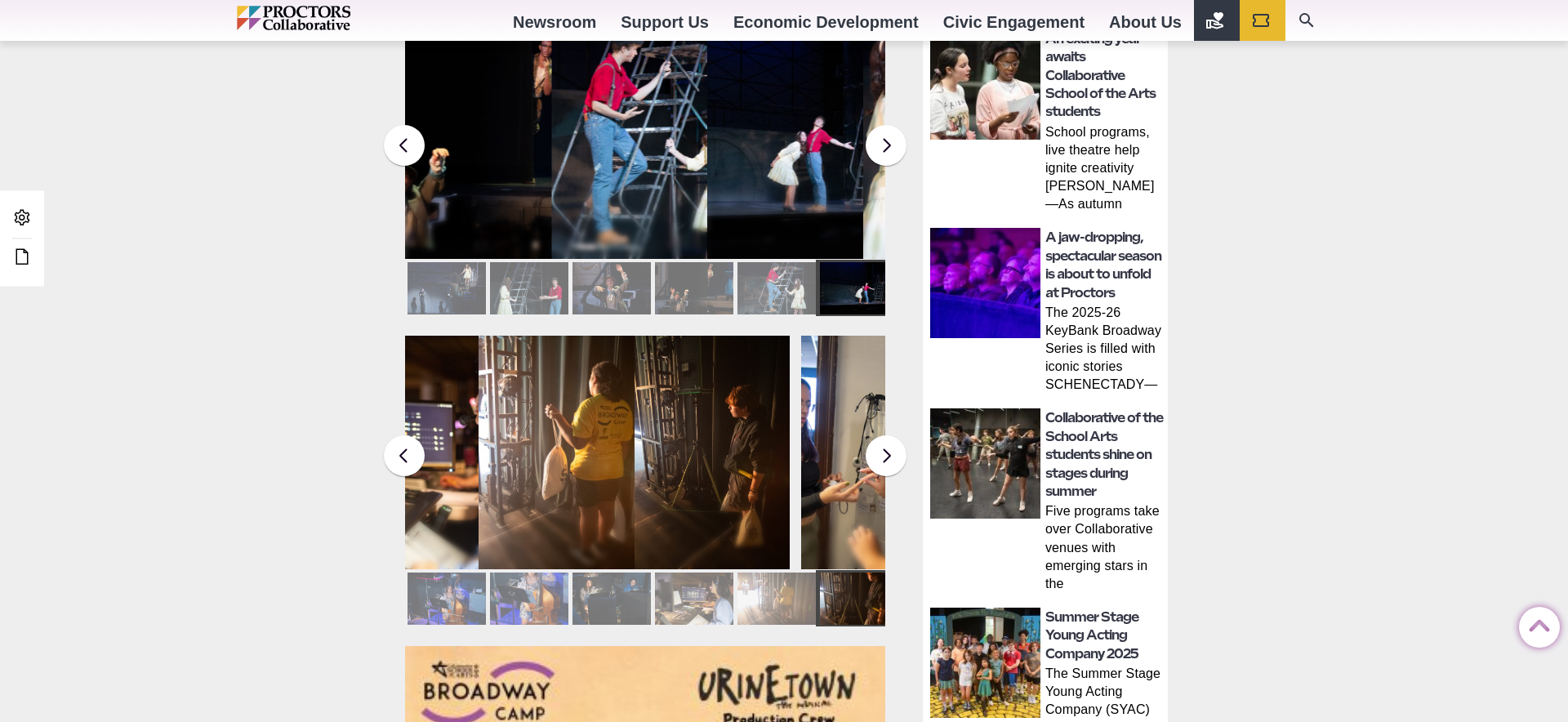
click at [607, 129] on figcaption "Students in the Collaborative School of the Arts Broadway Camp perform during a…" at bounding box center [628, 174] width 156 height 167
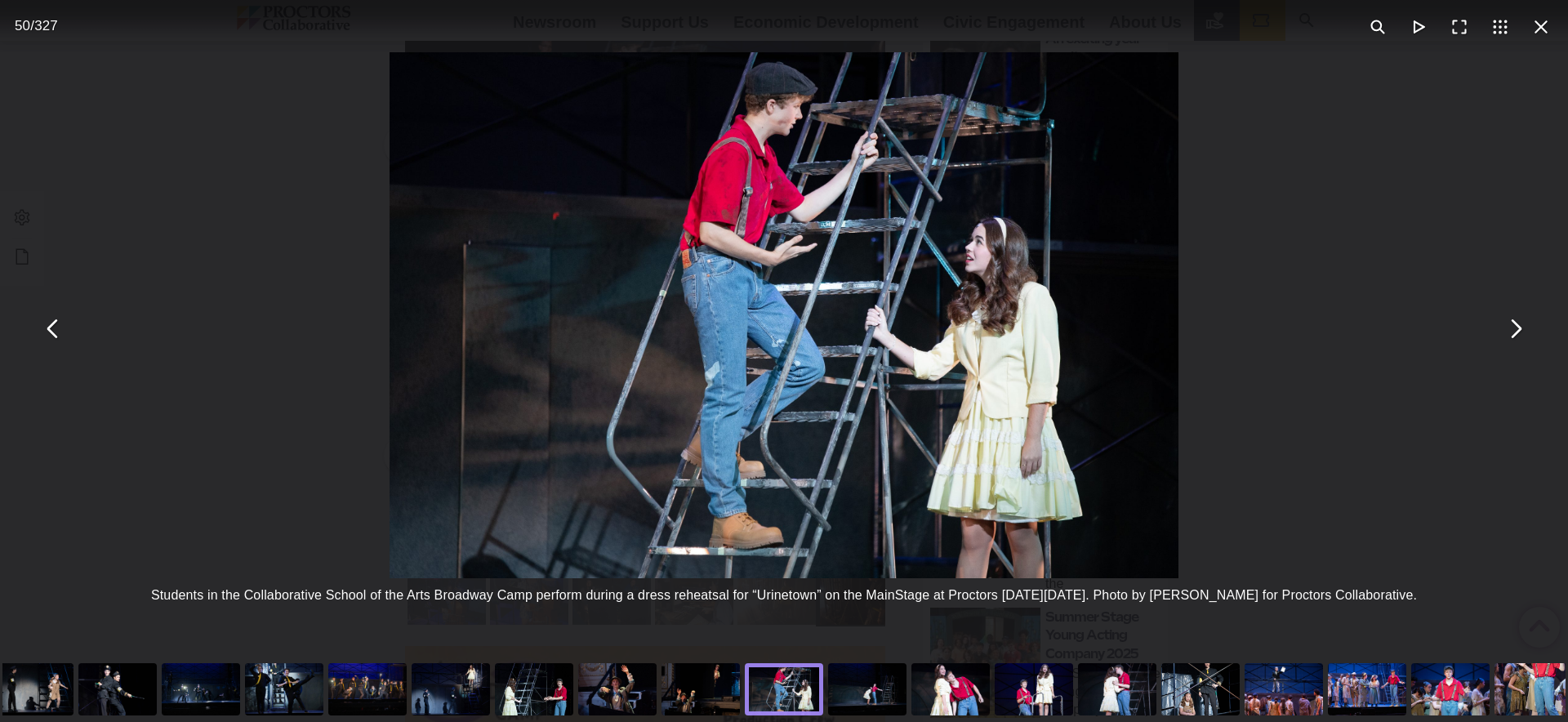
click at [223, 305] on div "Students in the Collaborative School of the Arts Broadway Camp perform during a…" at bounding box center [784, 328] width 1568 height 656
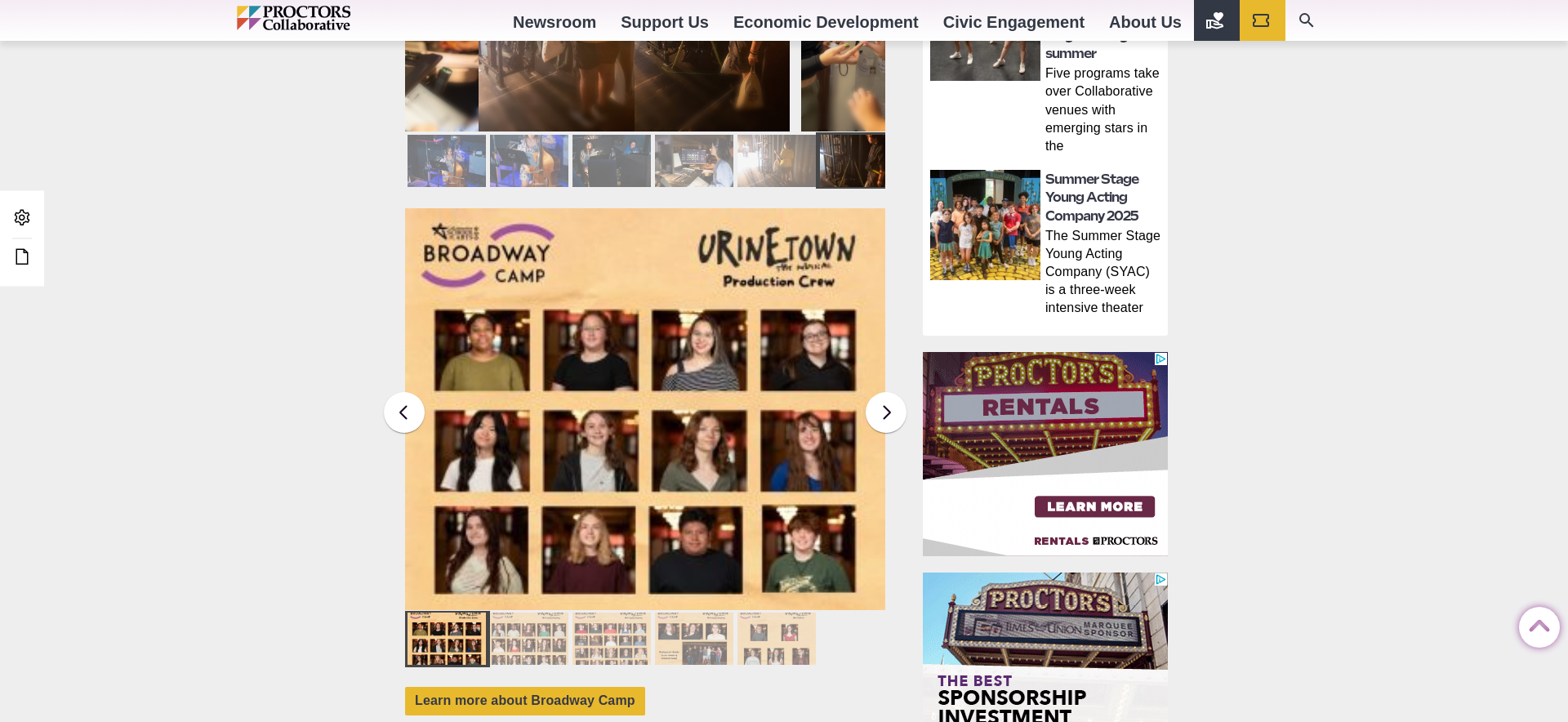
scroll to position [1402, 0]
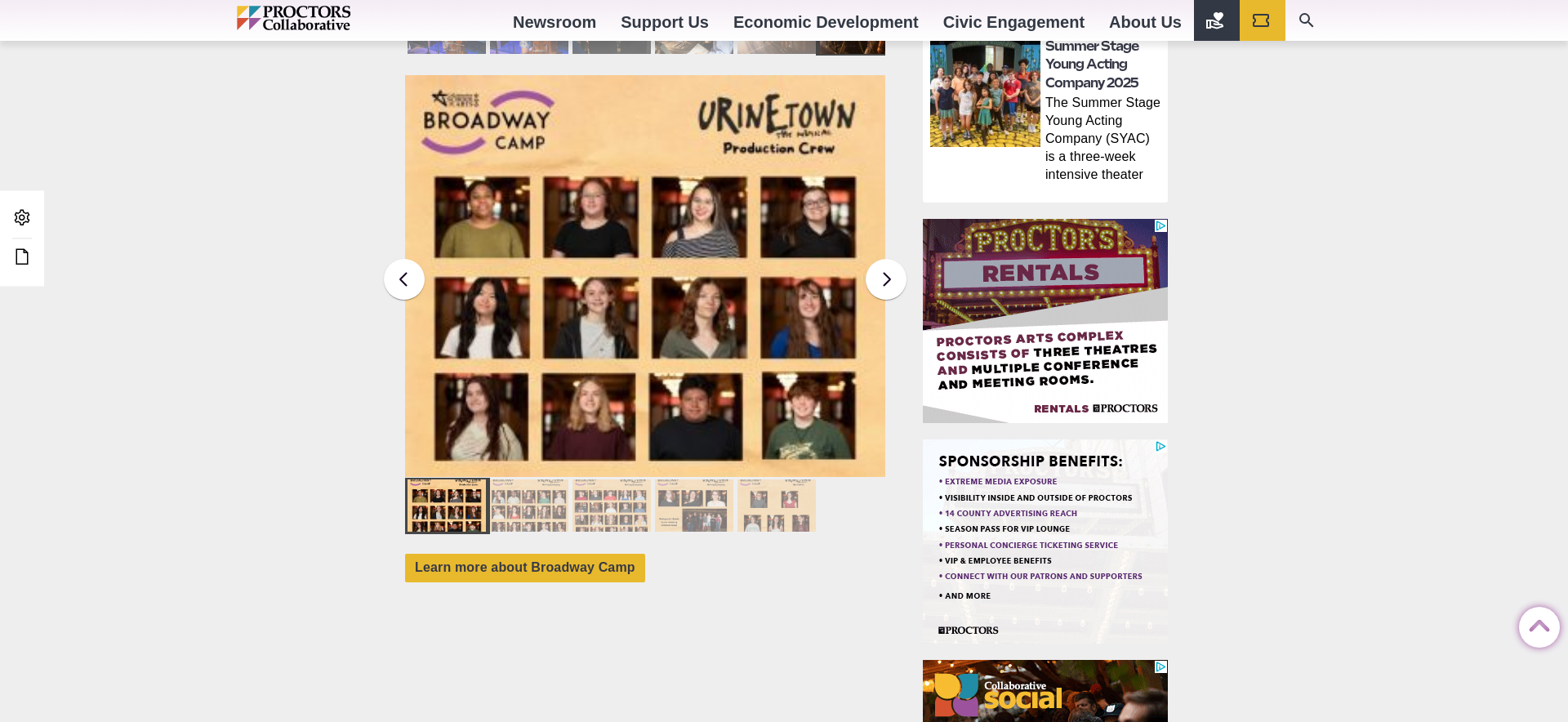
click at [777, 491] on div at bounding box center [776, 505] width 78 height 53
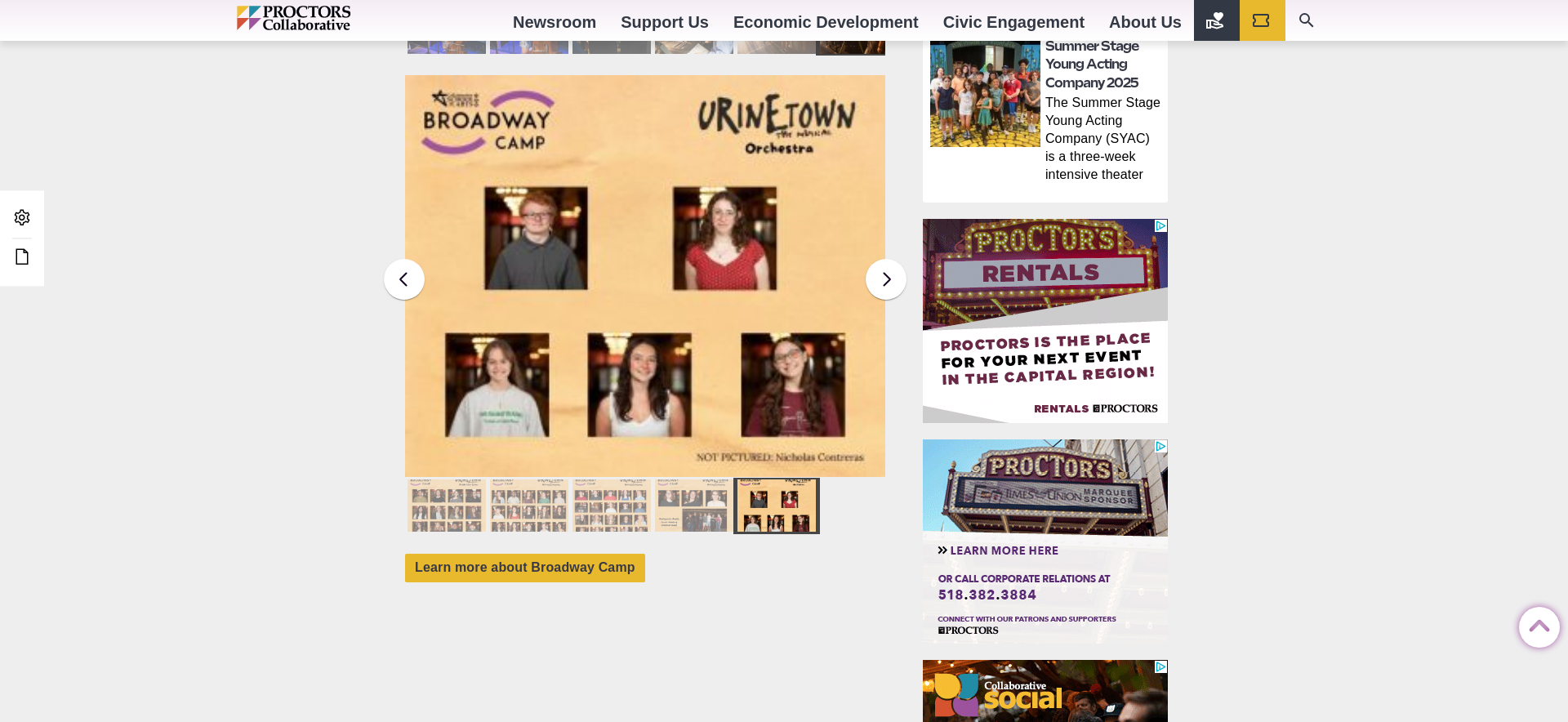
click at [781, 491] on div at bounding box center [776, 505] width 78 height 53
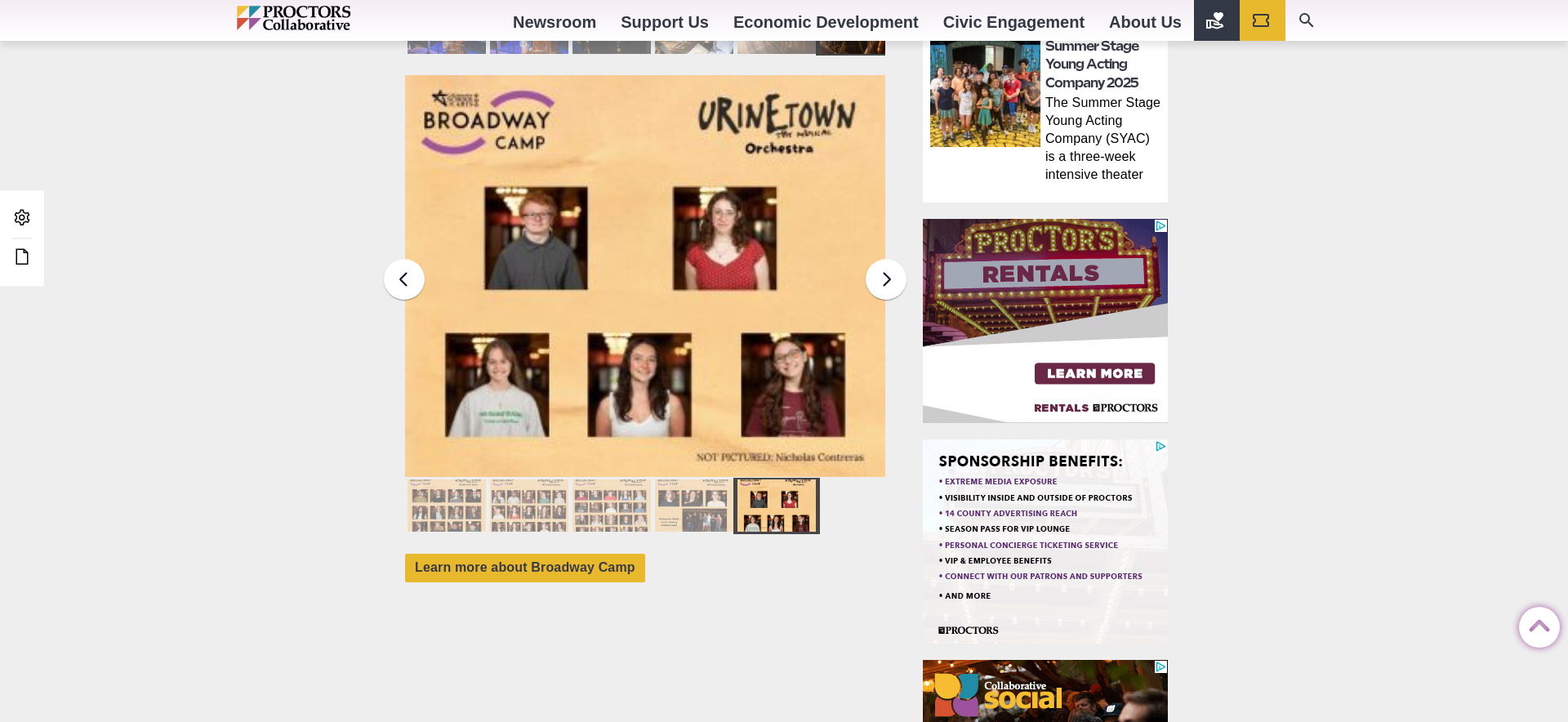
click at [698, 312] on img at bounding box center [645, 275] width 480 height 402
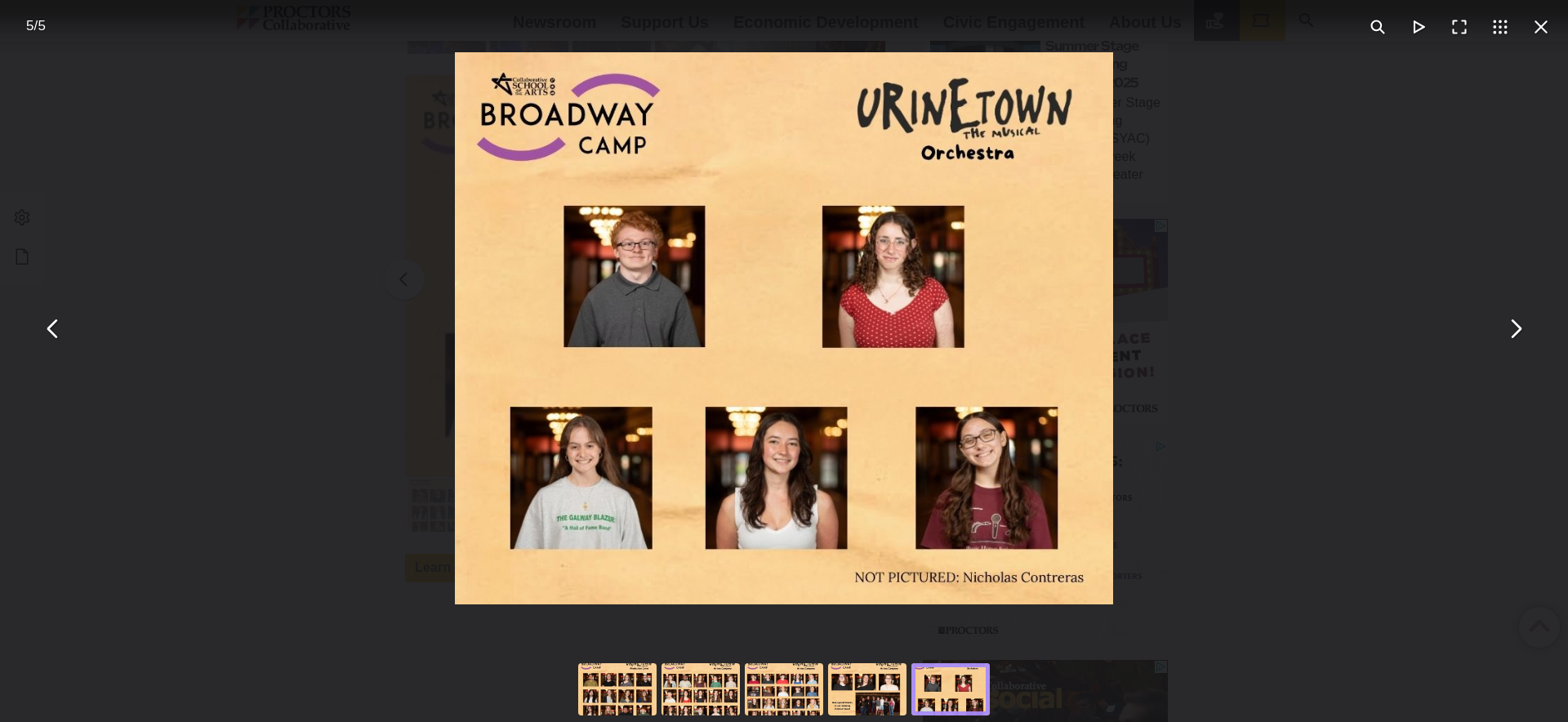
click at [322, 104] on div "You can close this modal content with the ESC key" at bounding box center [784, 328] width 1568 height 656
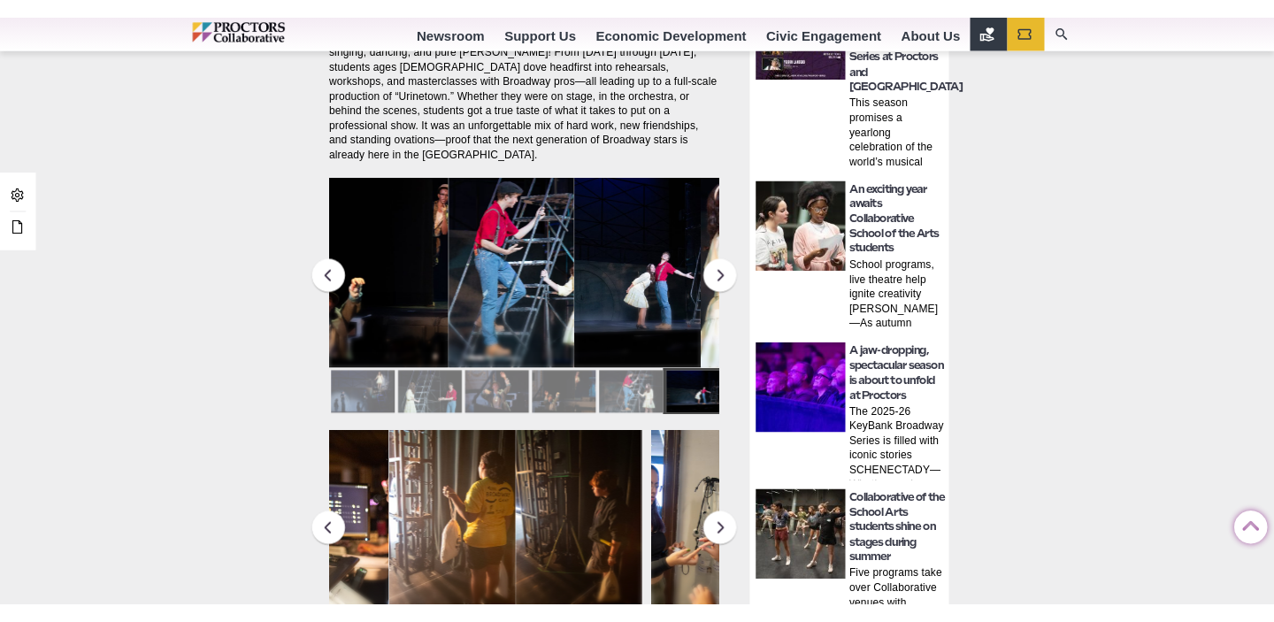
scroll to position [727, 0]
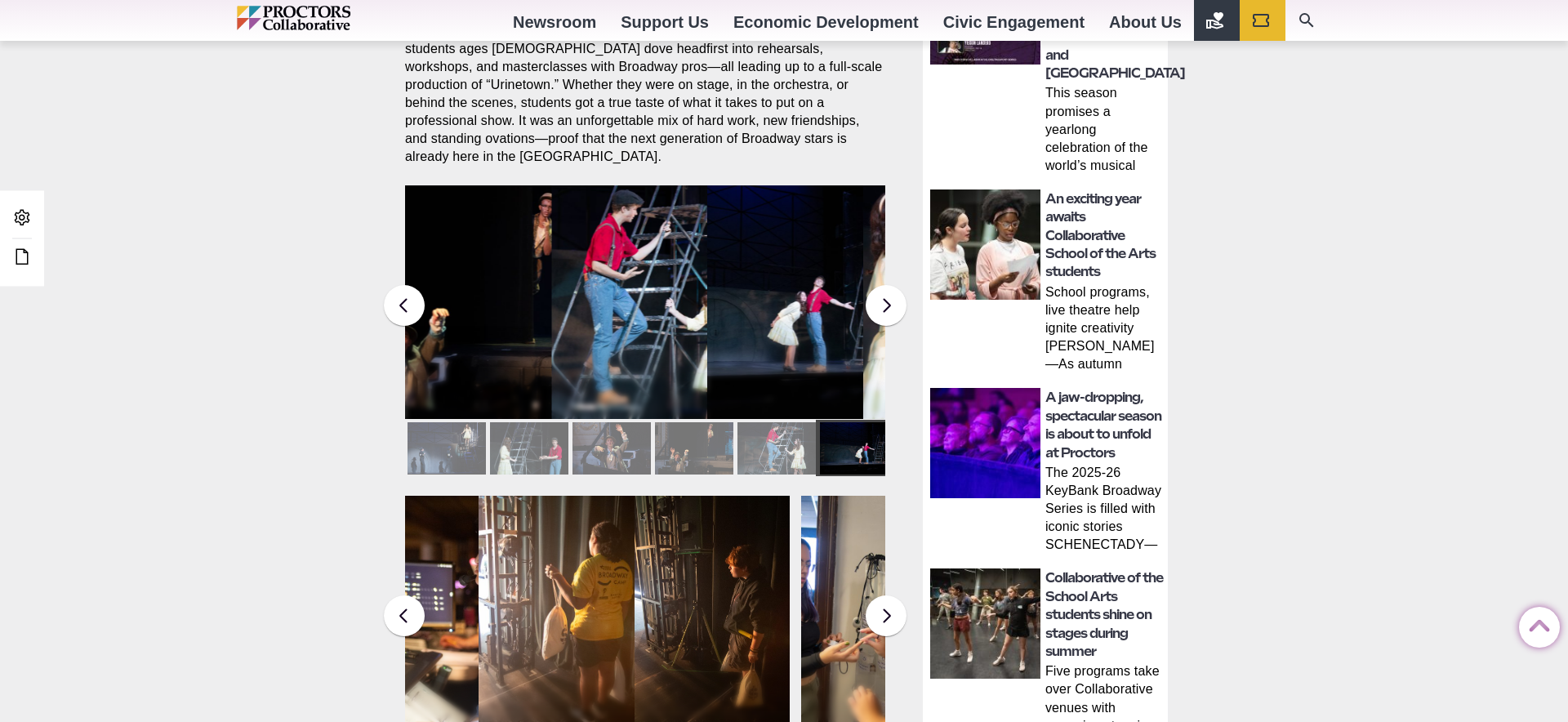
click at [688, 252] on figcaption "Students in the Collaborative School of the Arts Broadway Camp perform during a…" at bounding box center [628, 335] width 156 height 167
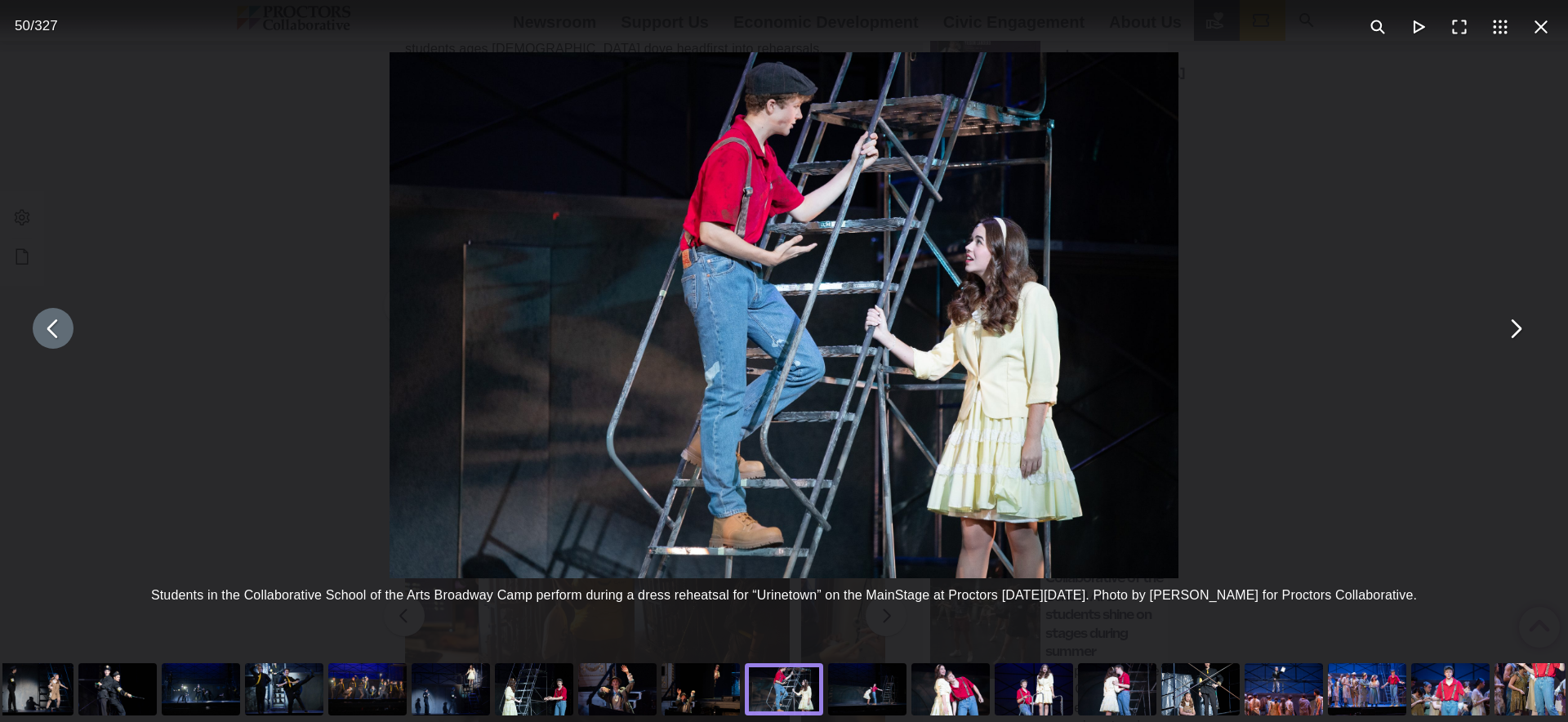
click at [53, 329] on button "You can close this modal content with the ESC key" at bounding box center [53, 329] width 41 height 41
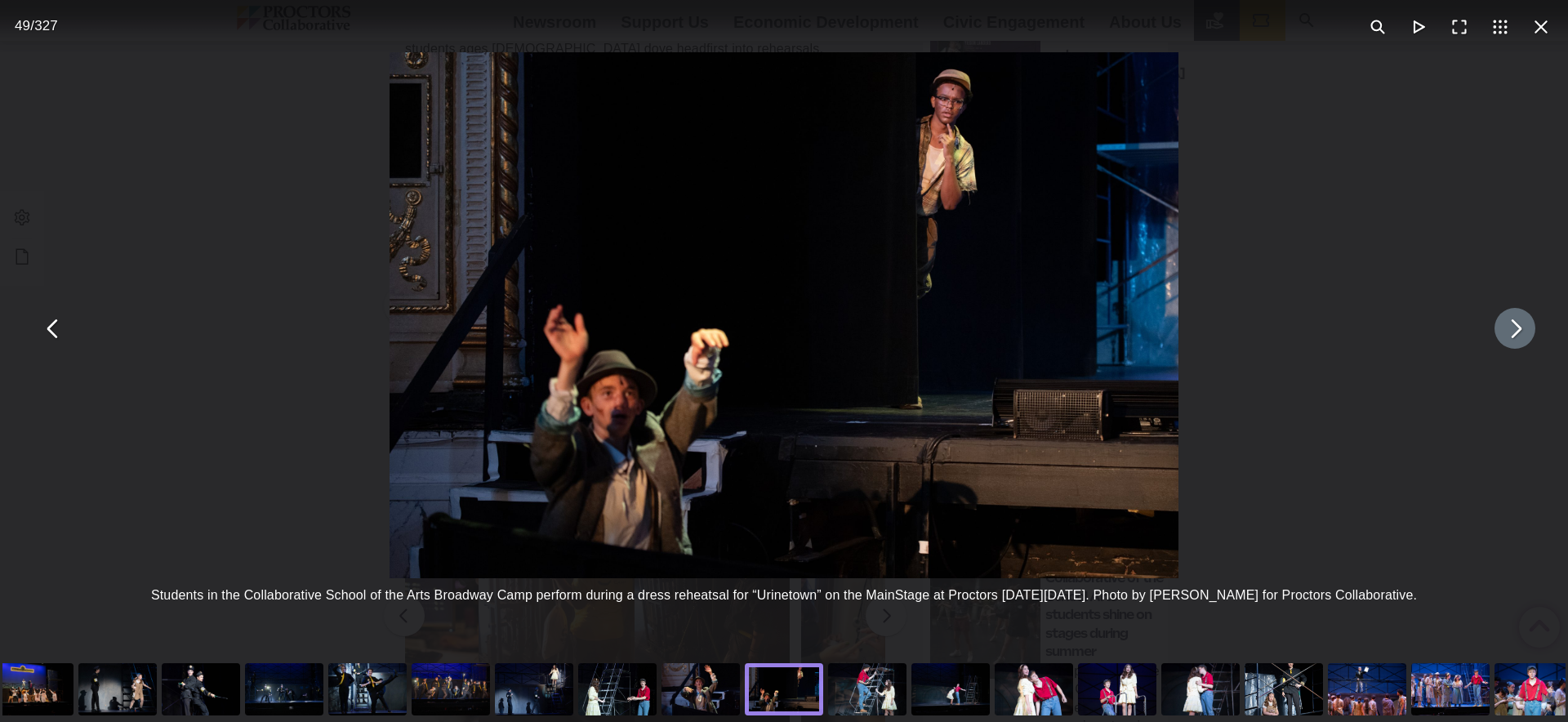
click at [1523, 333] on button "You can close this modal content with the ESC key" at bounding box center [1514, 329] width 41 height 41
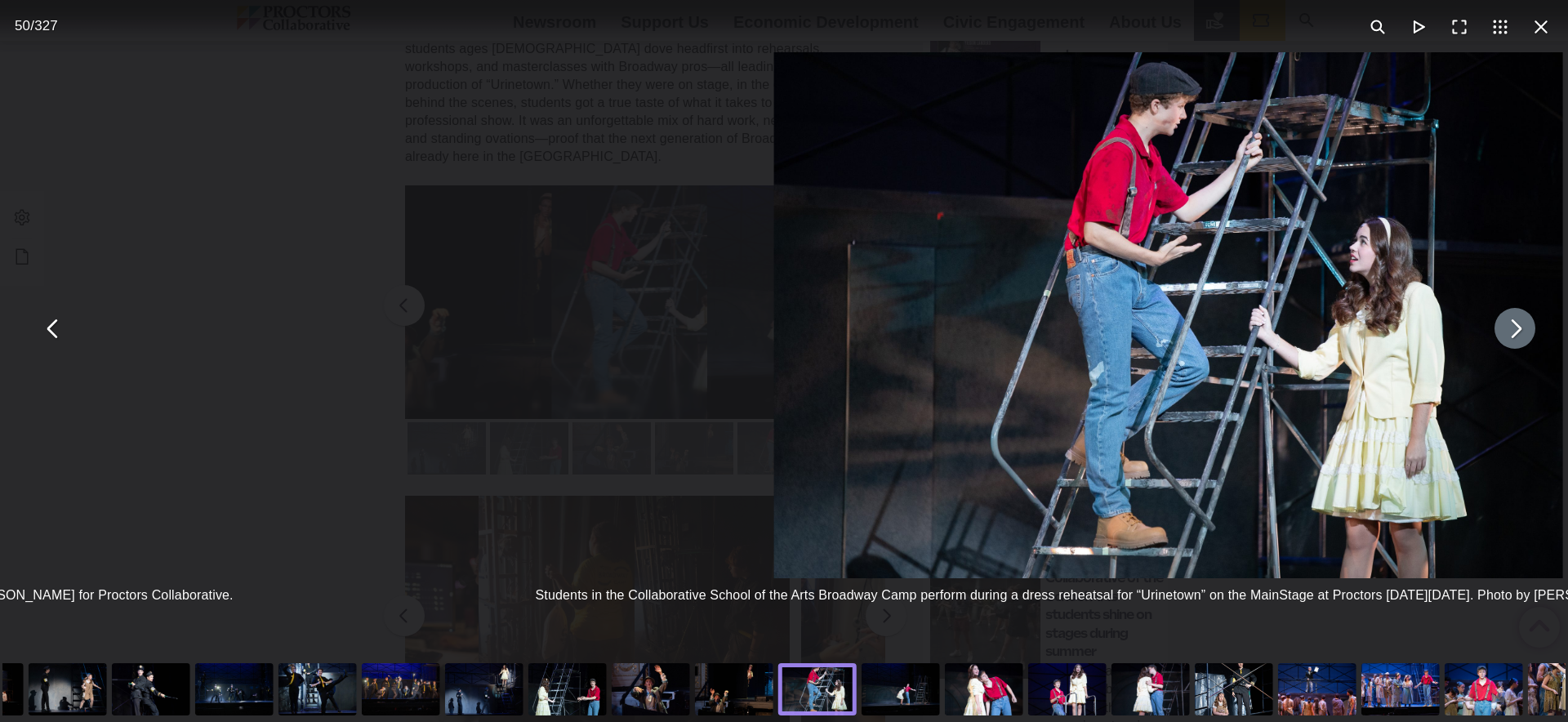
click at [1523, 333] on button "You can close this modal content with the ESC key" at bounding box center [1514, 329] width 41 height 41
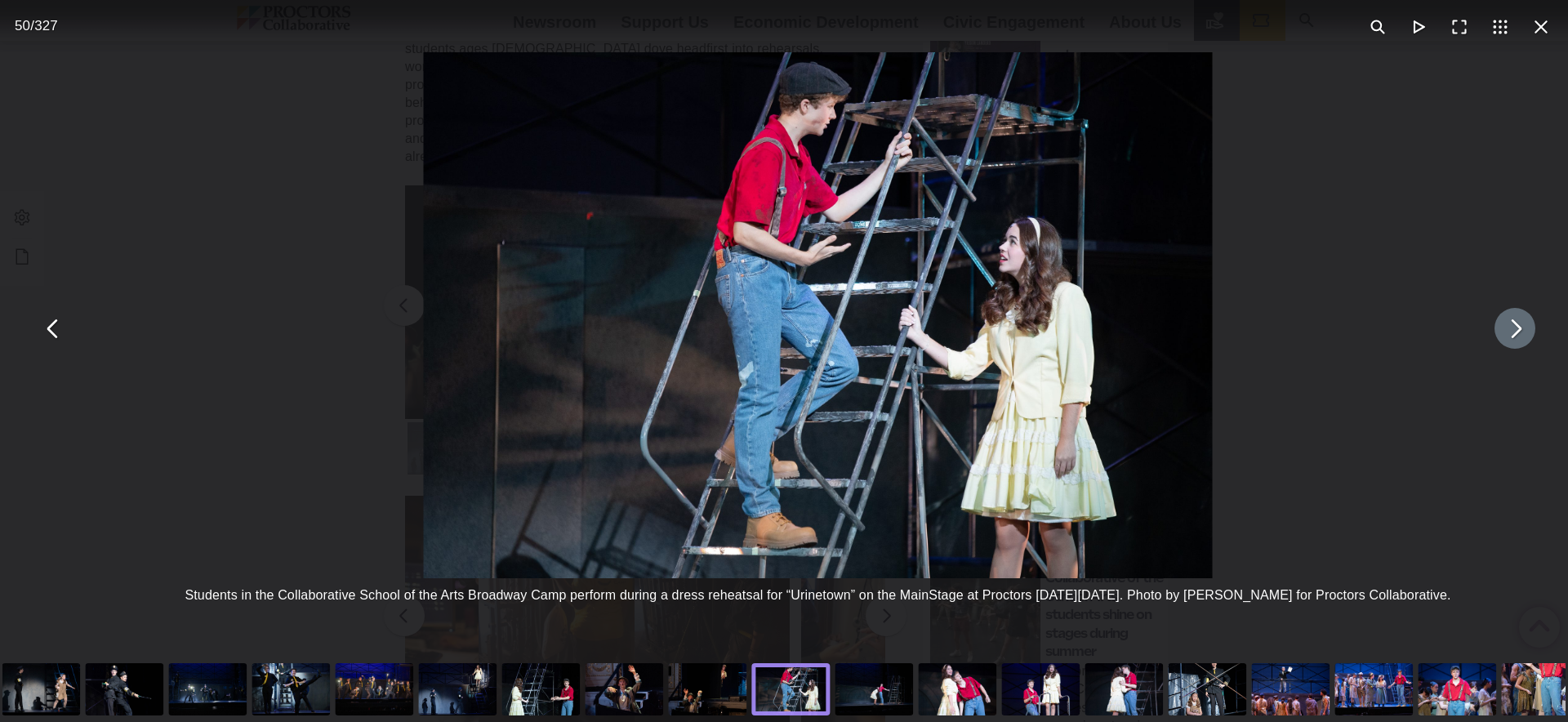
click at [1523, 333] on button "You can close this modal content with the ESC key" at bounding box center [1514, 329] width 41 height 41
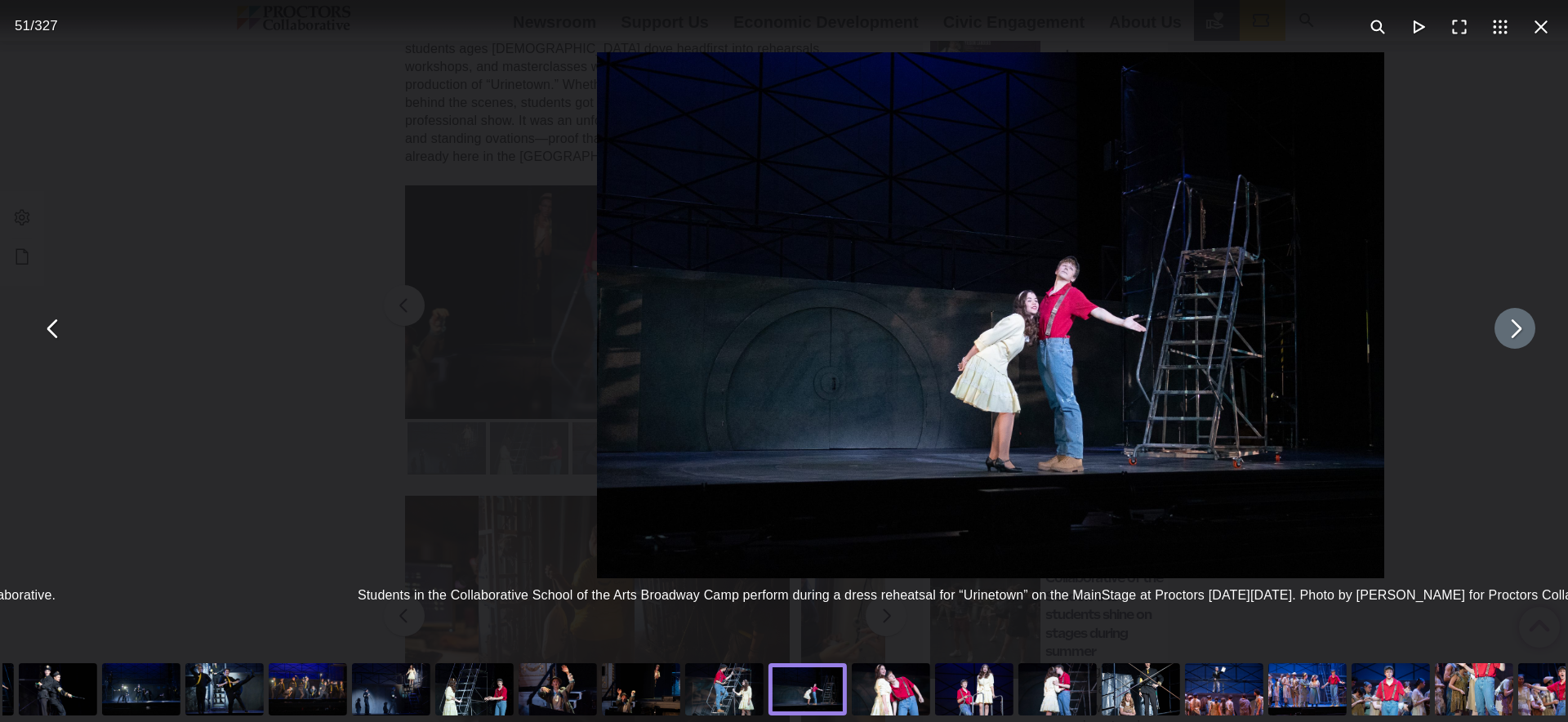
click at [1523, 333] on button "You can close this modal content with the ESC key" at bounding box center [1514, 329] width 41 height 41
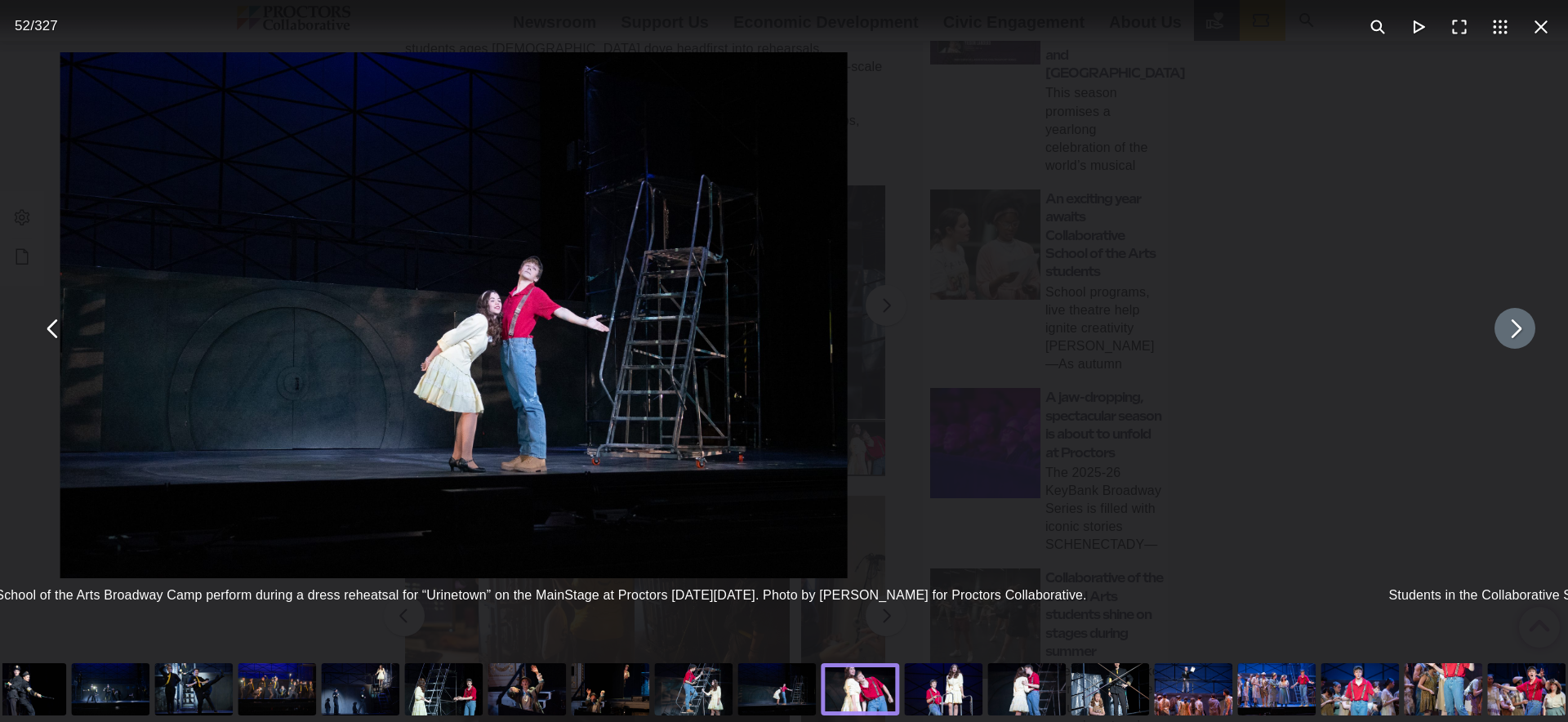
click at [1523, 333] on button "You can close this modal content with the ESC key" at bounding box center [1514, 329] width 41 height 41
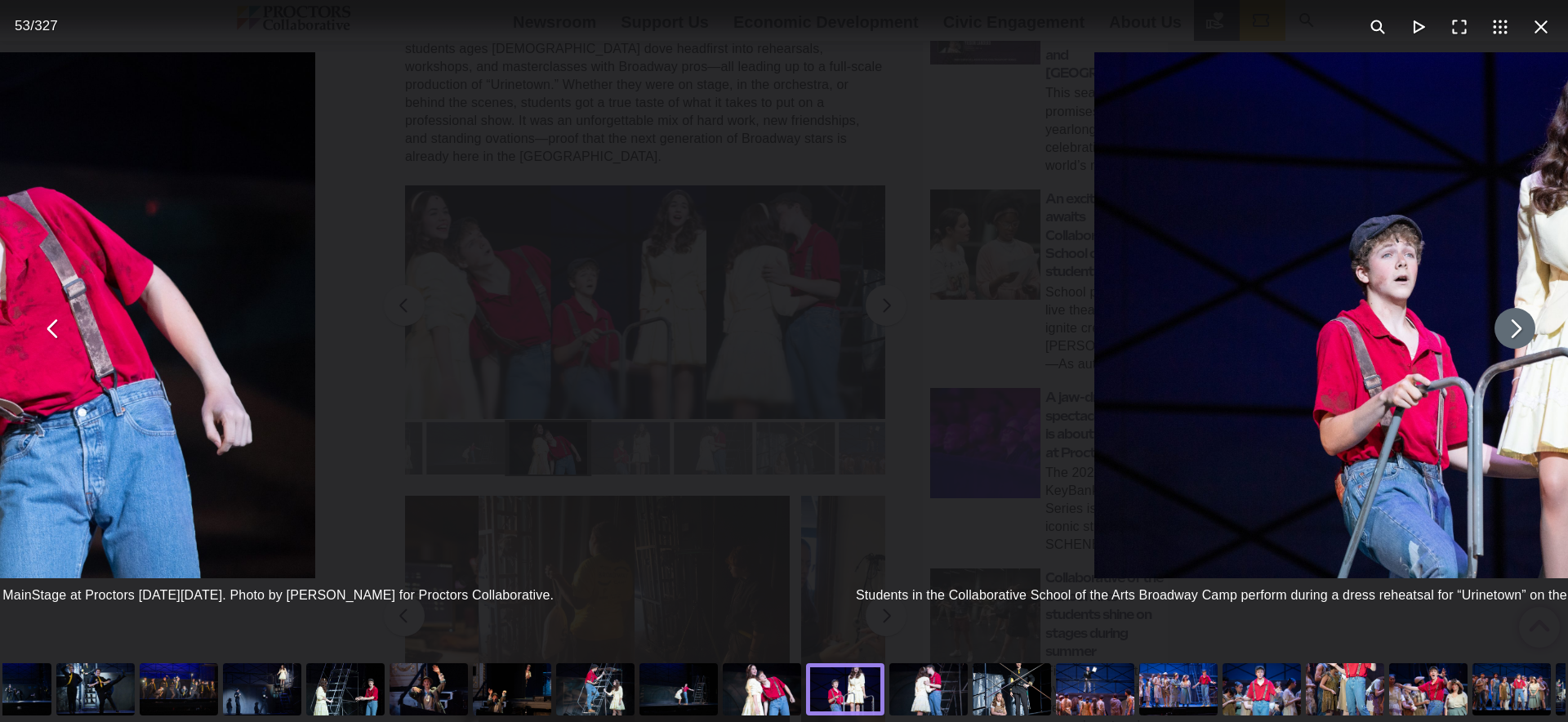
click at [1523, 333] on button "You can close this modal content with the ESC key" at bounding box center [1514, 329] width 41 height 41
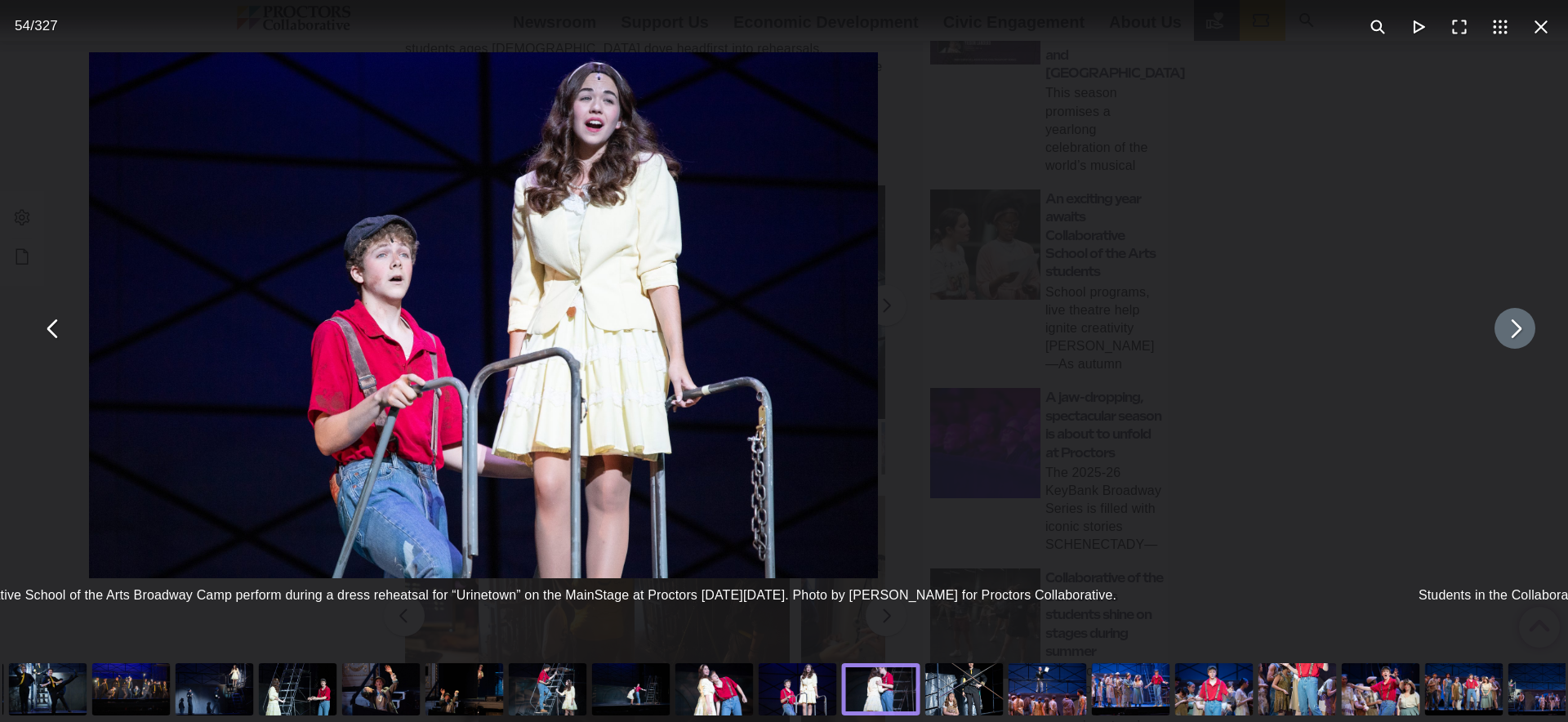
click at [1523, 333] on button "You can close this modal content with the ESC key" at bounding box center [1514, 329] width 41 height 41
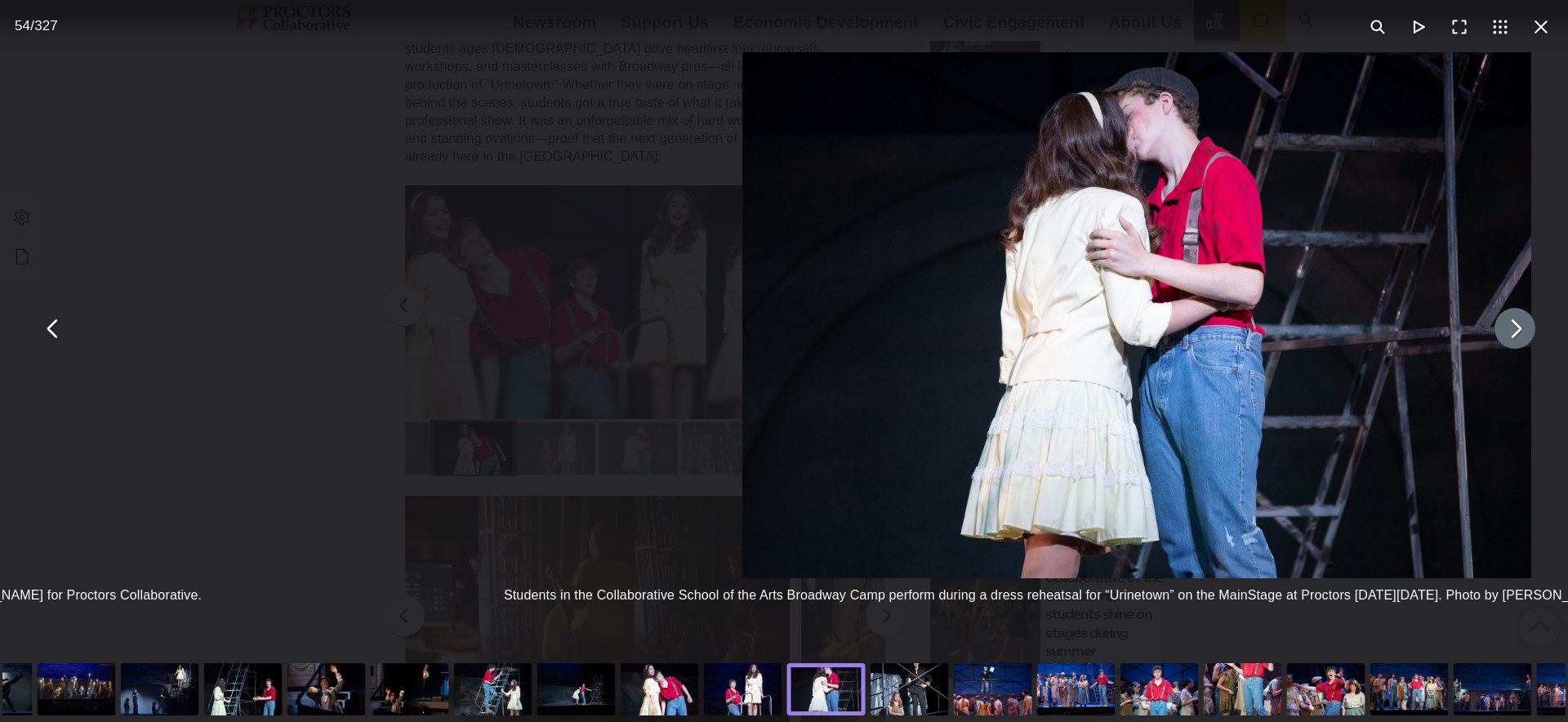
click at [1523, 333] on button "You can close this modal content with the ESC key" at bounding box center [1514, 329] width 41 height 41
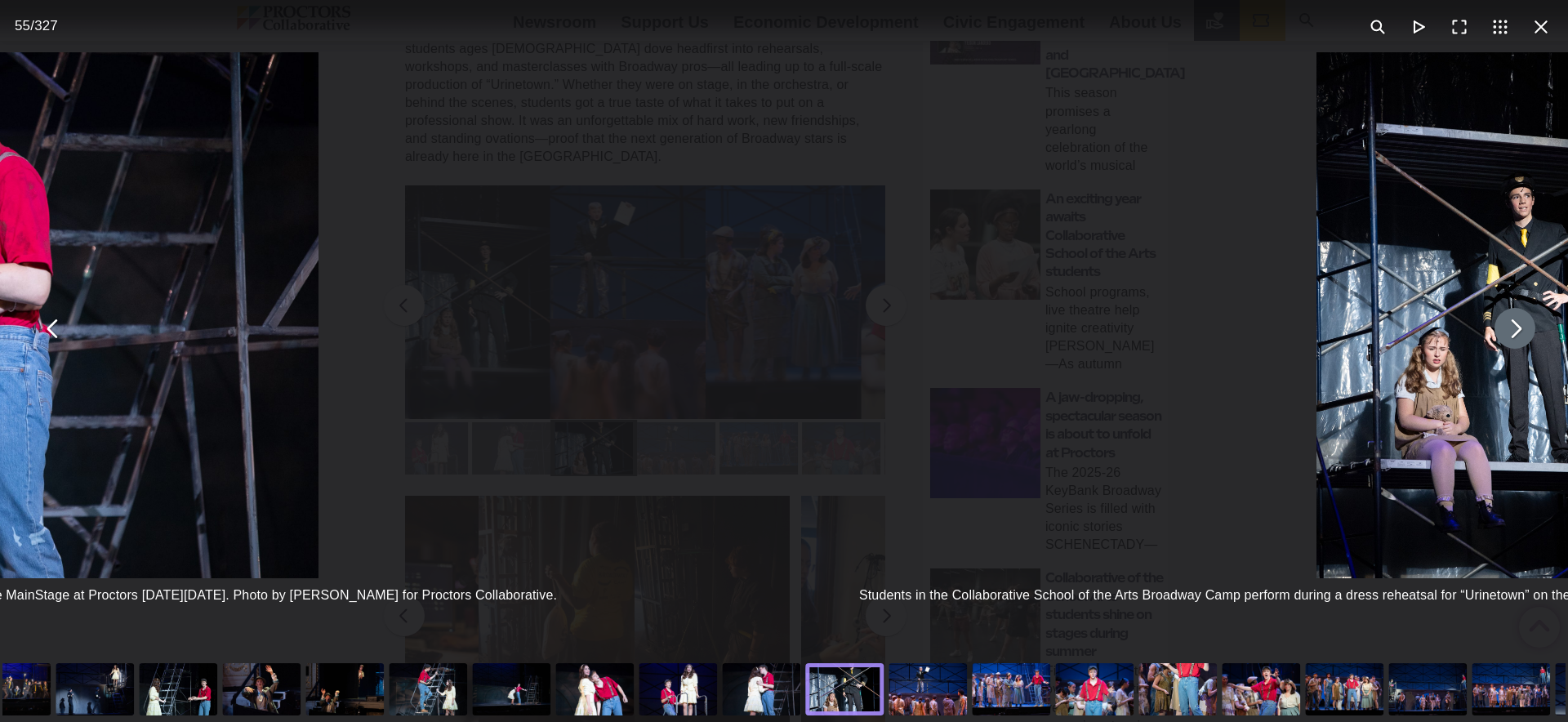
click at [1523, 333] on button "You can close this modal content with the ESC key" at bounding box center [1514, 329] width 41 height 41
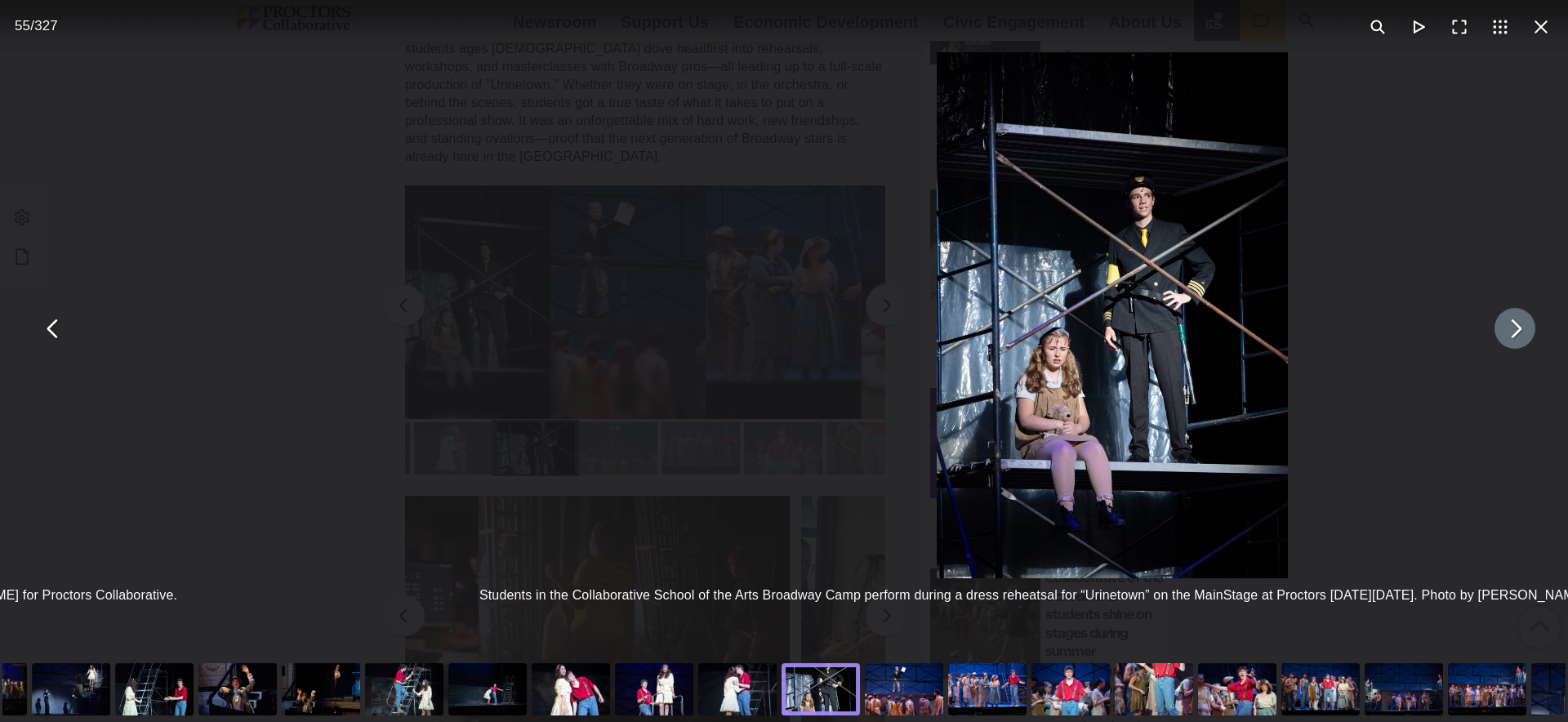
click at [1523, 333] on button "You can close this modal content with the ESC key" at bounding box center [1514, 329] width 41 height 41
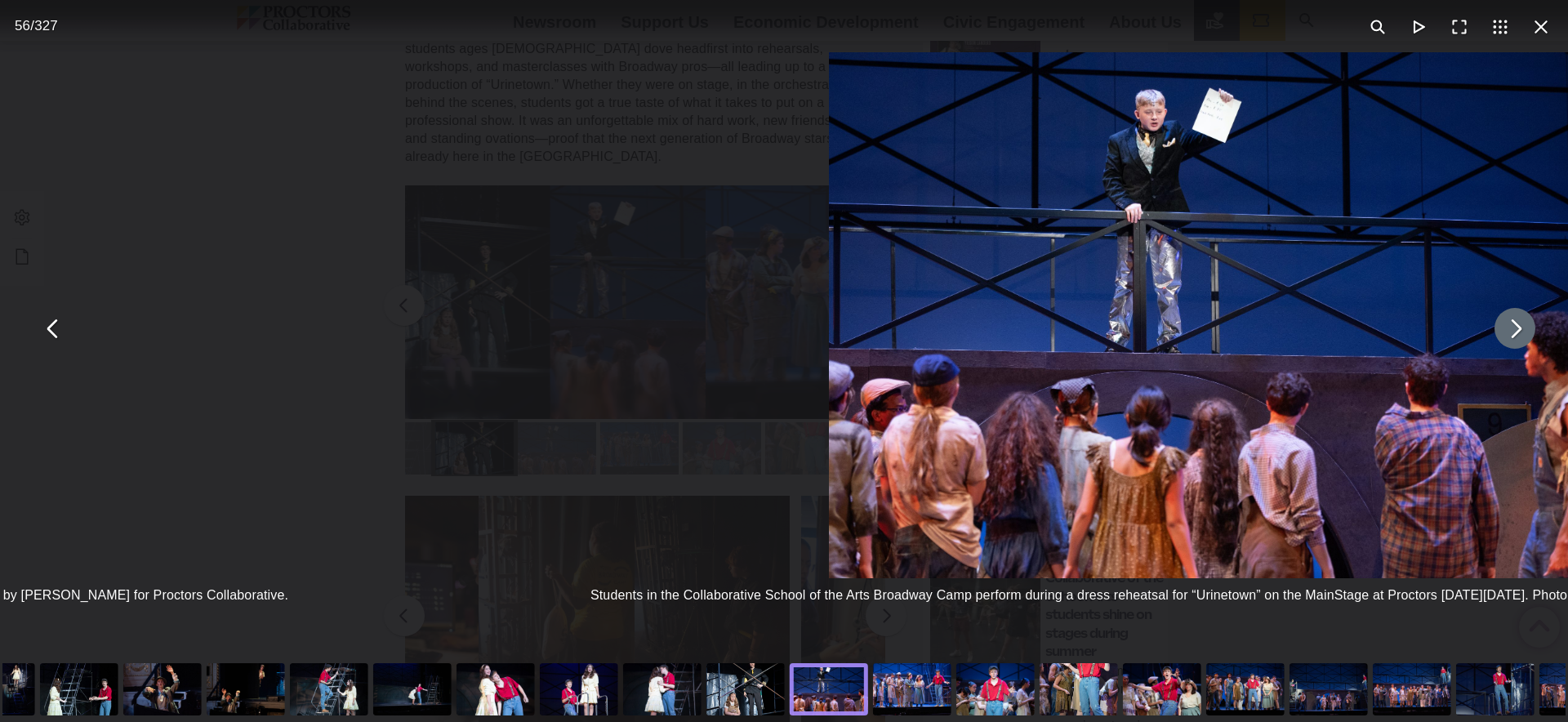
click at [1523, 333] on button "You can close this modal content with the ESC key" at bounding box center [1514, 329] width 41 height 41
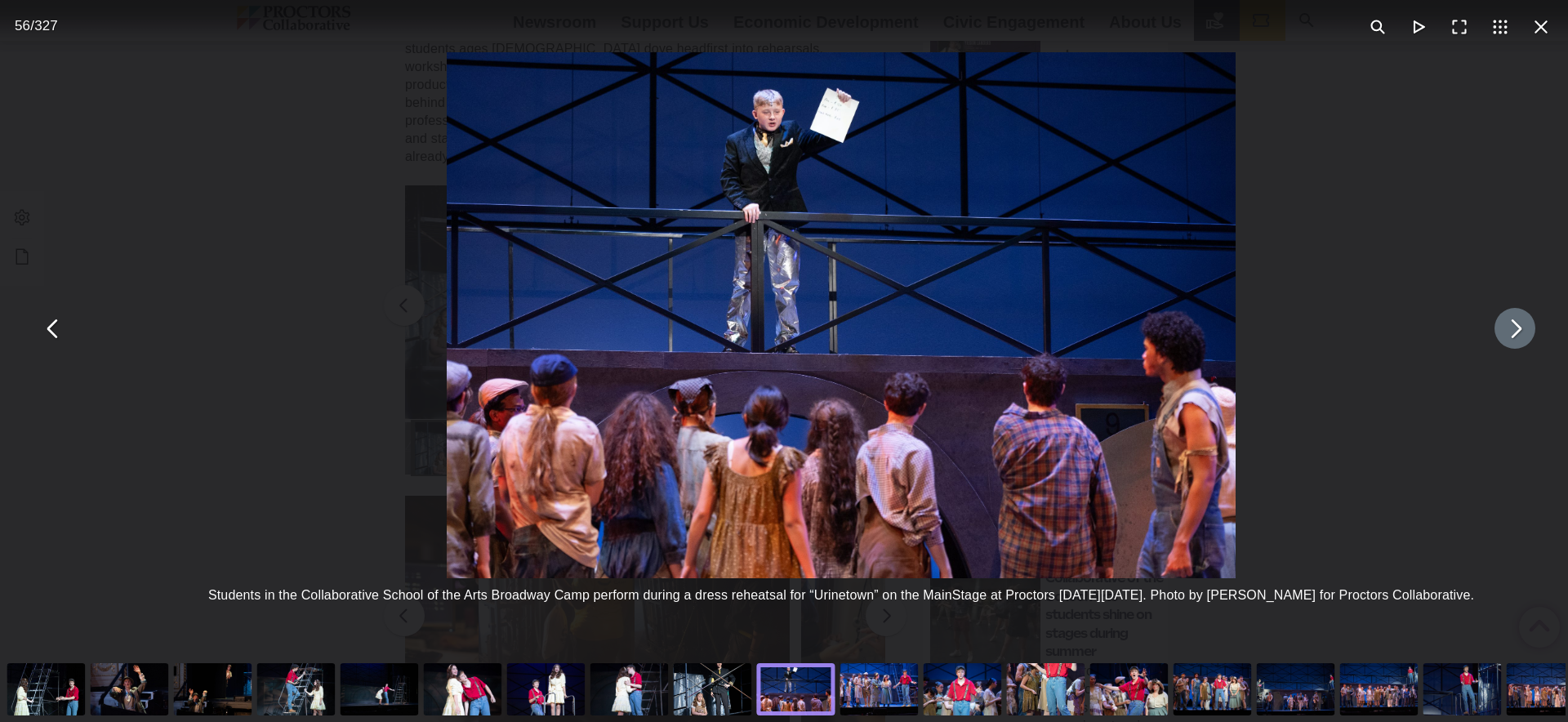
click at [1523, 333] on button "You can close this modal content with the ESC key" at bounding box center [1514, 329] width 41 height 41
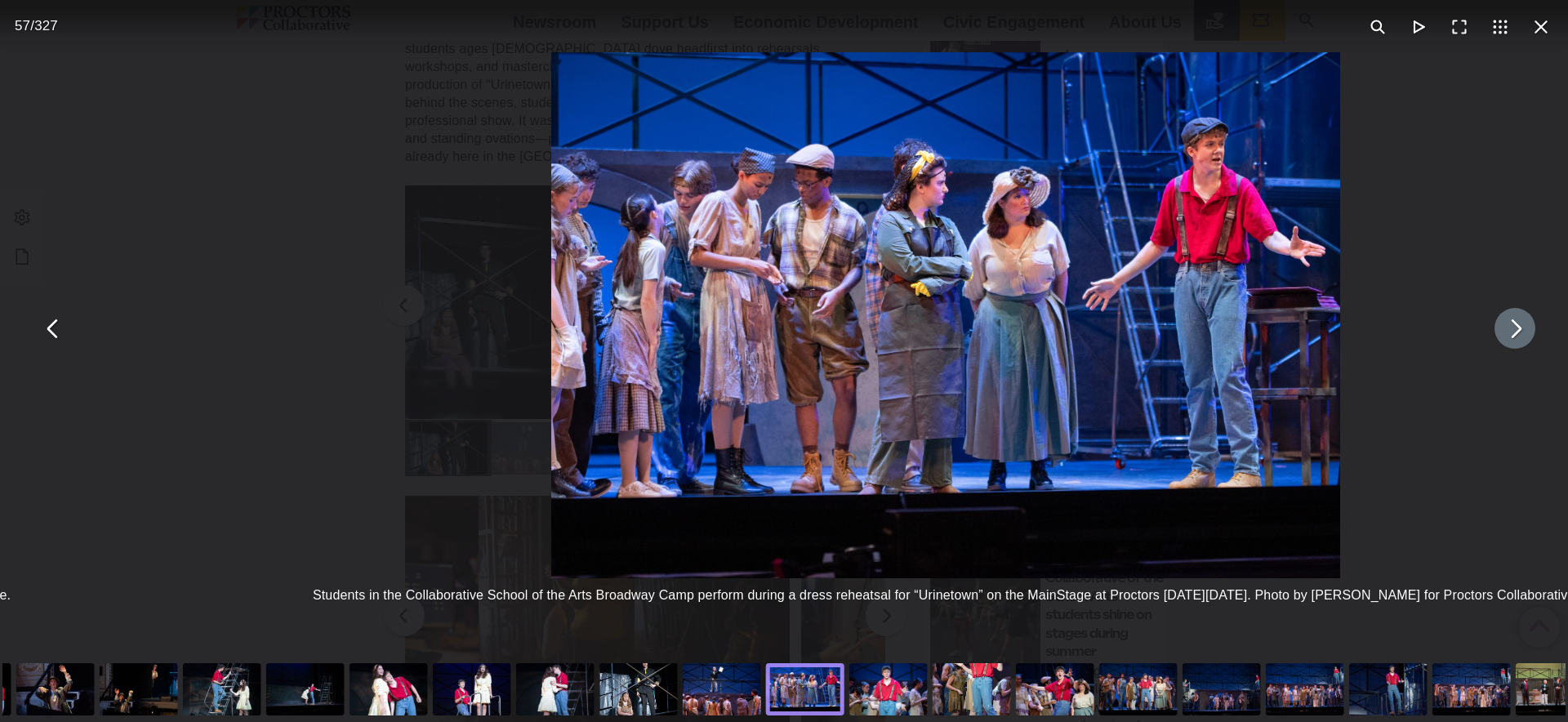
click at [1523, 333] on button "You can close this modal content with the ESC key" at bounding box center [1514, 329] width 41 height 41
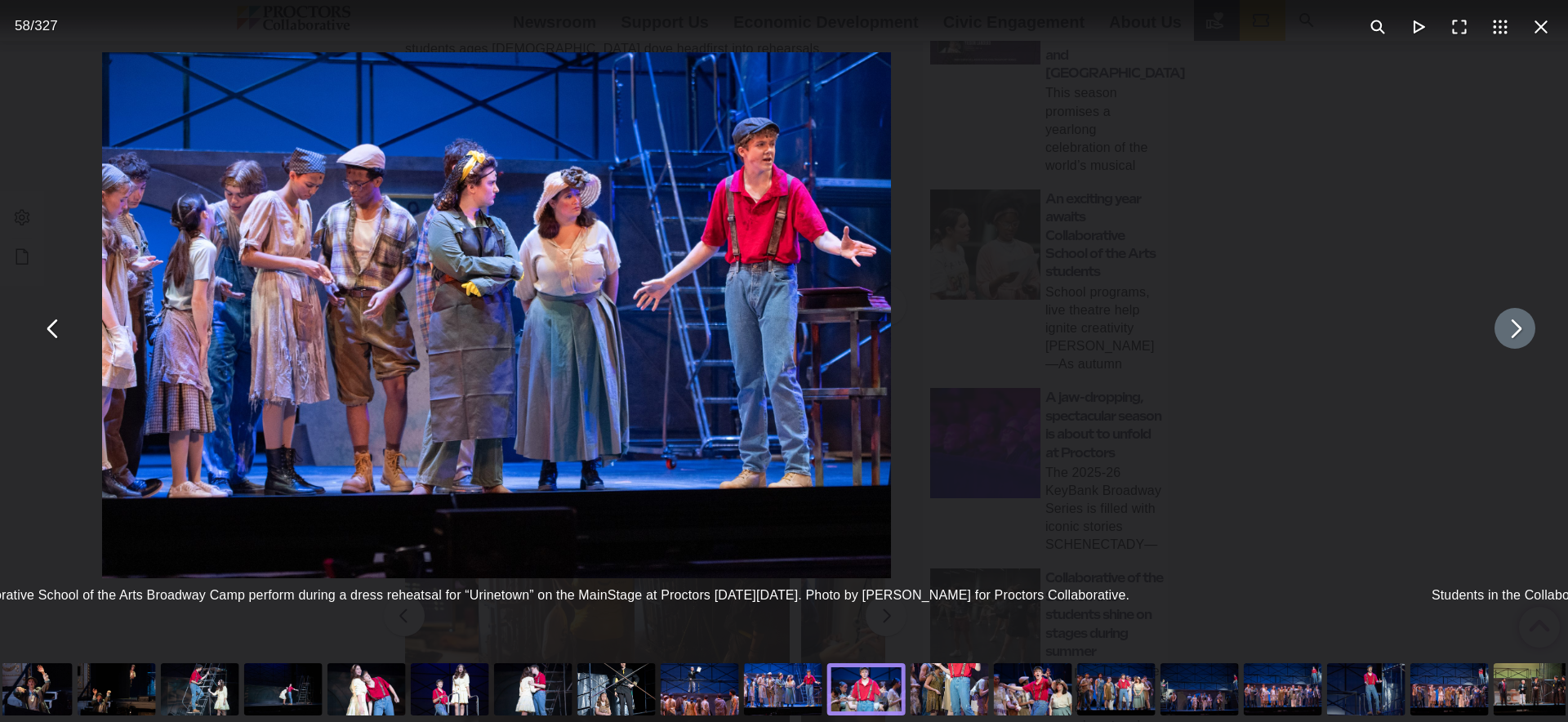
click at [1523, 333] on button "You can close this modal content with the ESC key" at bounding box center [1514, 329] width 41 height 41
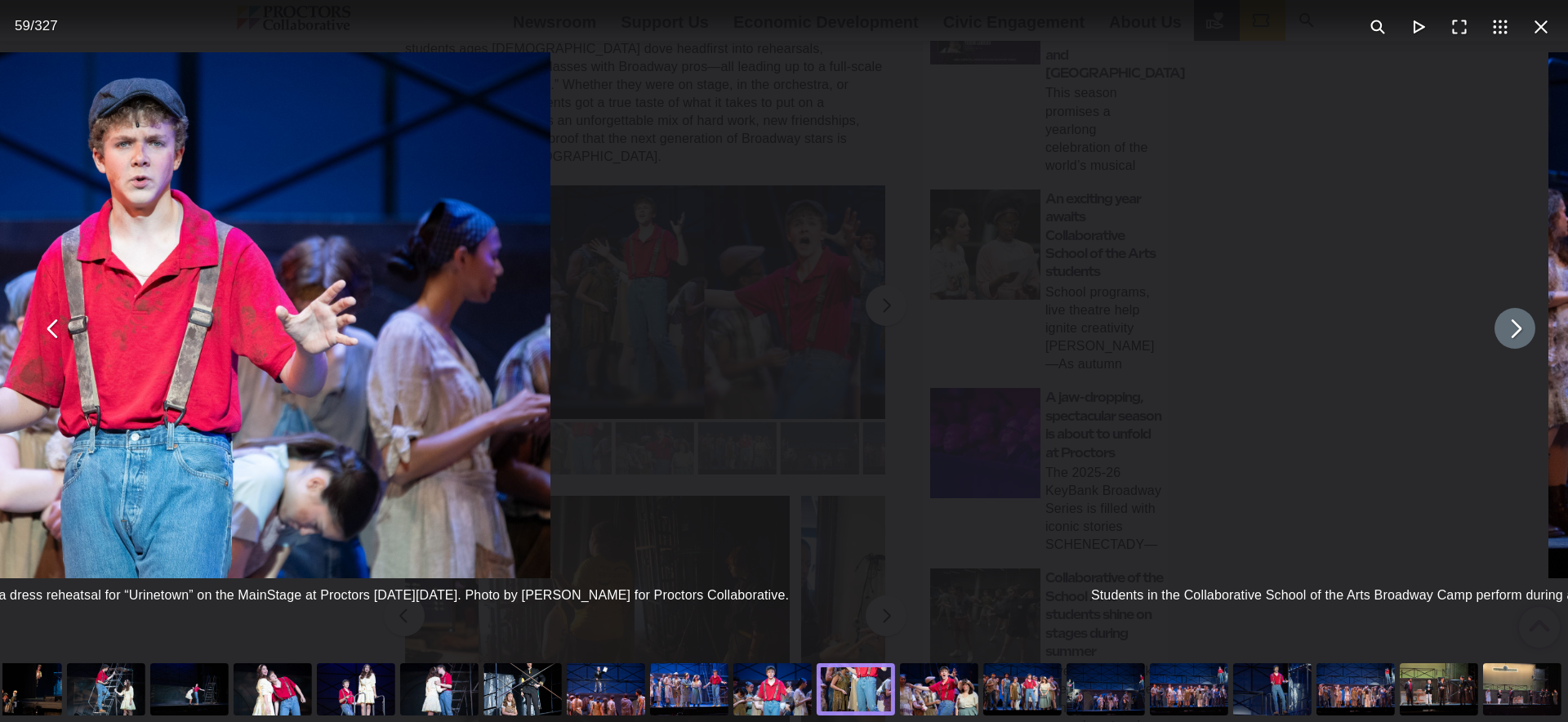
click at [1523, 333] on button "You can close this modal content with the ESC key" at bounding box center [1514, 329] width 41 height 41
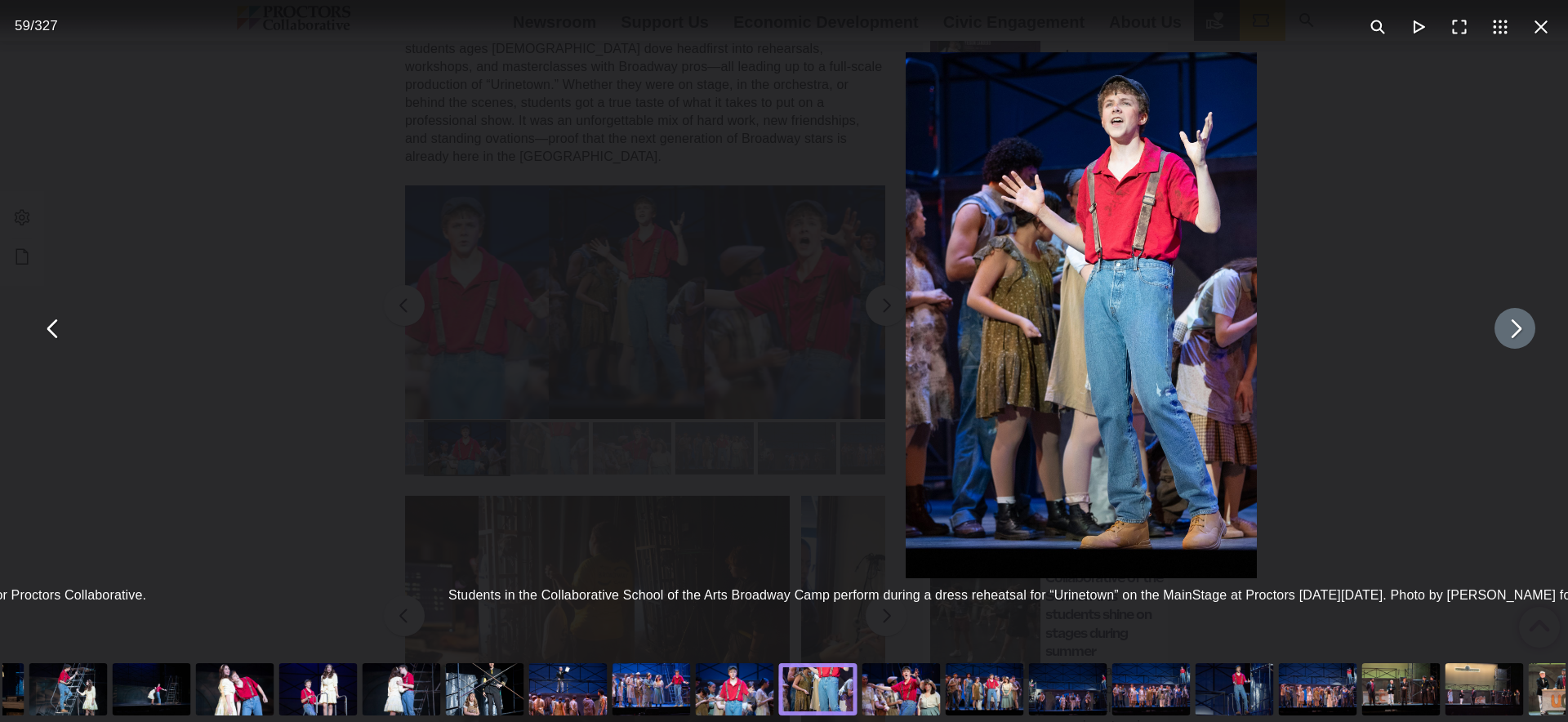
click at [1523, 333] on button "You can close this modal content with the ESC key" at bounding box center [1514, 329] width 41 height 41
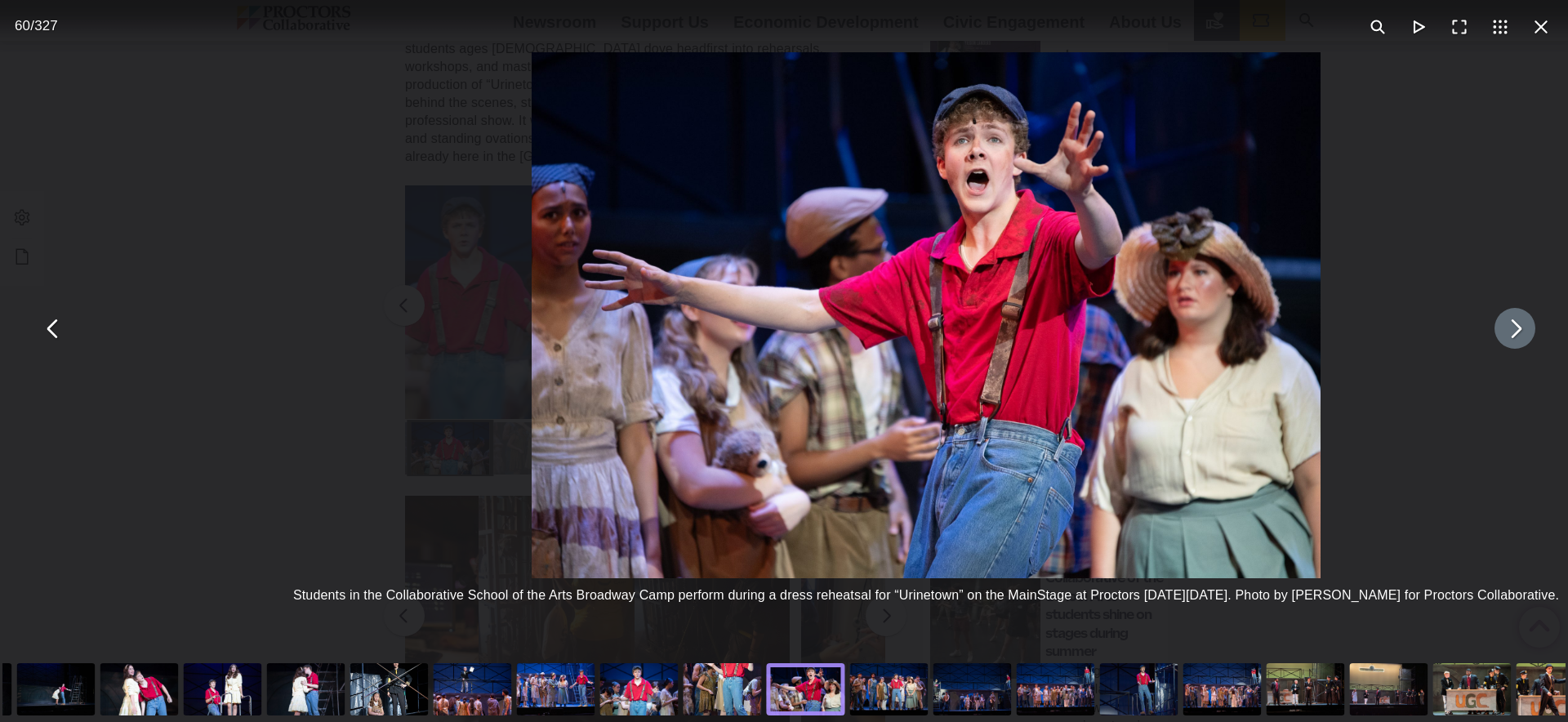
click at [1523, 333] on button "You can close this modal content with the ESC key" at bounding box center [1514, 329] width 41 height 41
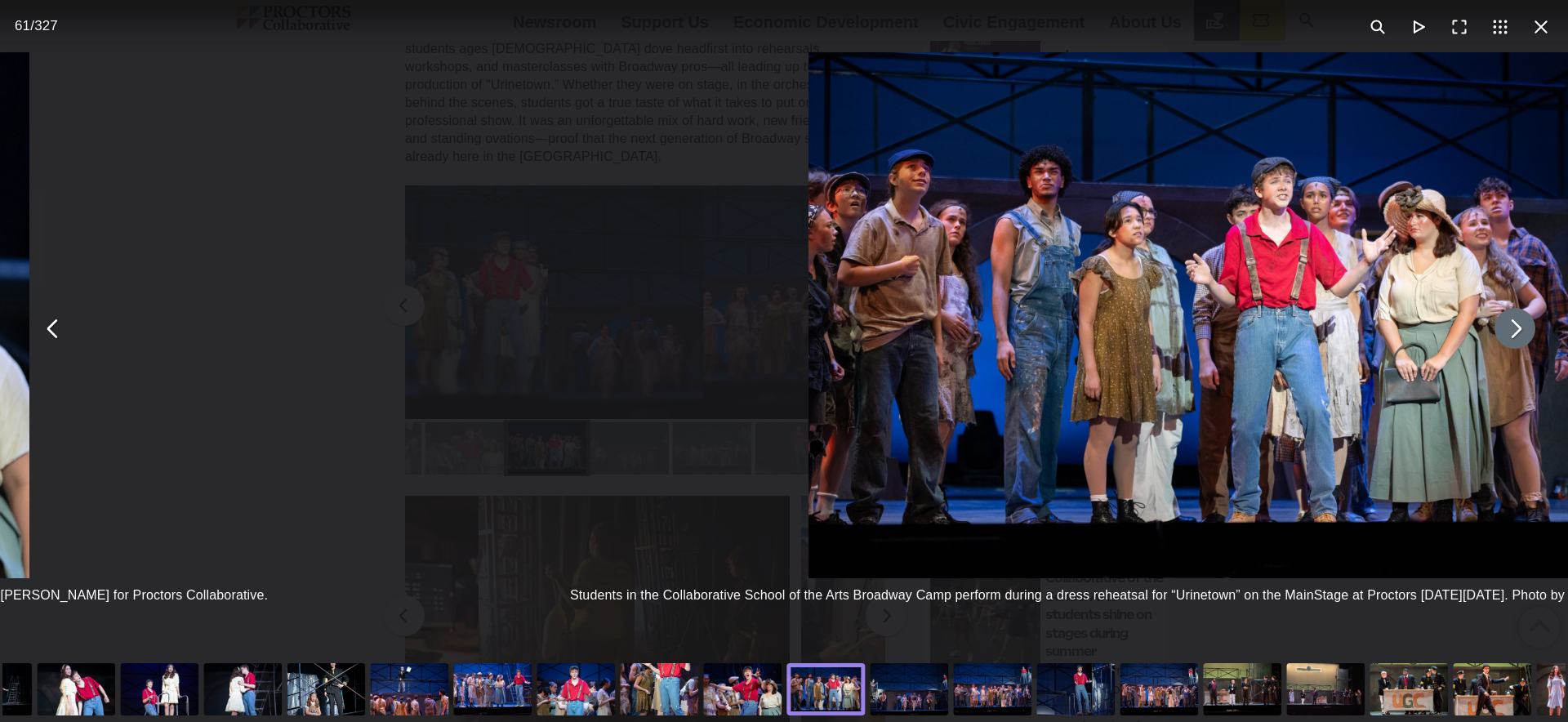
click at [1523, 333] on button "You can close this modal content with the ESC key" at bounding box center [1514, 329] width 41 height 41
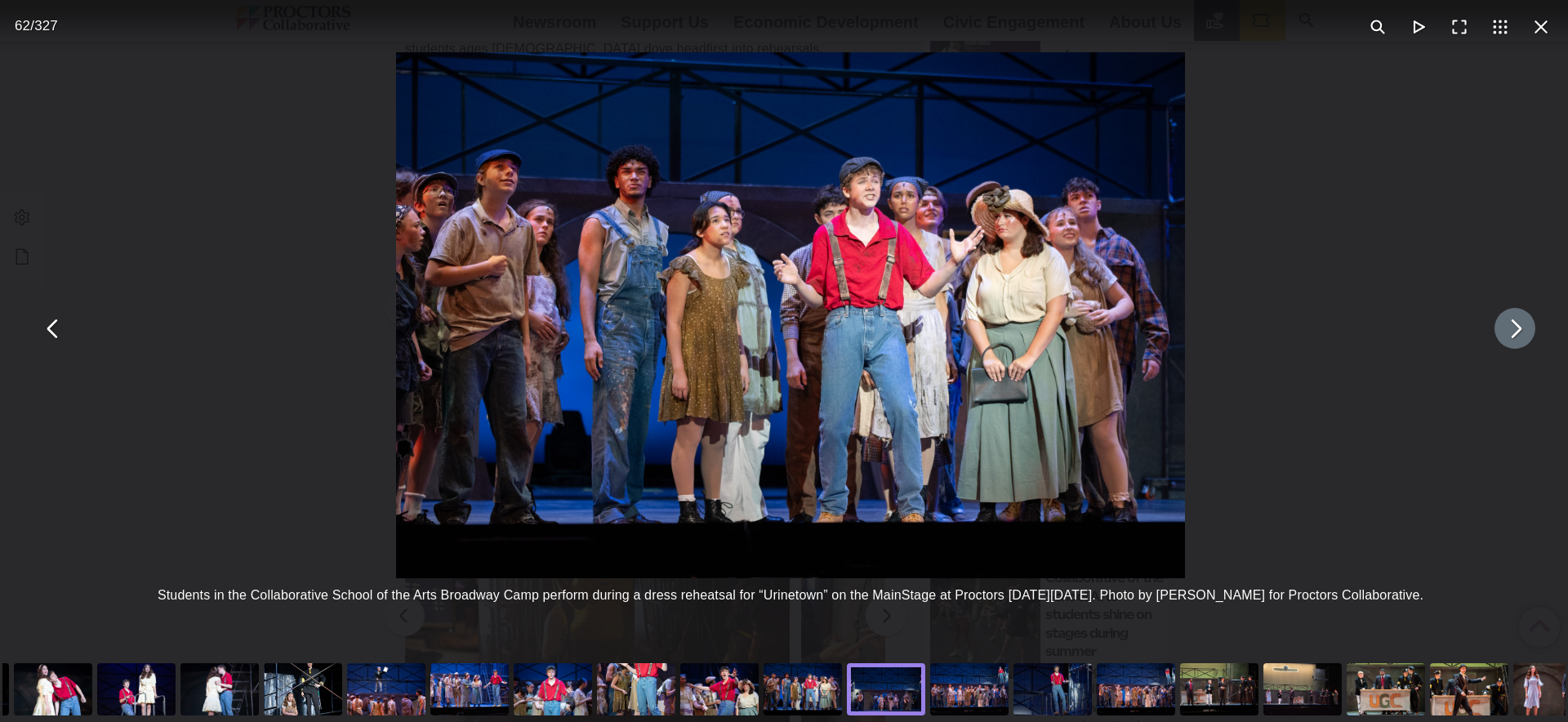
click at [1523, 333] on button "You can close this modal content with the ESC key" at bounding box center [1514, 329] width 41 height 41
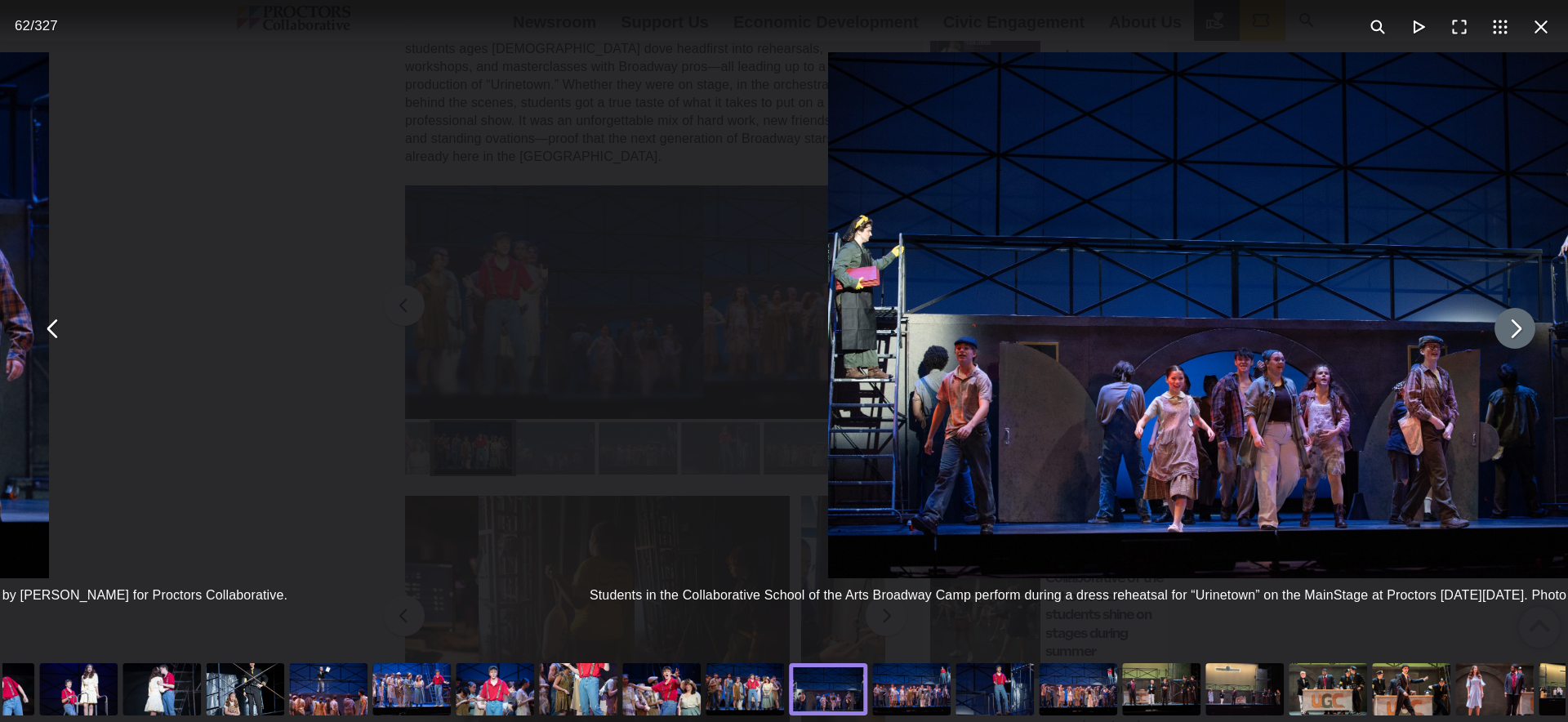
click at [1523, 333] on button "You can close this modal content with the ESC key" at bounding box center [1514, 329] width 41 height 41
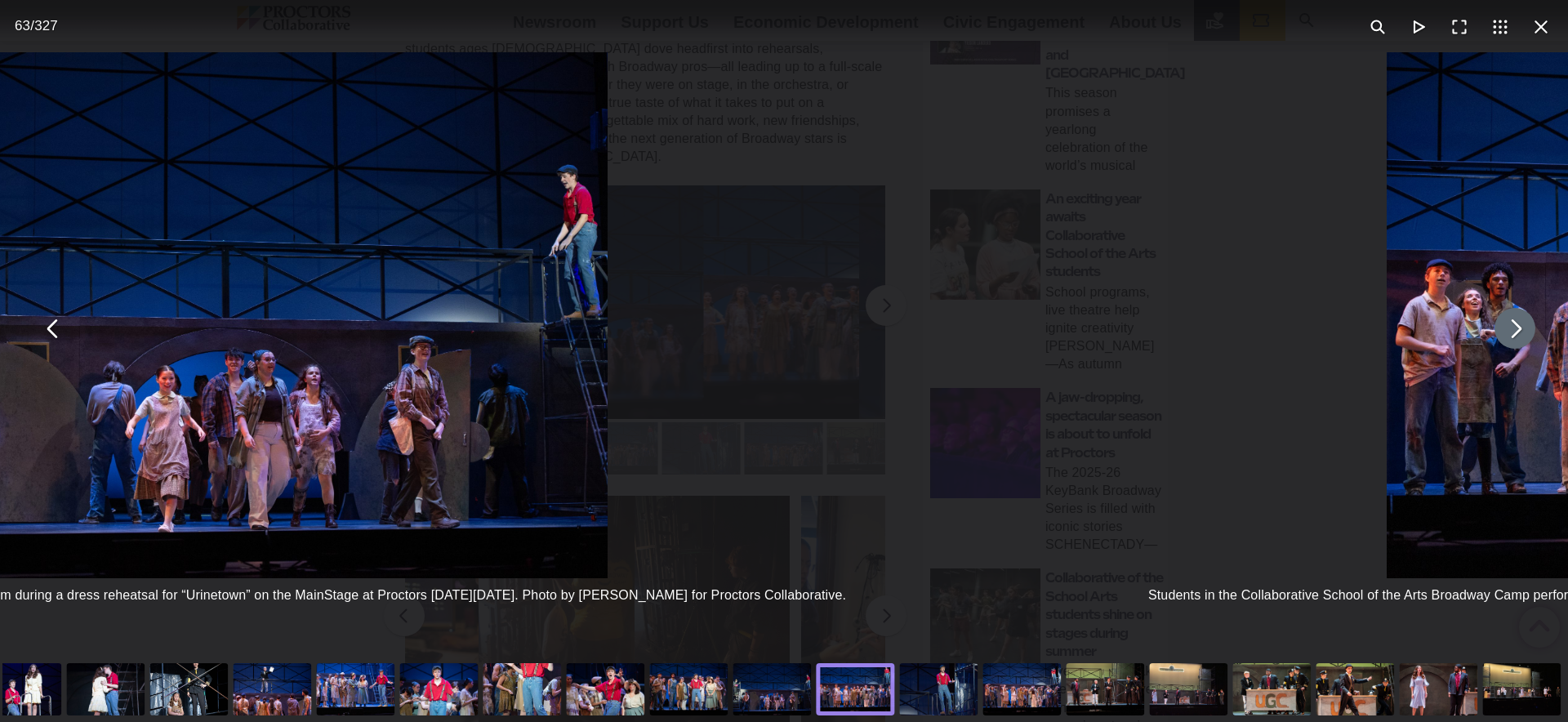
click at [1523, 333] on button "You can close this modal content with the ESC key" at bounding box center [1514, 329] width 41 height 41
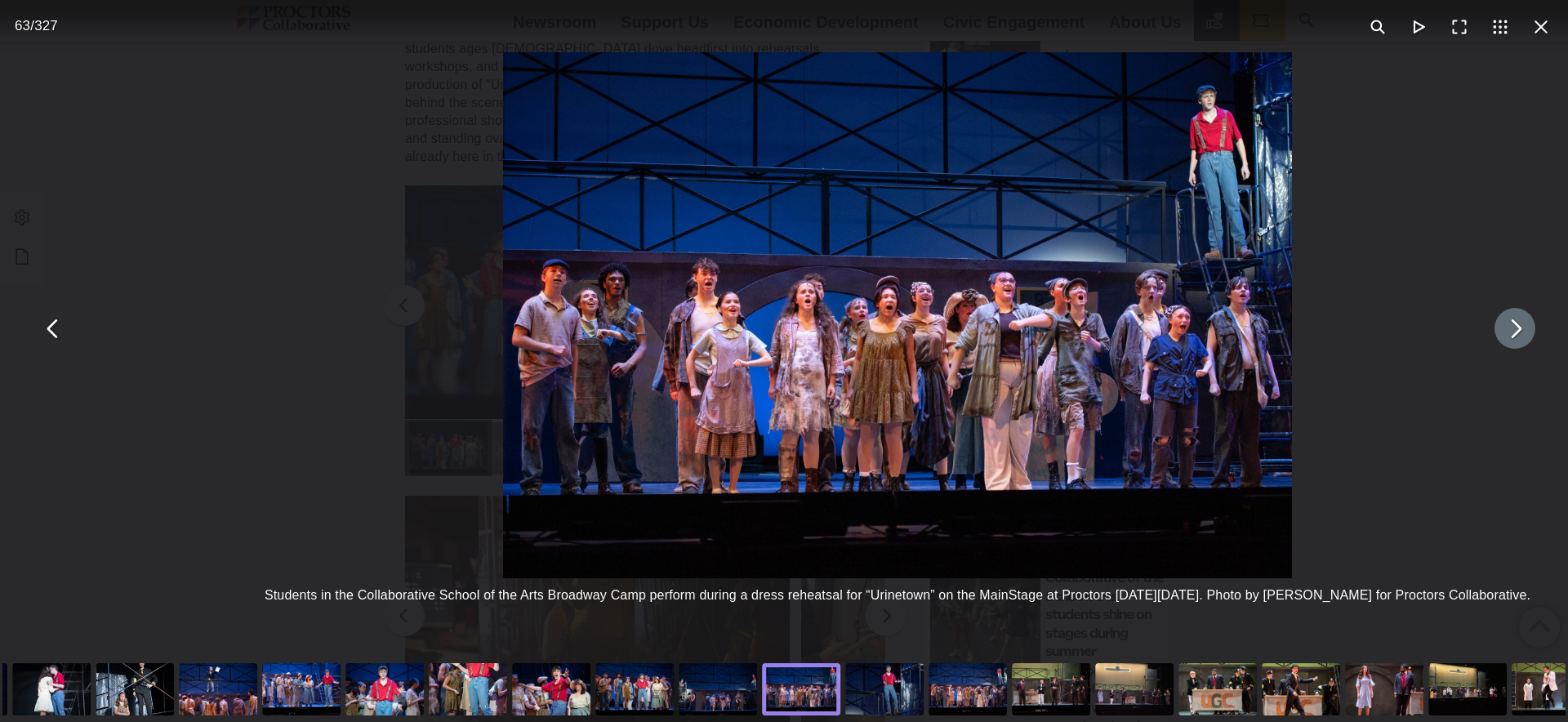
click at [1523, 333] on button "You can close this modal content with the ESC key" at bounding box center [1514, 329] width 41 height 41
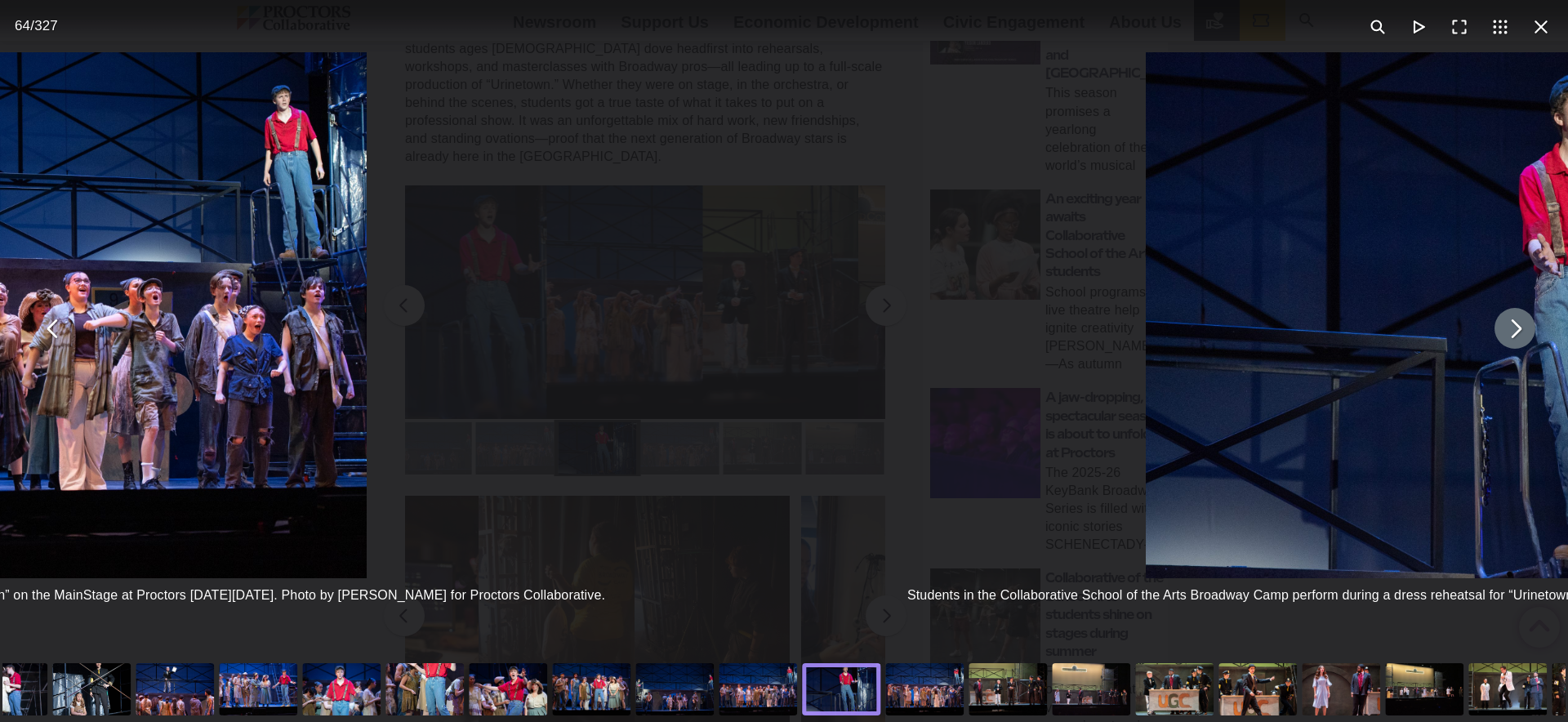
click at [1523, 333] on button "You can close this modal content with the ESC key" at bounding box center [1514, 329] width 41 height 41
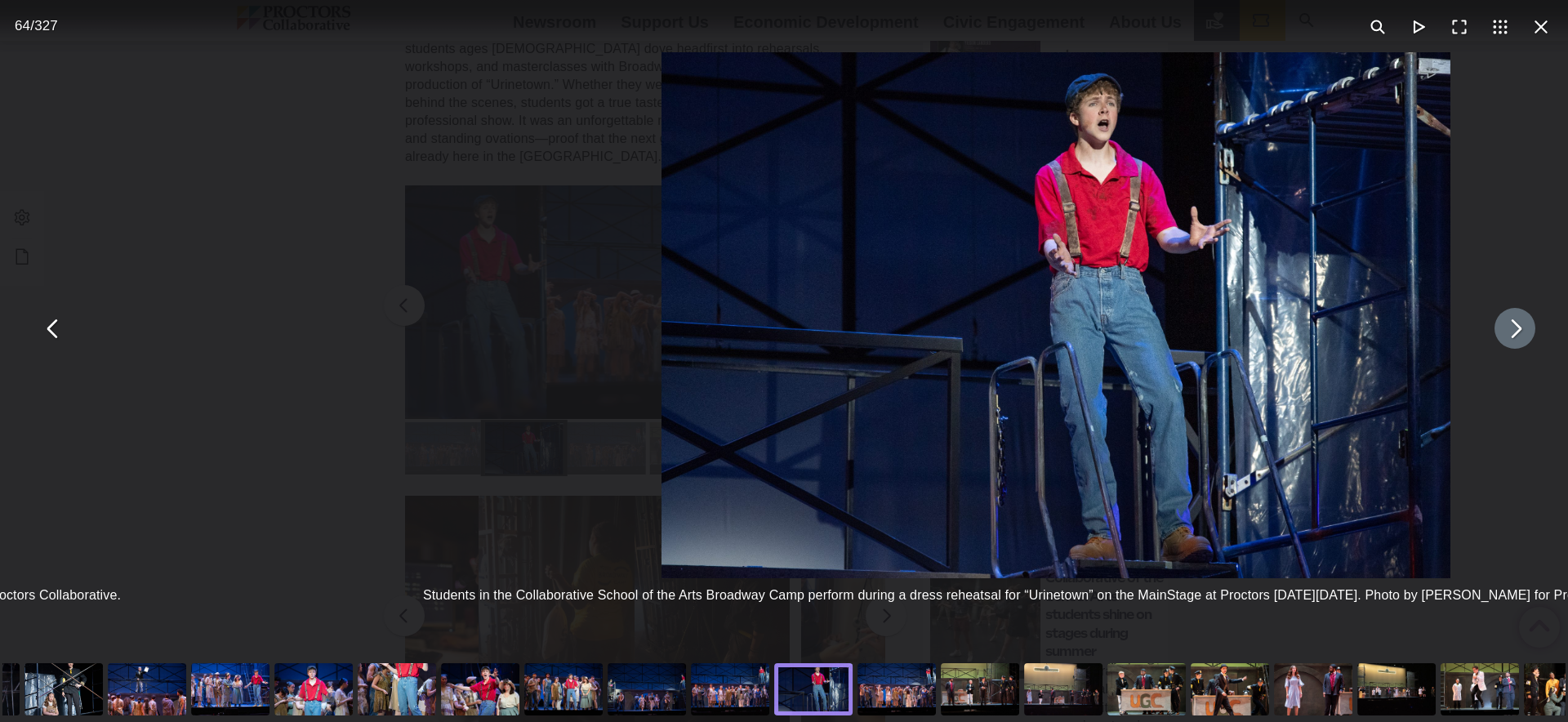
click at [1523, 333] on button "You can close this modal content with the ESC key" at bounding box center [1514, 329] width 41 height 41
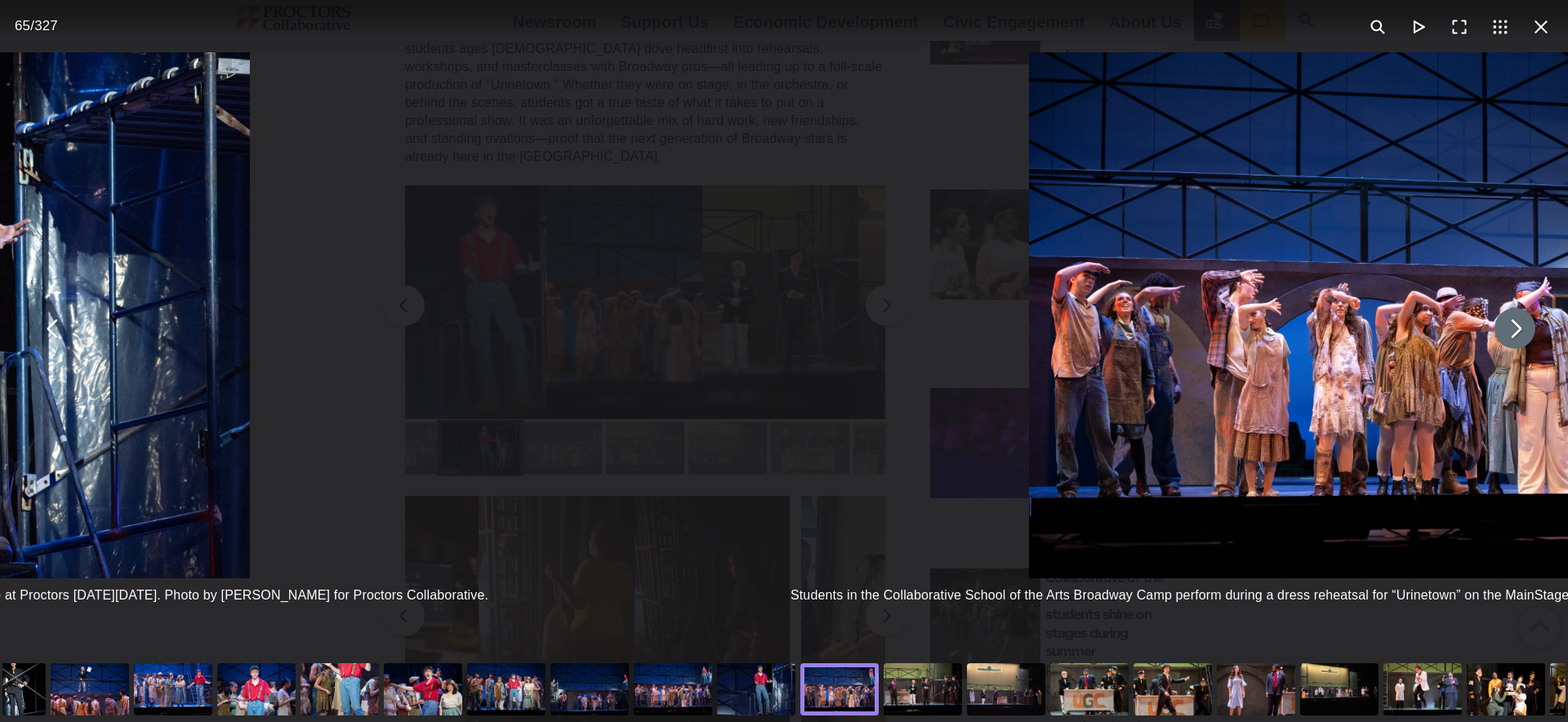
click at [1523, 333] on button "You can close this modal content with the ESC key" at bounding box center [1514, 329] width 41 height 41
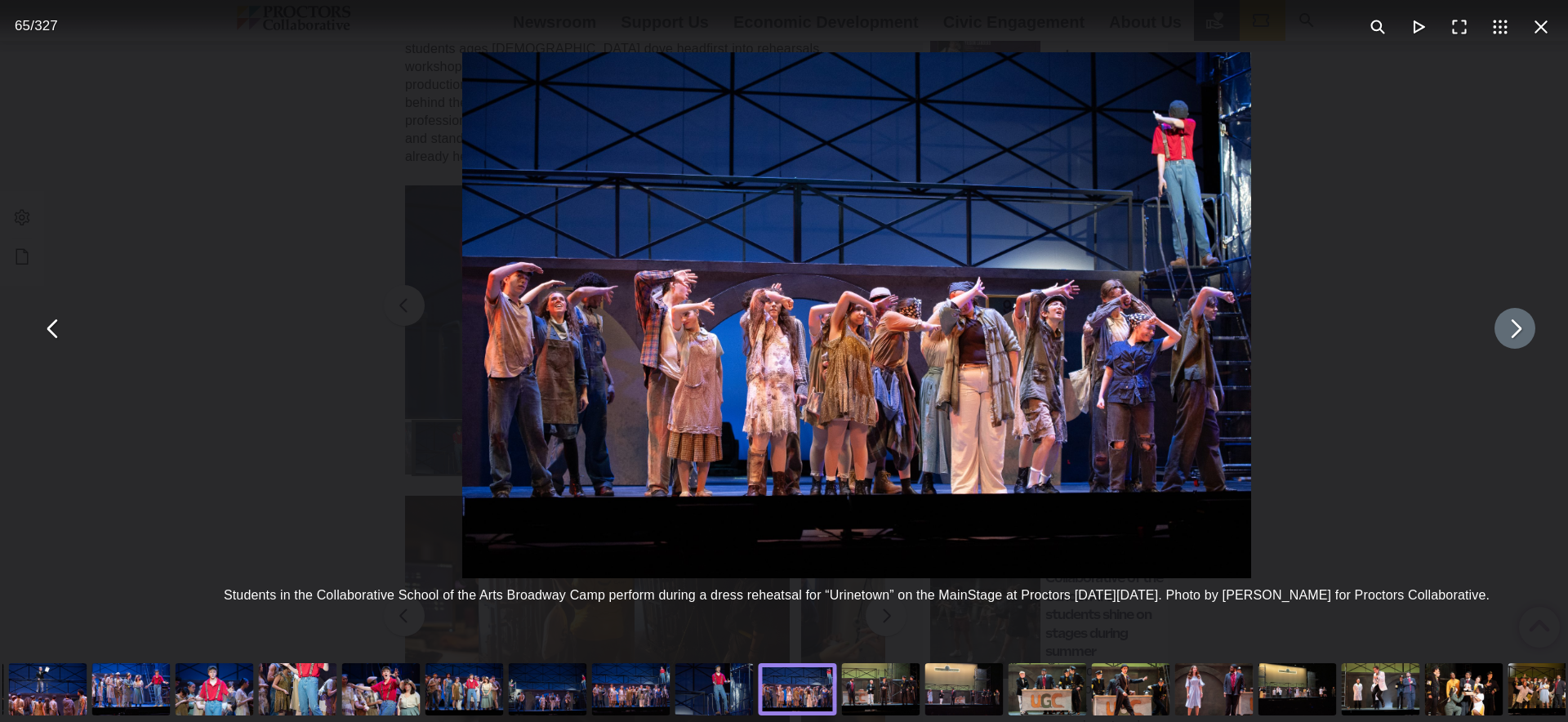
click at [1523, 333] on button "You can close this modal content with the ESC key" at bounding box center [1514, 329] width 41 height 41
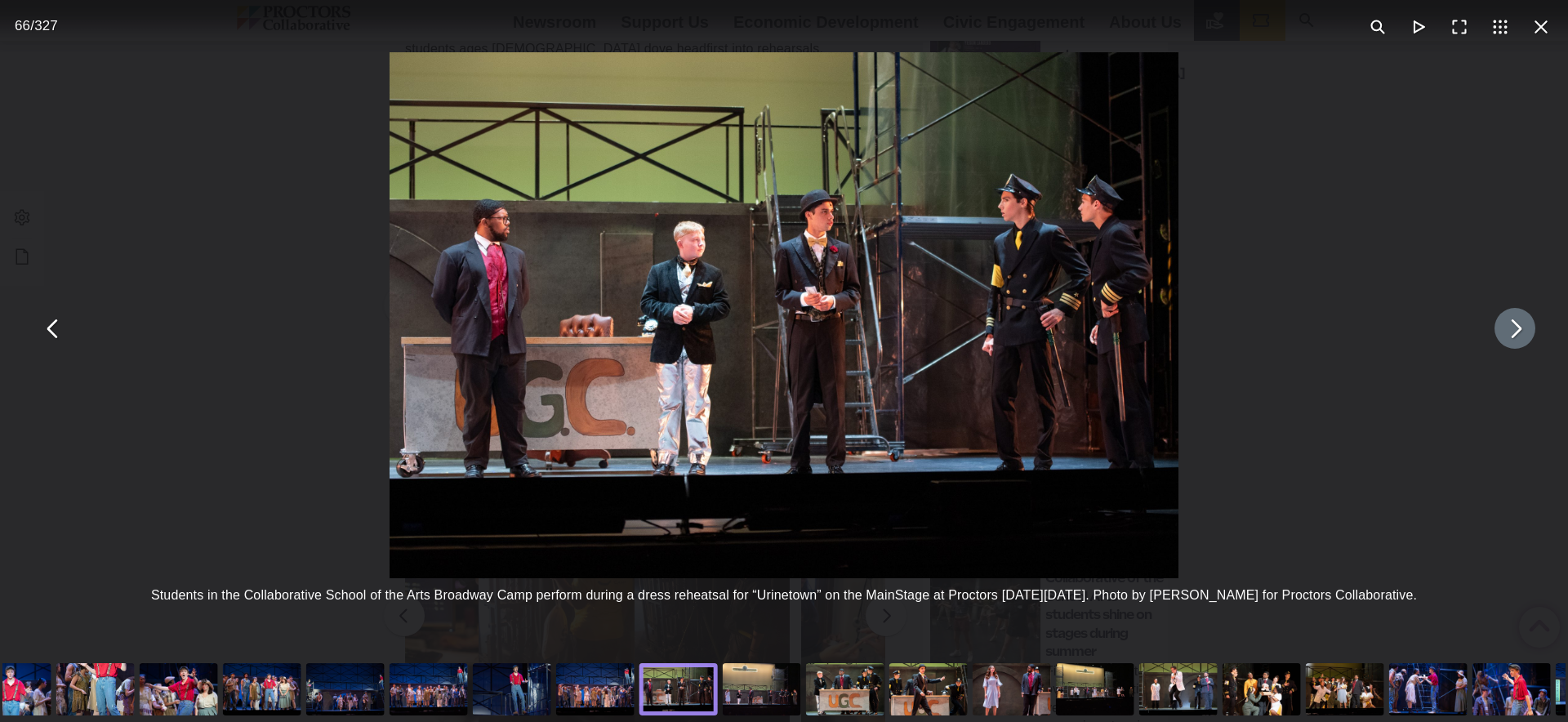
drag, startPoint x: 1341, startPoint y: 694, endPoint x: 953, endPoint y: 722, distance: 389.0
click at [953, 721] on html "Proctors theREP UPH Collaborative School of the Arts All Proctors Collaborative…" at bounding box center [784, 717] width 1568 height 2777
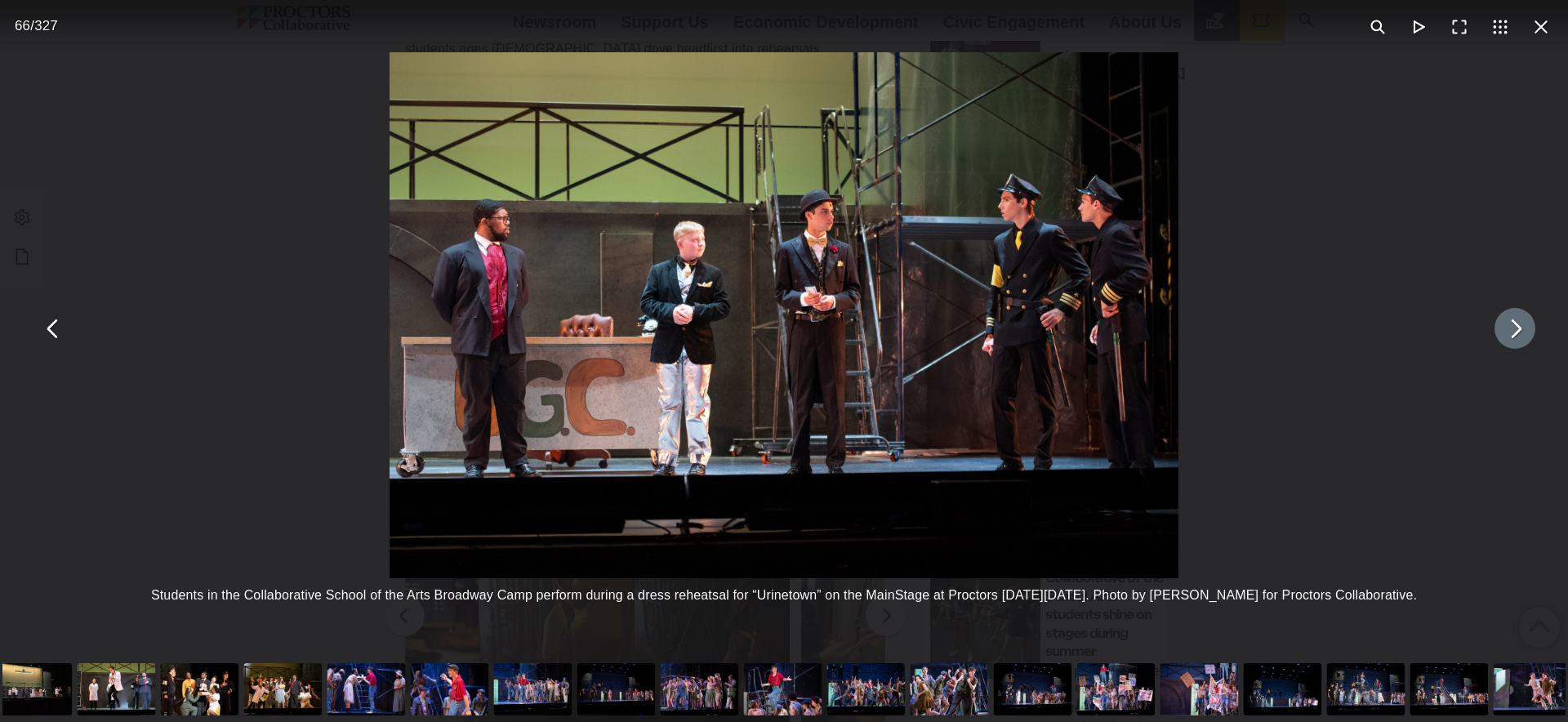
drag, startPoint x: 1436, startPoint y: 671, endPoint x: 796, endPoint y: 689, distance: 640.3
click at [771, 693] on div "You can close this modal content with the ESC key" at bounding box center [783, 689] width 83 height 66
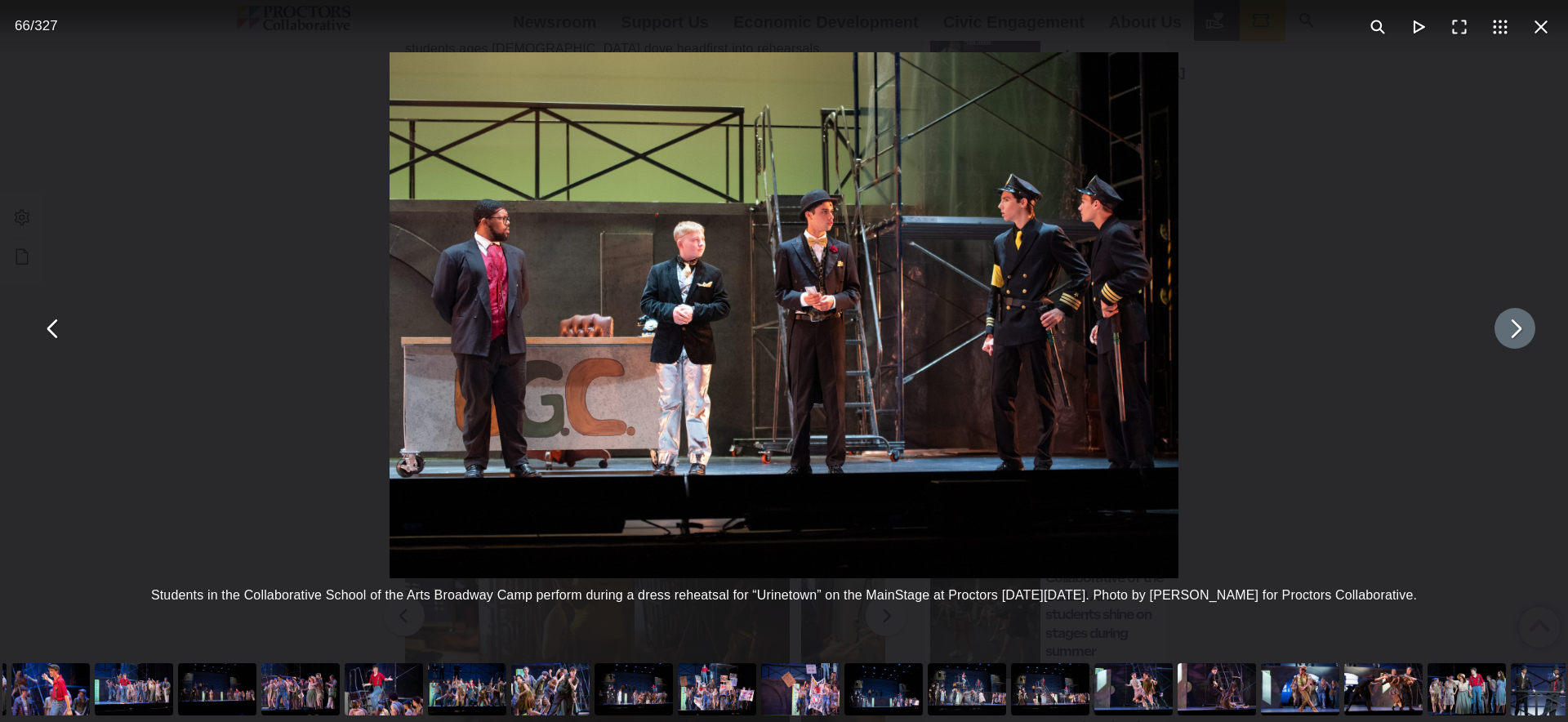
drag, startPoint x: 1174, startPoint y: 692, endPoint x: 765, endPoint y: 691, distance: 409.0
click at [842, 694] on div "You can close this modal content with the ESC key" at bounding box center [883, 689] width 83 height 66
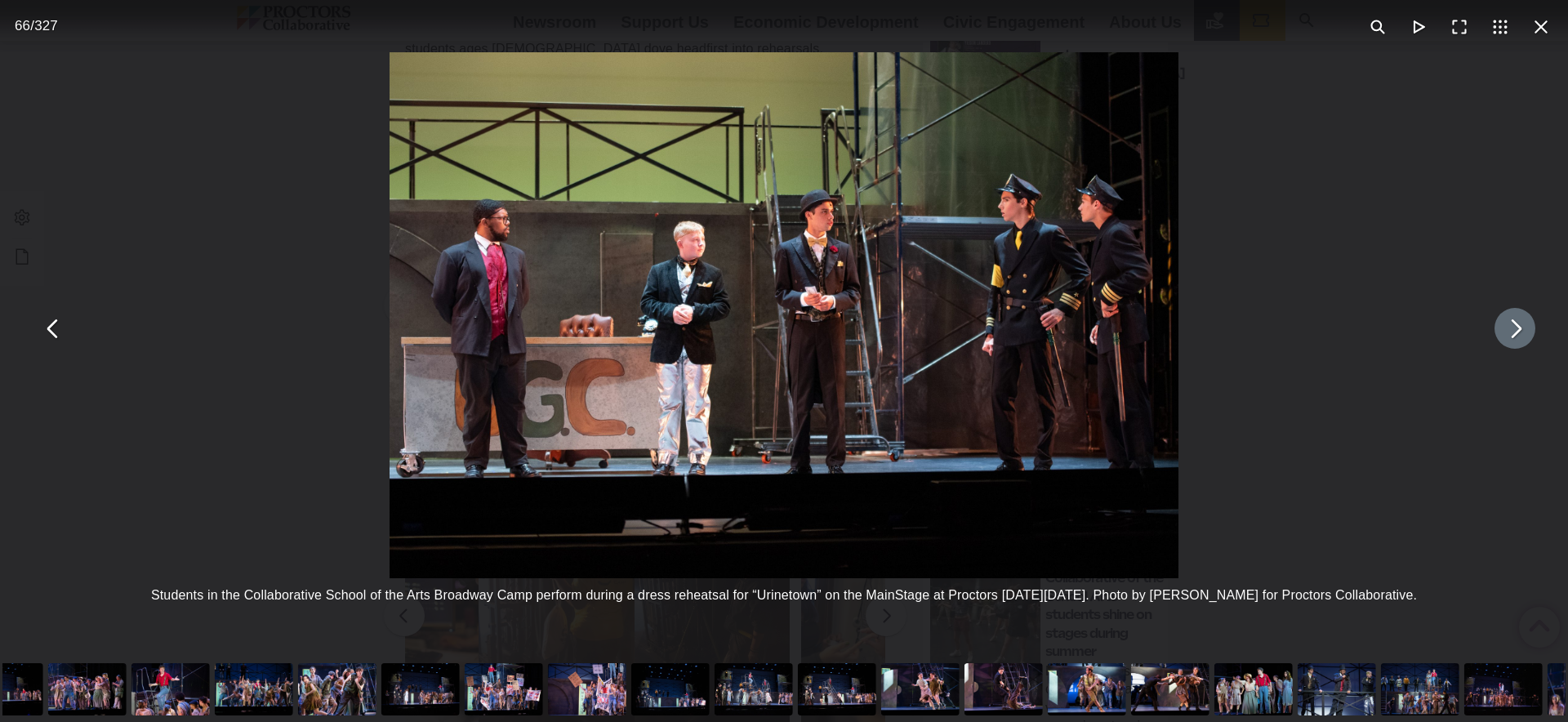
click at [1016, 688] on div "You can close this modal content with the ESC key" at bounding box center [1003, 689] width 83 height 66
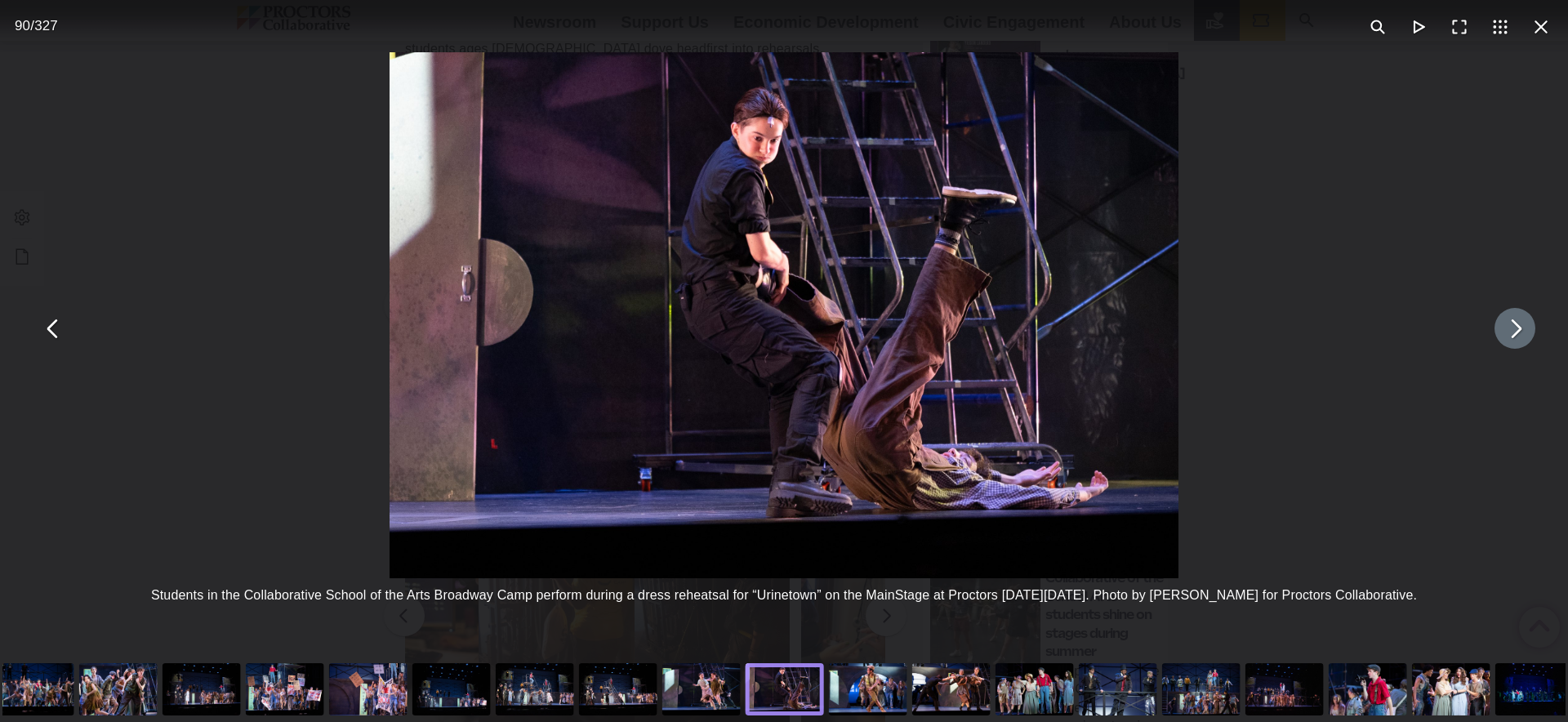
drag, startPoint x: 1161, startPoint y: 683, endPoint x: 450, endPoint y: 694, distance: 711.1
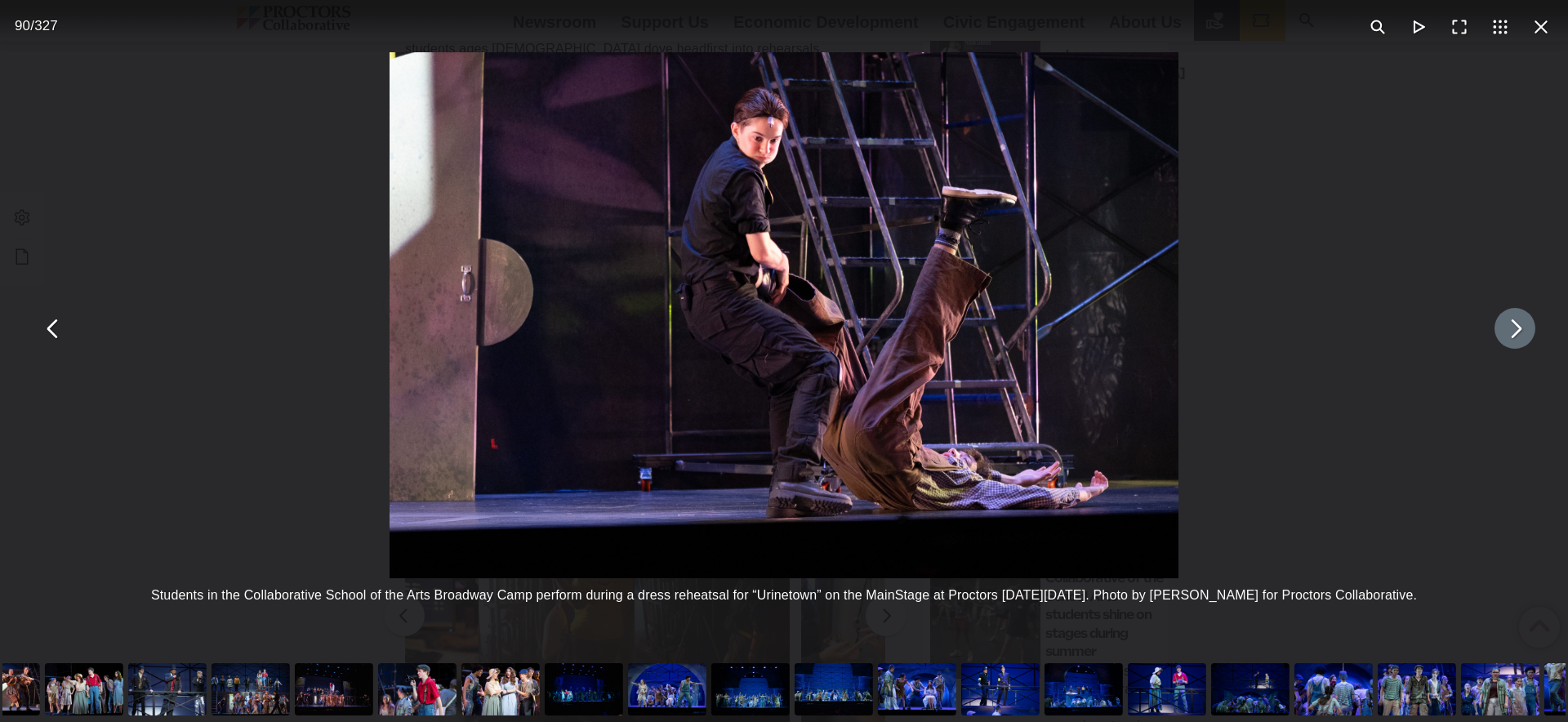
click at [1038, 691] on div "You can close this modal content with the ESC key" at bounding box center [1000, 689] width 83 height 66
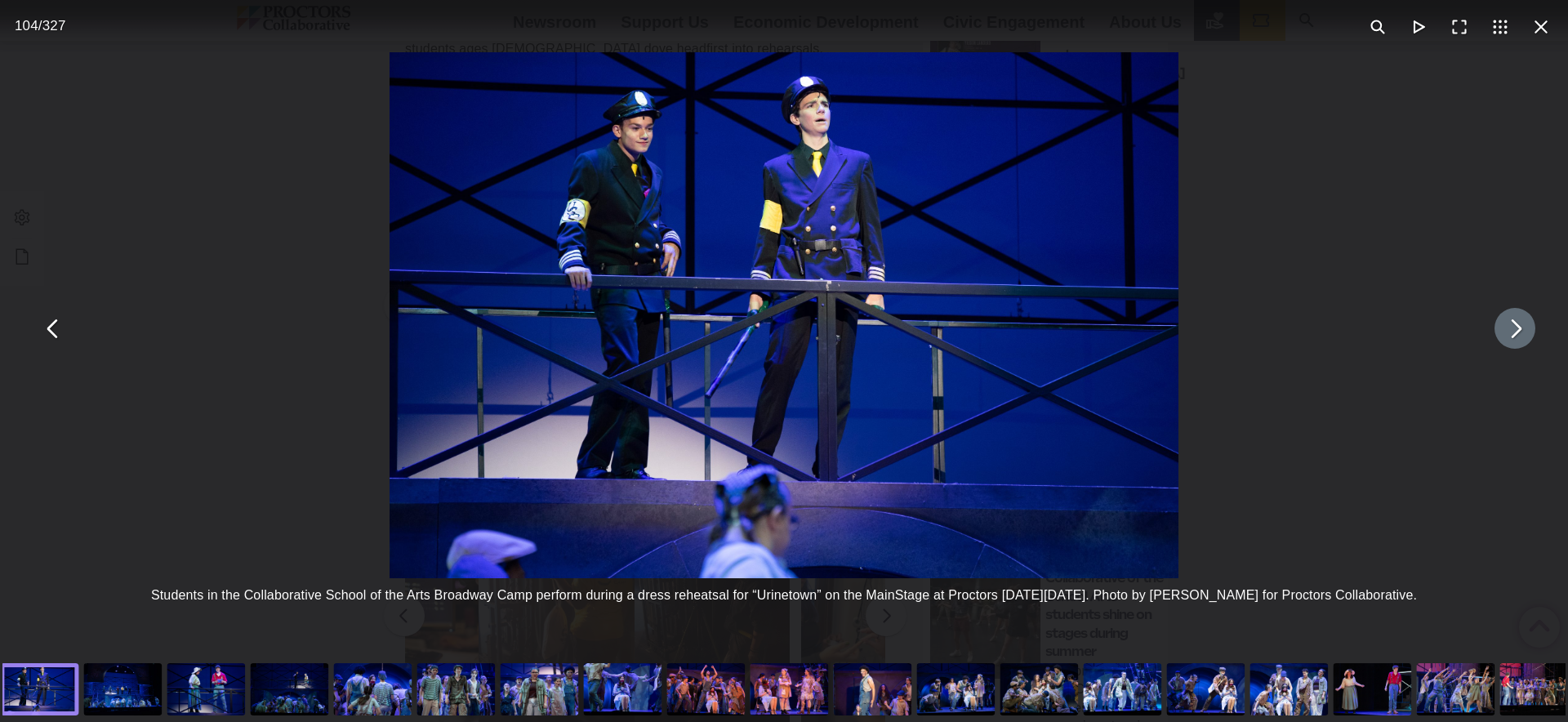
drag, startPoint x: 1117, startPoint y: 686, endPoint x: 289, endPoint y: 715, distance: 828.5
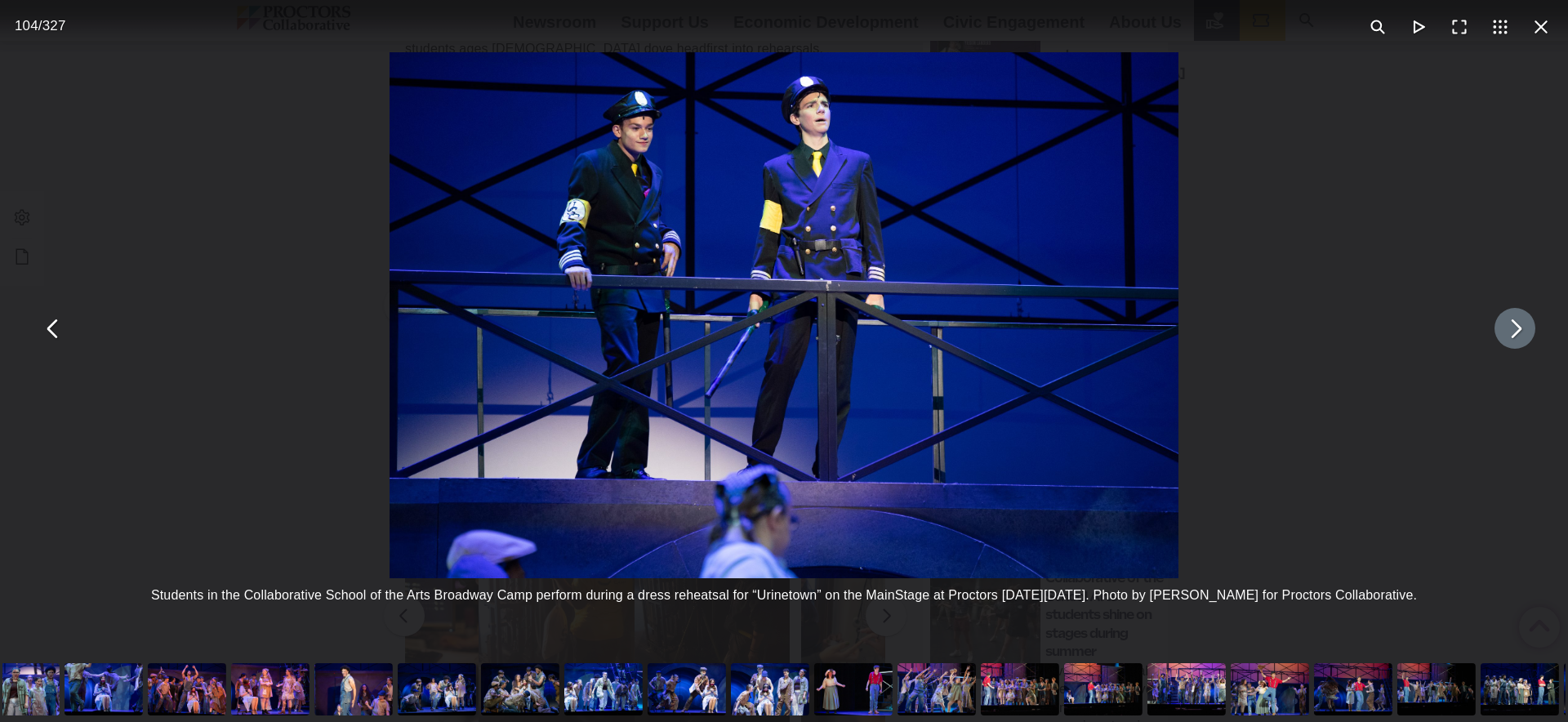
click at [1016, 689] on div "You can close this modal content with the ESC key" at bounding box center [1020, 689] width 83 height 66
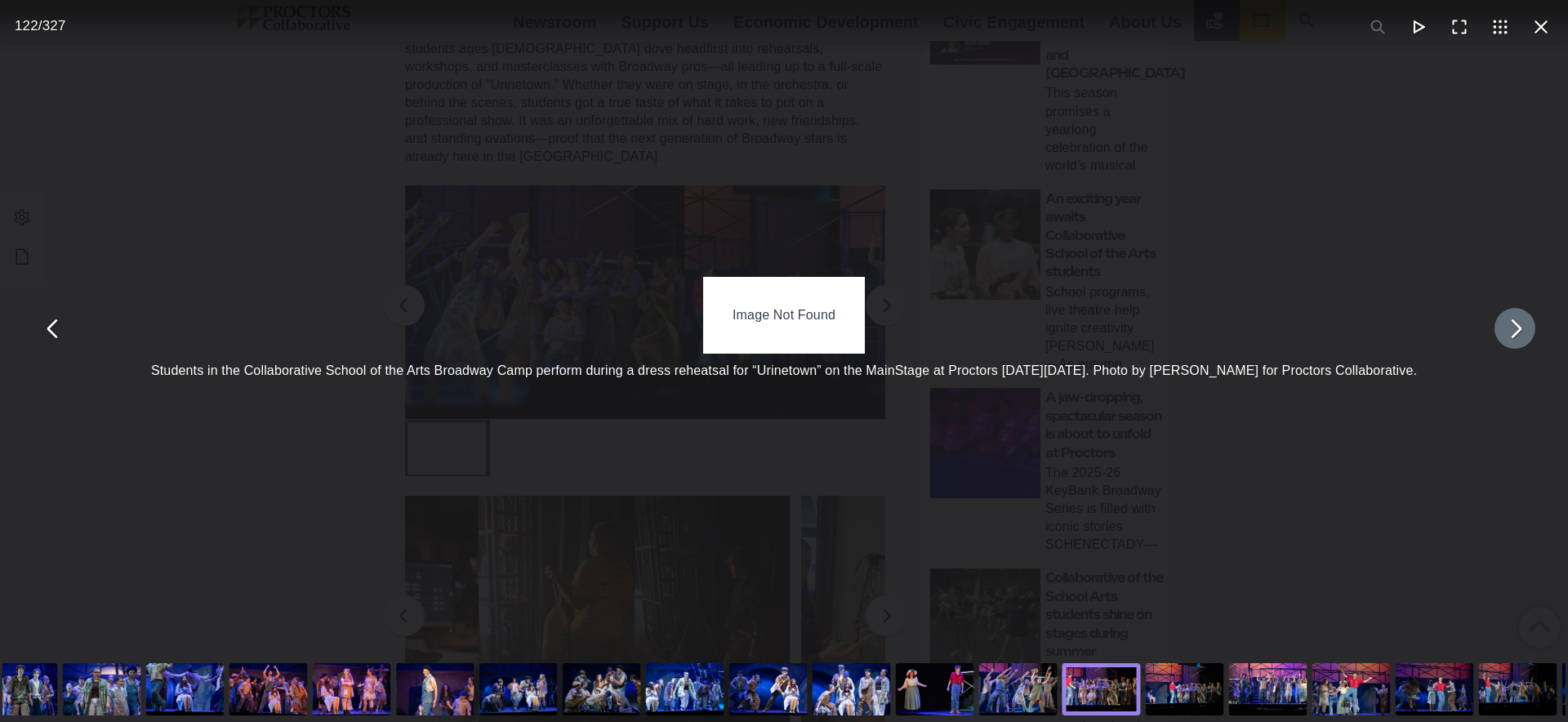
drag, startPoint x: 705, startPoint y: 692, endPoint x: 985, endPoint y: 691, distance: 280.0
click at [976, 691] on div "You can close this modal content with the ESC key" at bounding box center [935, 689] width 83 height 66
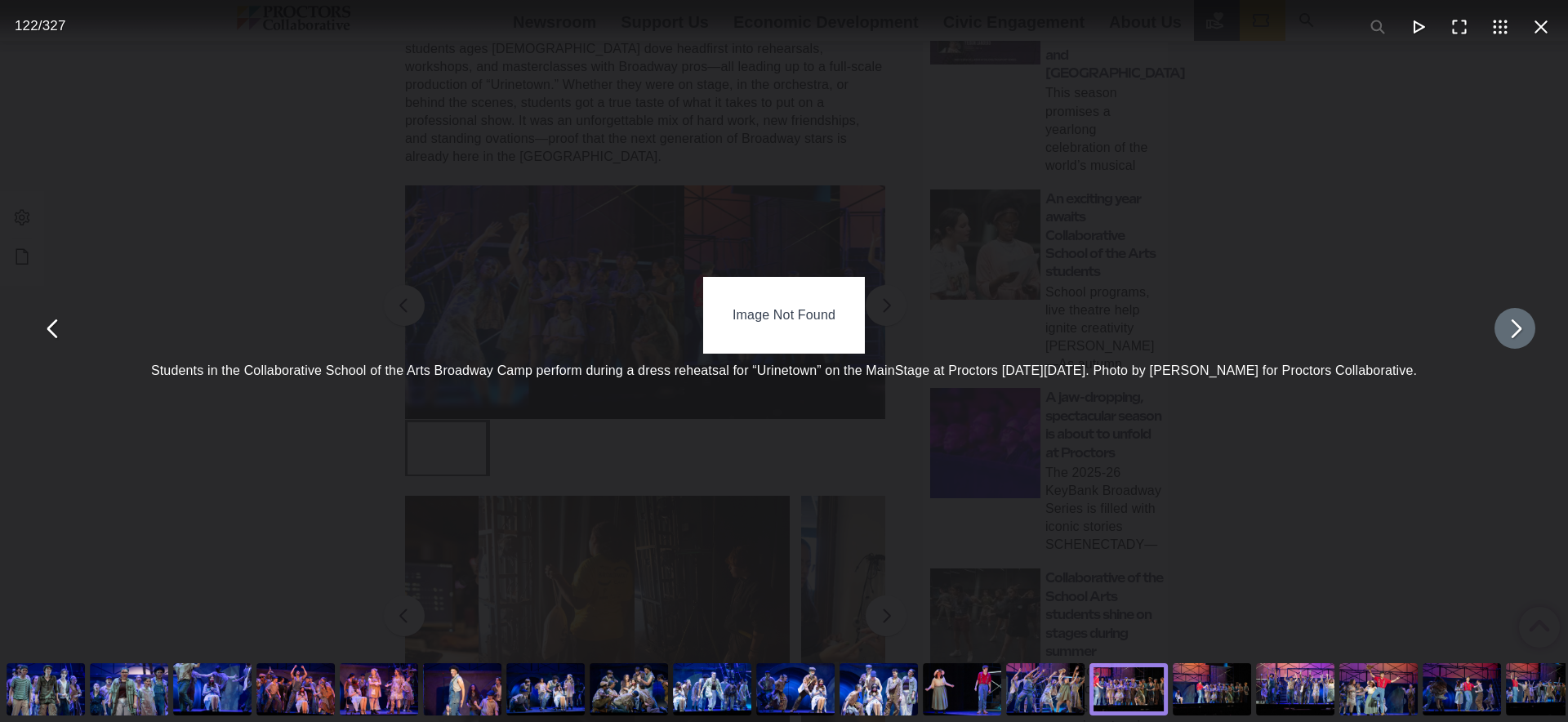
click at [735, 697] on div "You can close this modal content with the ESC key" at bounding box center [712, 689] width 83 height 66
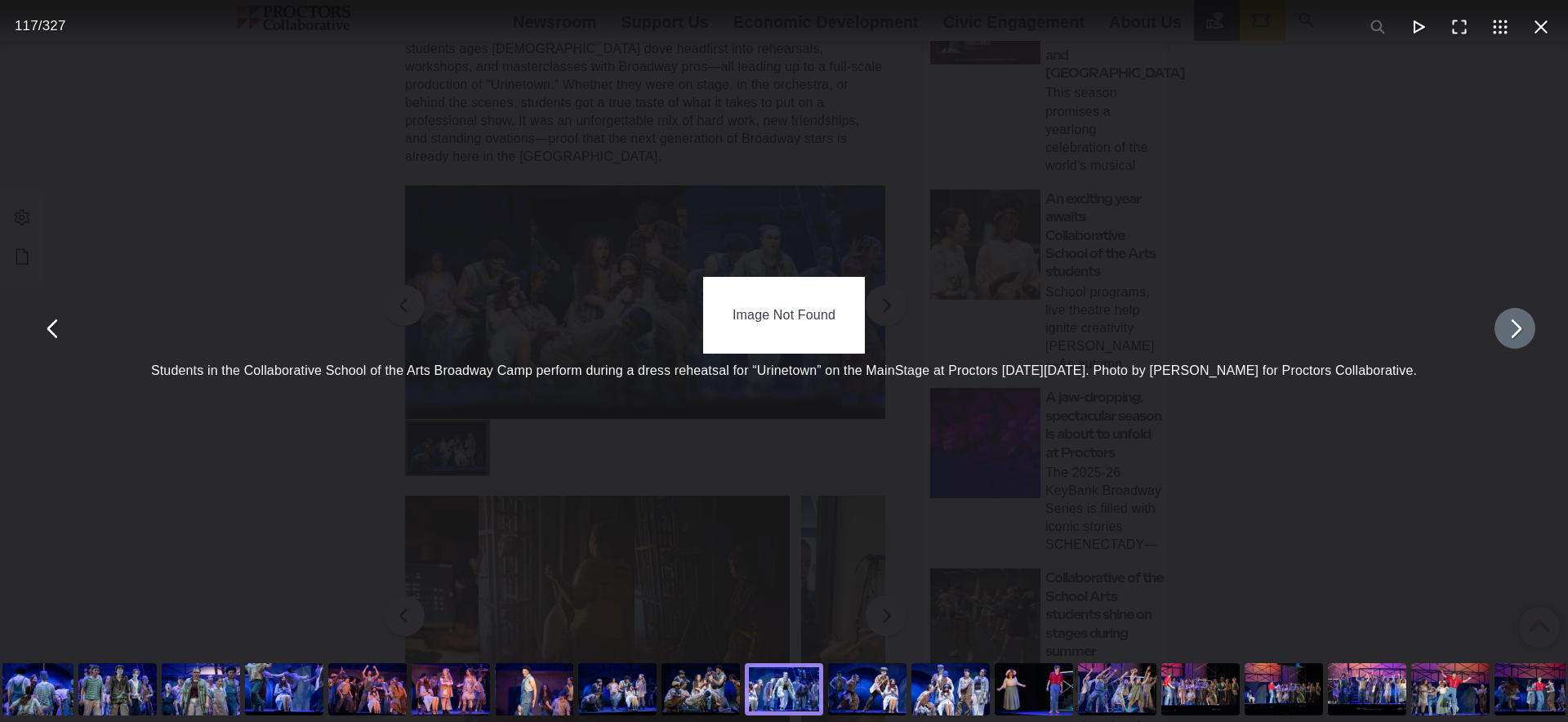
click at [441, 687] on div "You can close this modal content with the ESC key" at bounding box center [450, 689] width 83 height 66
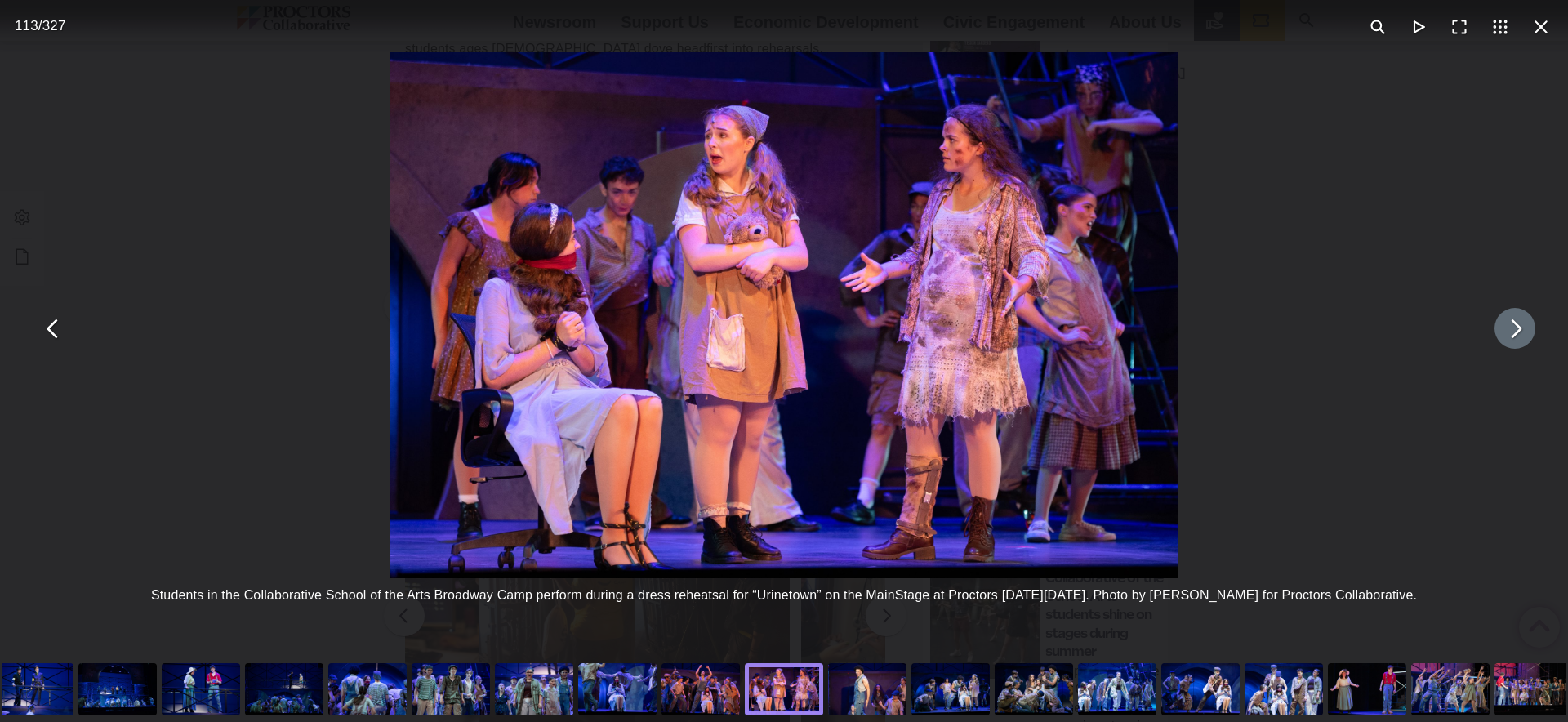
click at [871, 692] on div "You can close this modal content with the ESC key" at bounding box center [868, 689] width 83 height 66
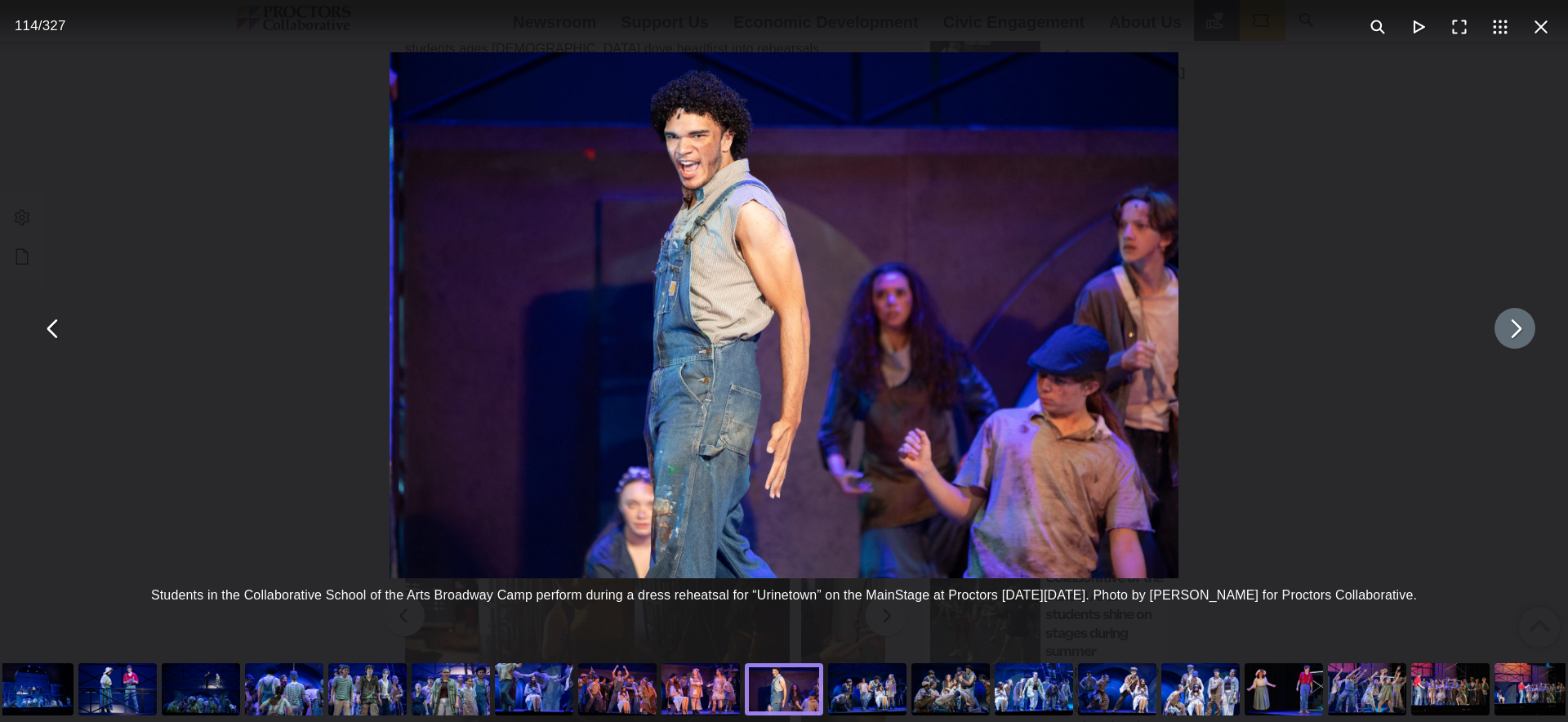
click at [871, 692] on div "You can close this modal content with the ESC key" at bounding box center [868, 689] width 83 height 66
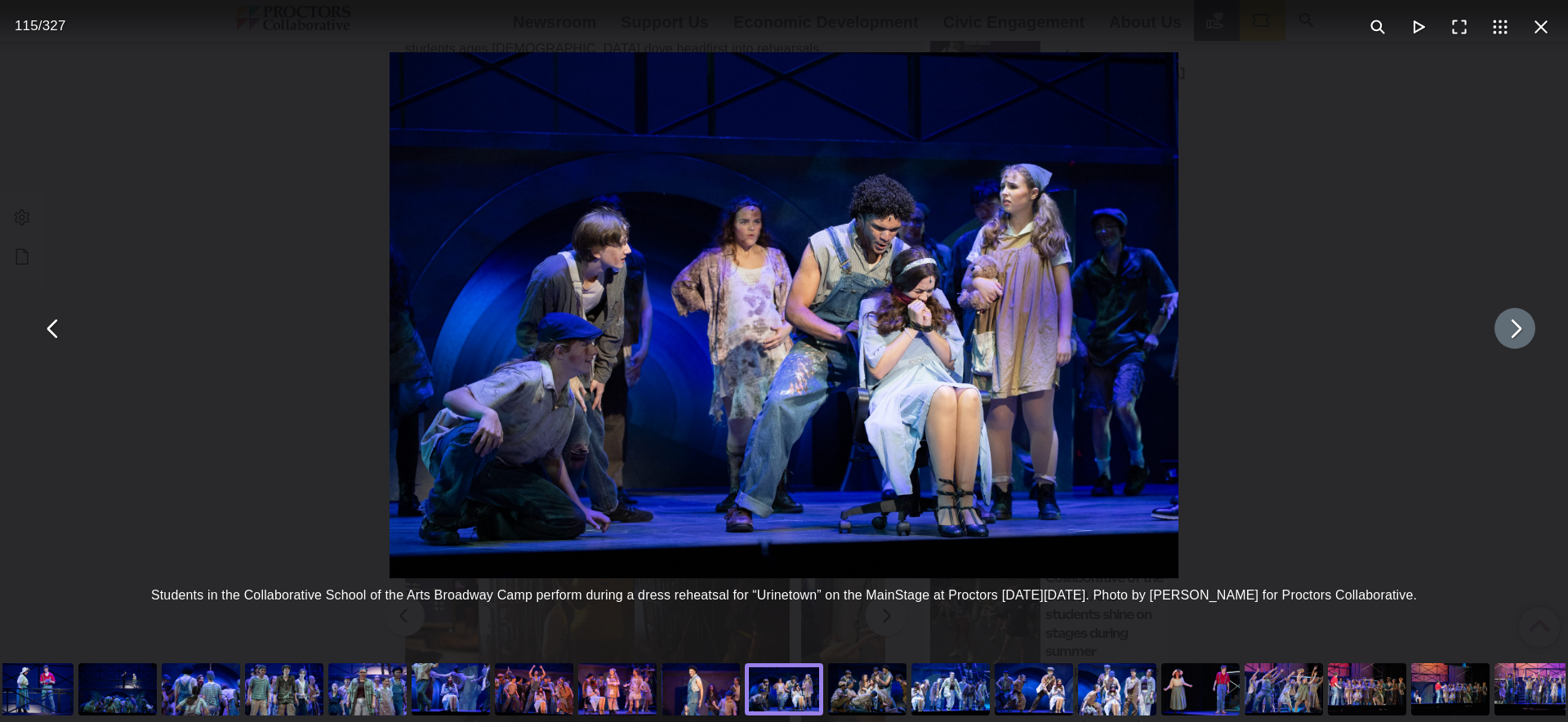
click at [871, 692] on div "You can close this modal content with the ESC key" at bounding box center [868, 689] width 83 height 66
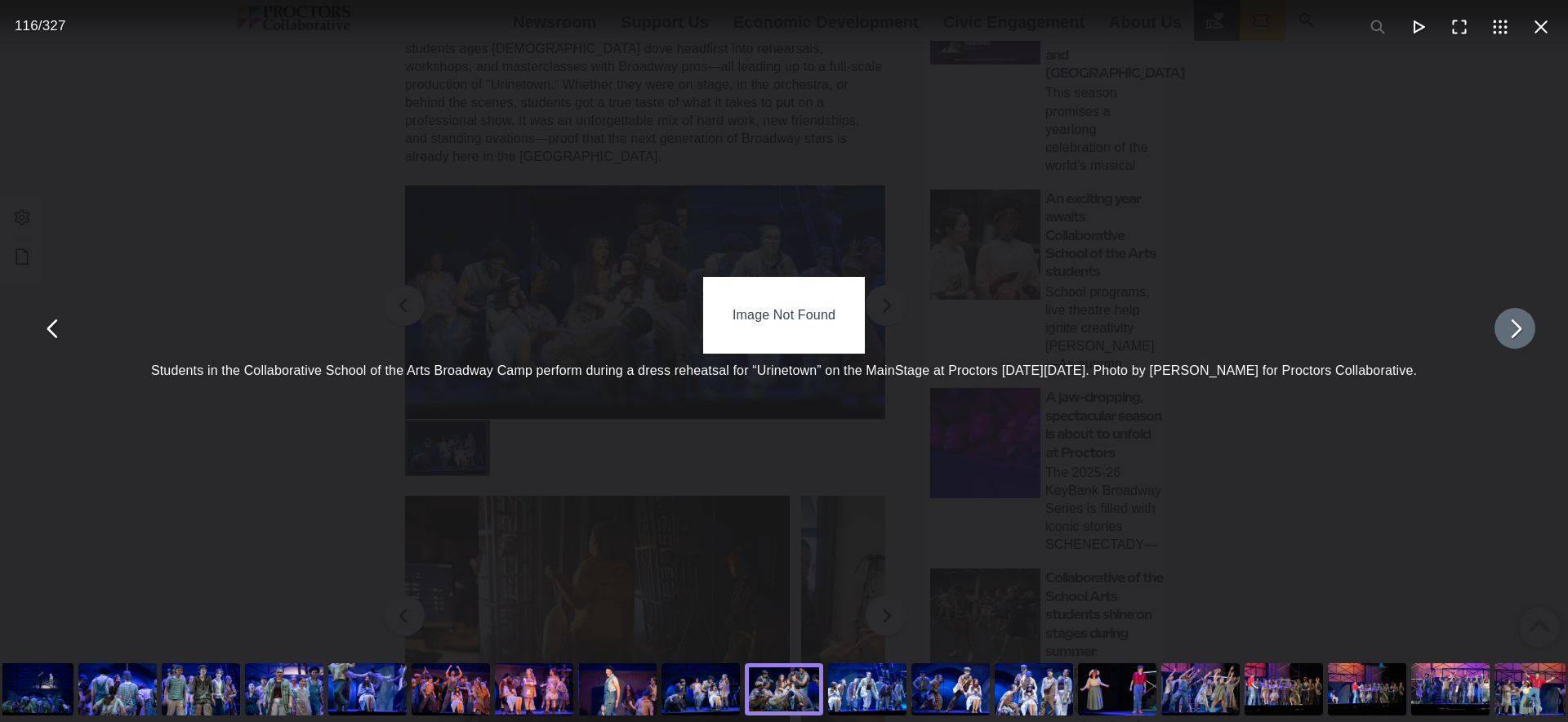
click at [719, 690] on div "You can close this modal content with the ESC key" at bounding box center [700, 689] width 83 height 66
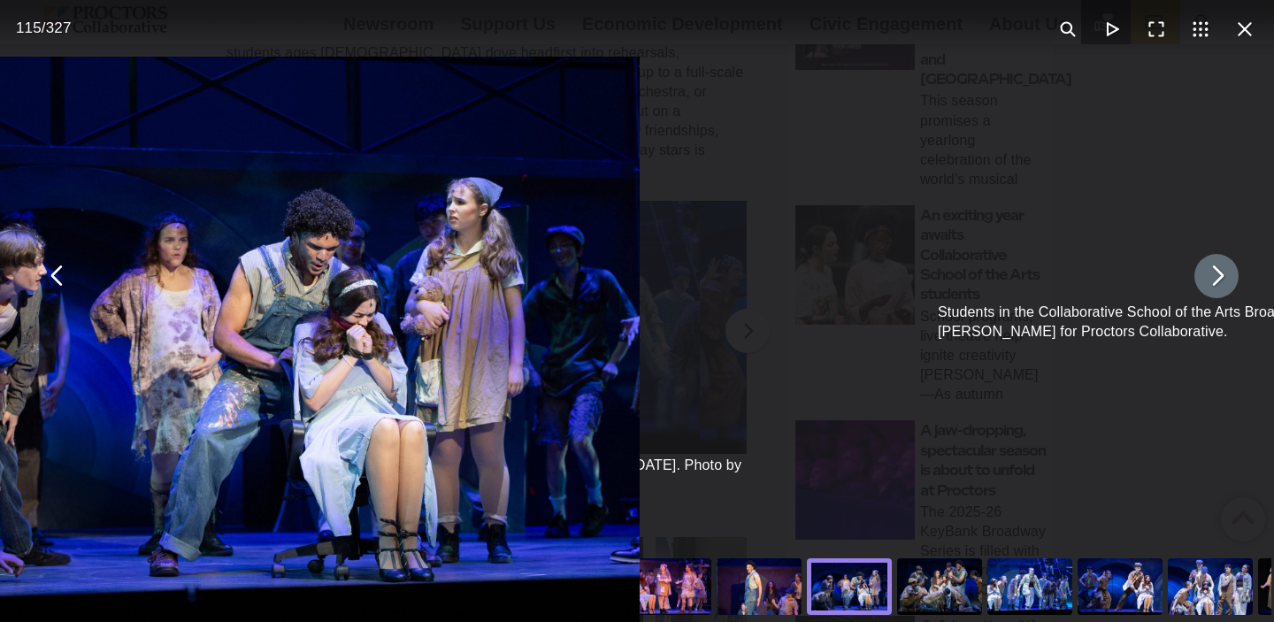
scroll to position [8, 0]
